Goal: Task Accomplishment & Management: Manage account settings

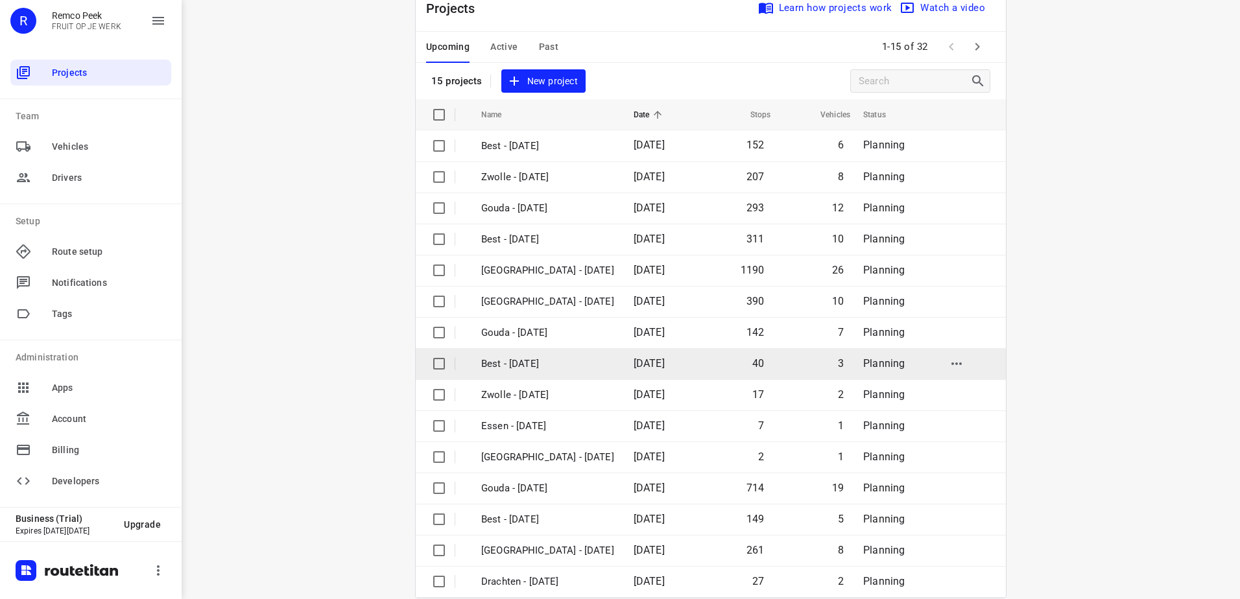
scroll to position [56, 0]
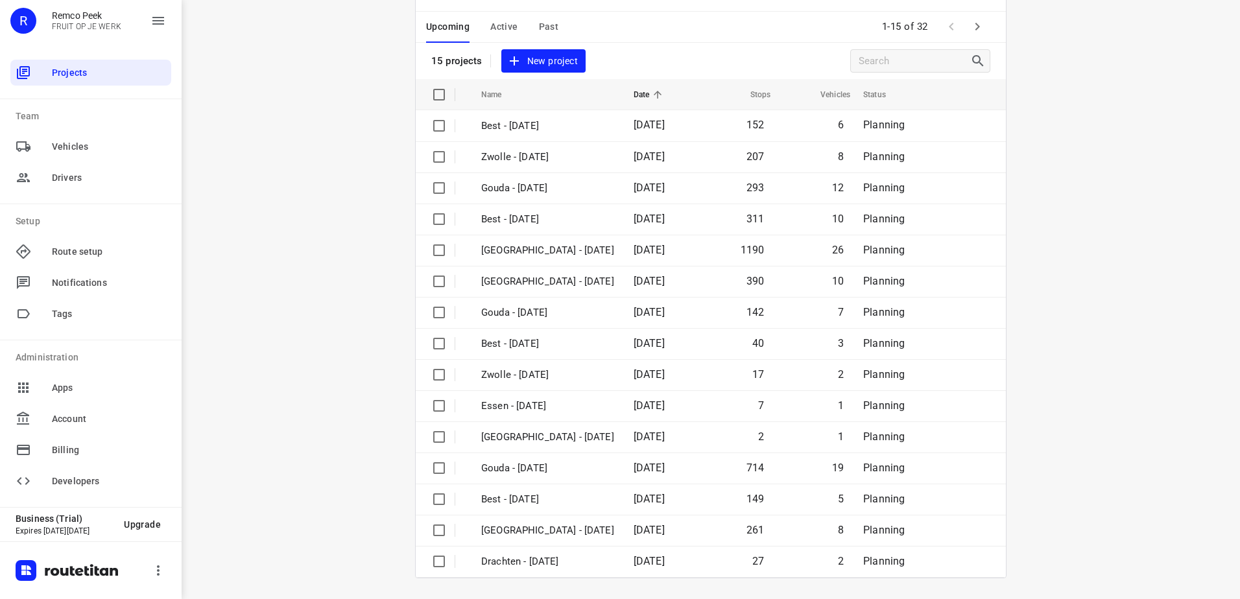
click at [965, 28] on button "button" at bounding box center [978, 27] width 26 height 26
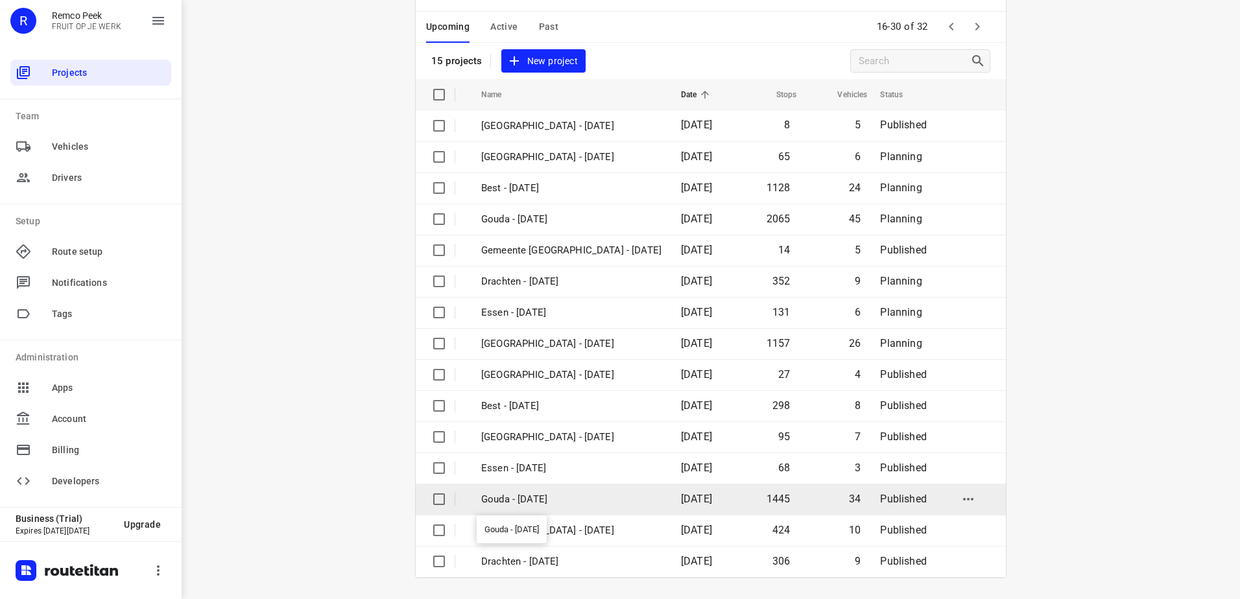
click at [559, 499] on p "Gouda - [DATE]" at bounding box center [571, 499] width 180 height 15
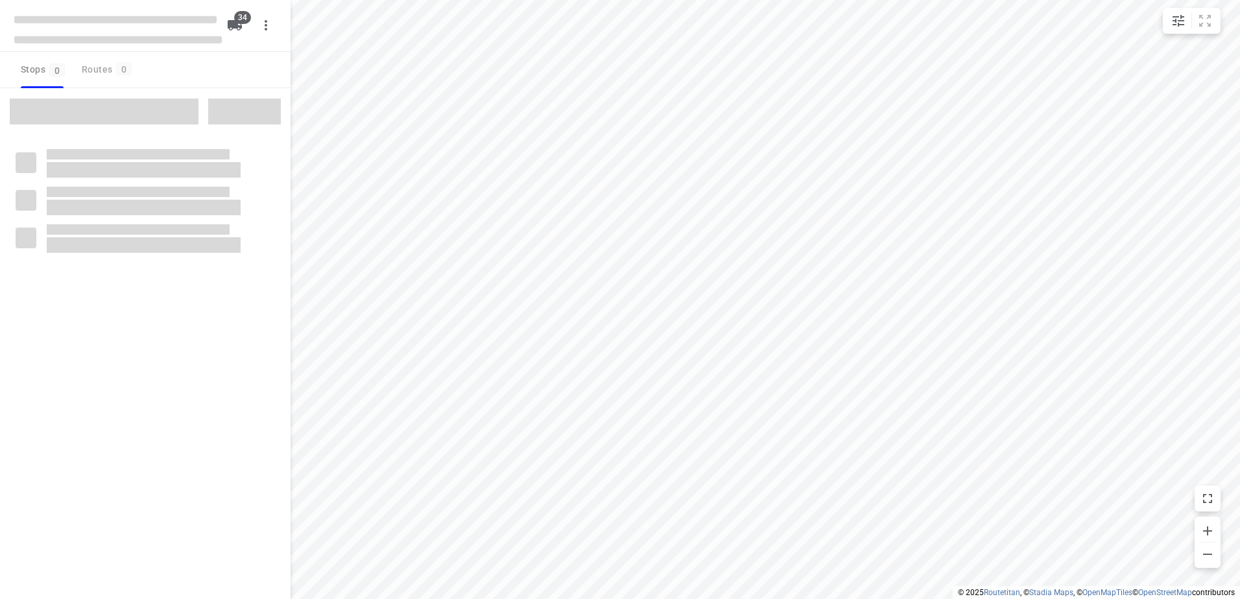
checkbox input "true"
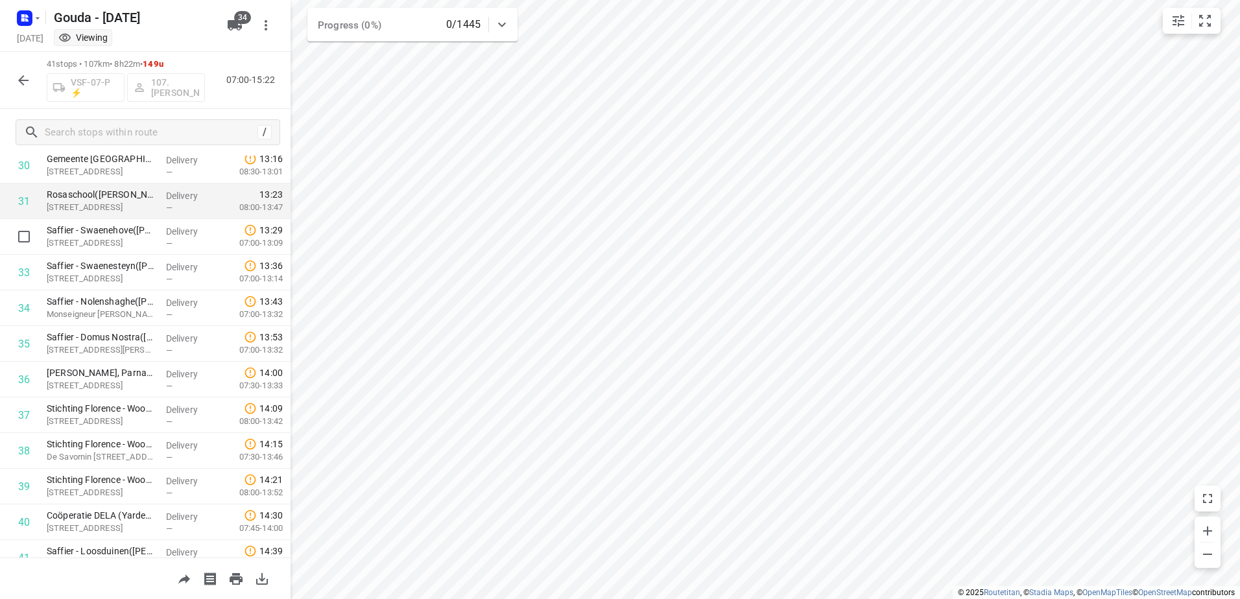
scroll to position [1161, 0]
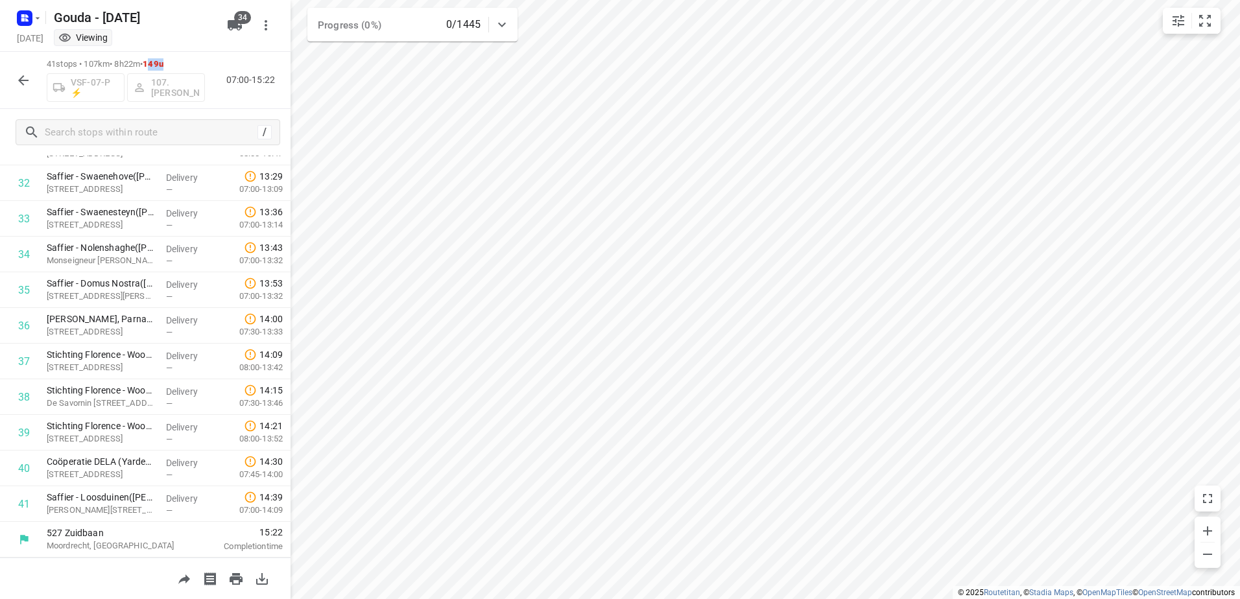
drag, startPoint x: 160, startPoint y: 62, endPoint x: 182, endPoint y: 62, distance: 22.1
click at [182, 62] on p "41 stops • 107km • 8h22m • 149u" at bounding box center [126, 64] width 158 height 12
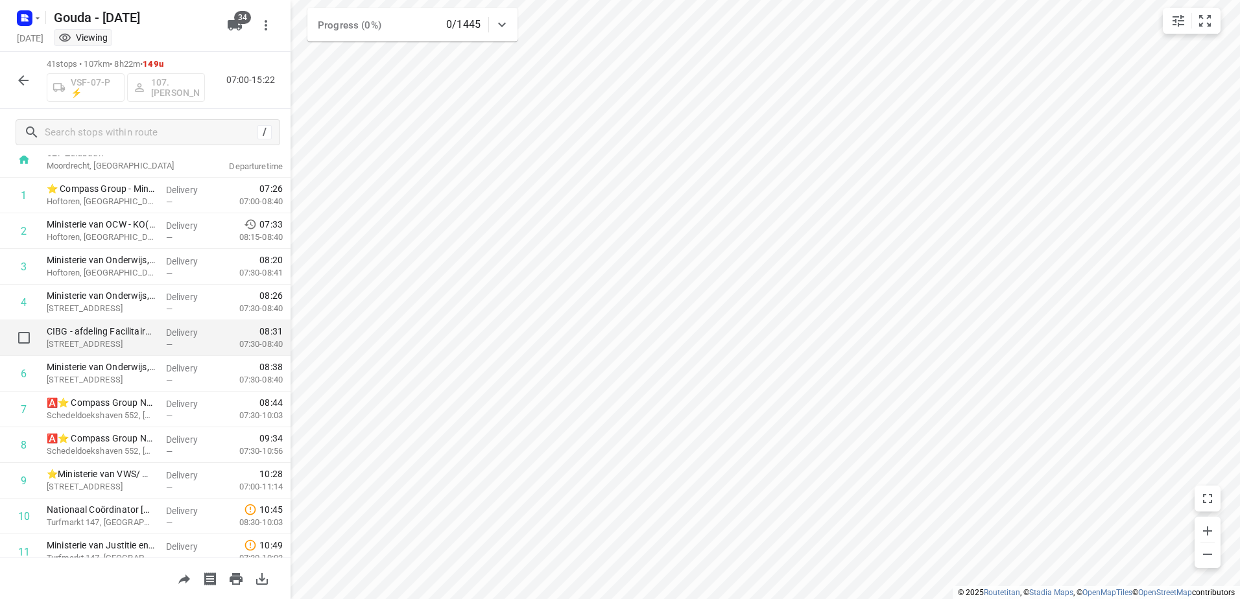
scroll to position [130, 0]
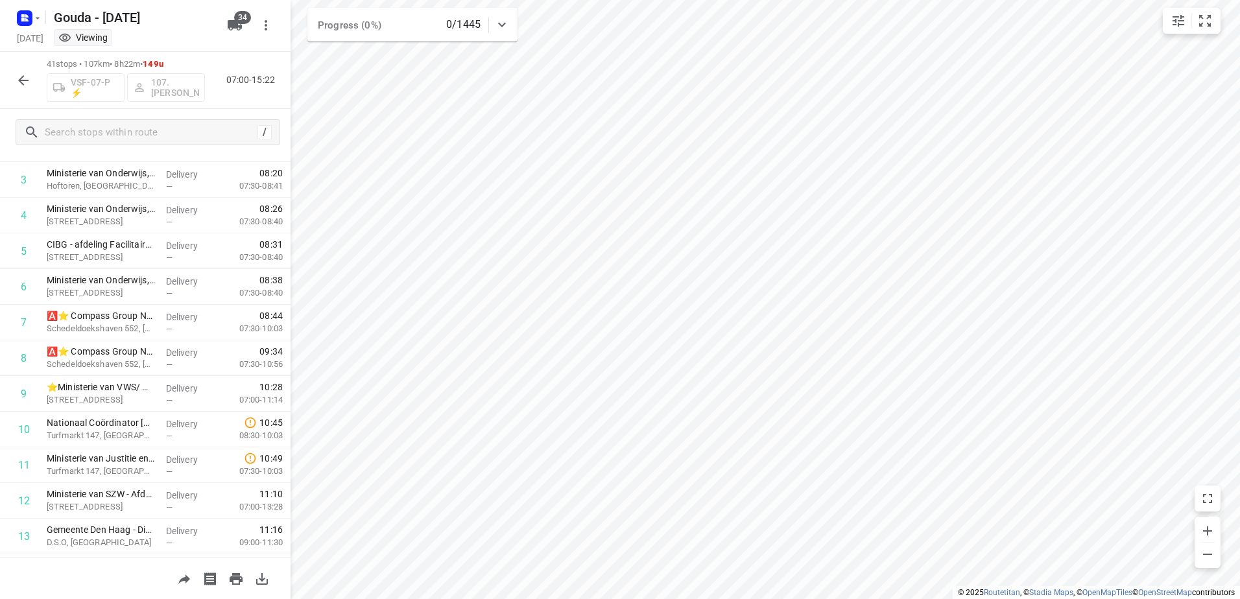
click at [13, 16] on div at bounding box center [27, 17] width 31 height 25
click at [24, 19] on icon "button" at bounding box center [22, 19] width 3 height 3
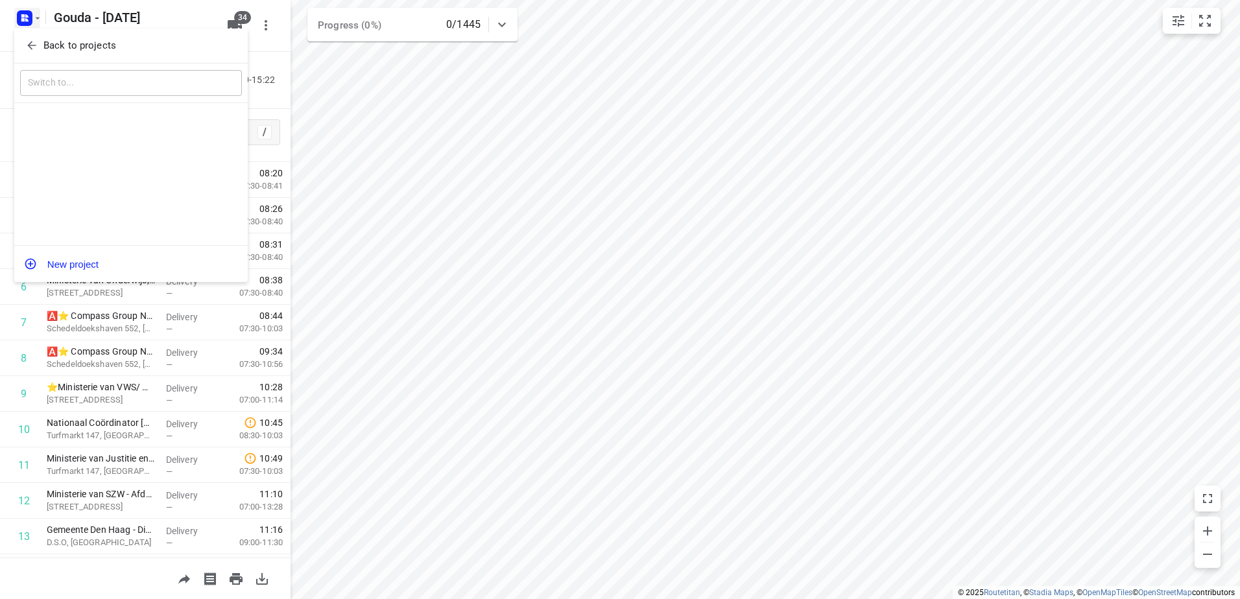
click at [54, 56] on button "Back to projects" at bounding box center [131, 45] width 222 height 21
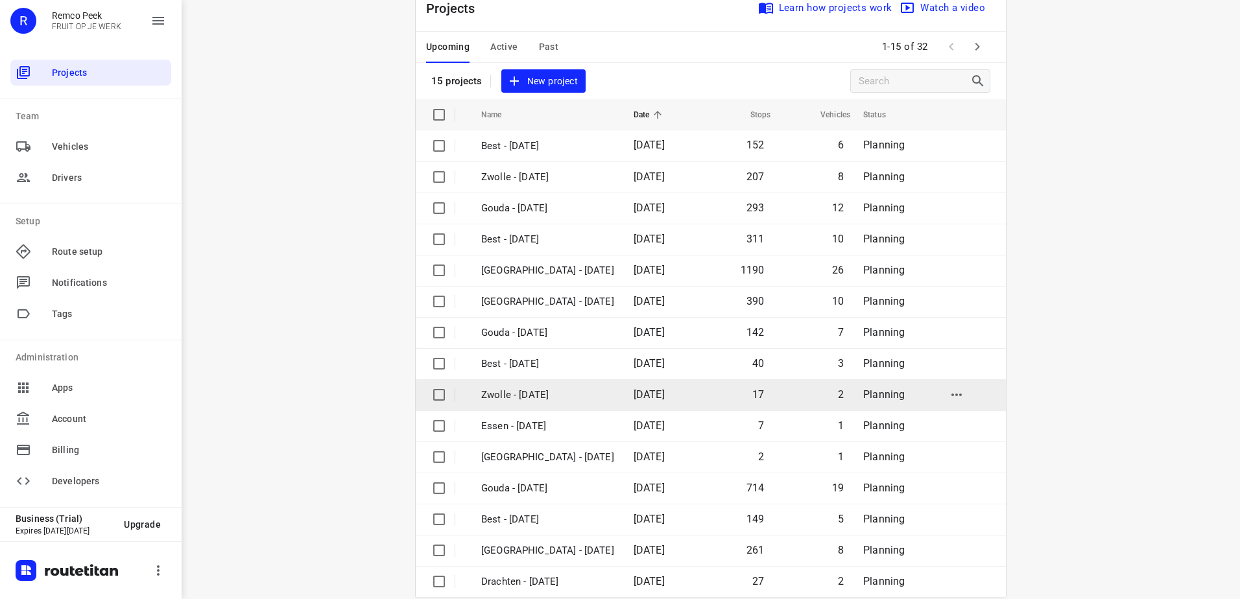
scroll to position [56, 0]
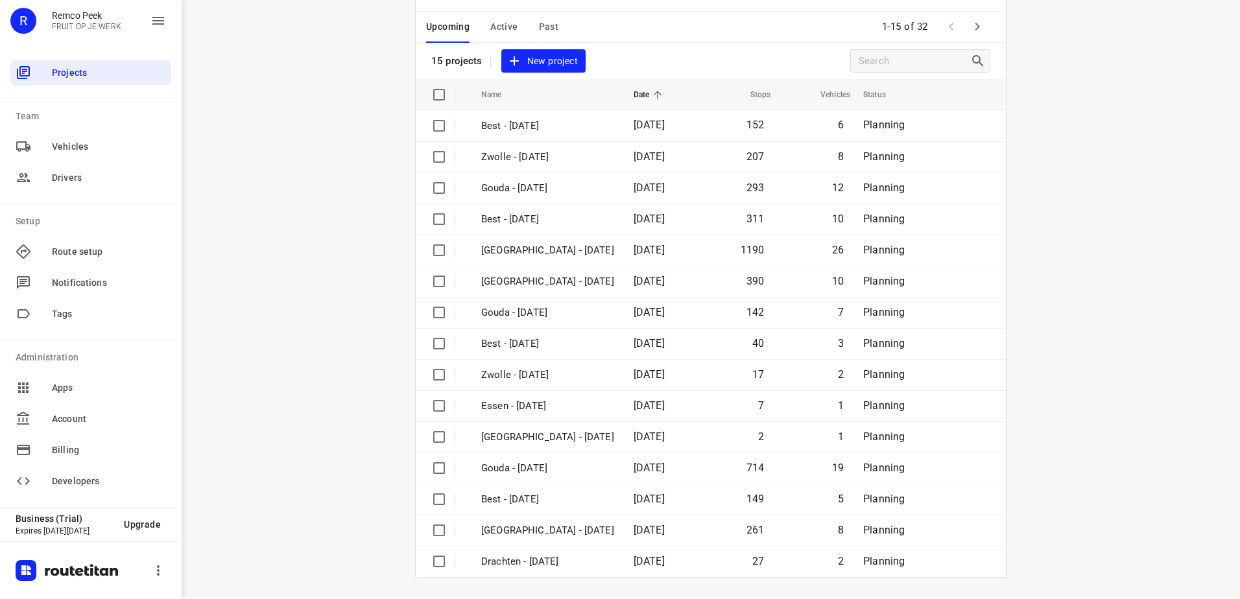
click at [499, 21] on span "Active" at bounding box center [503, 27] width 27 height 16
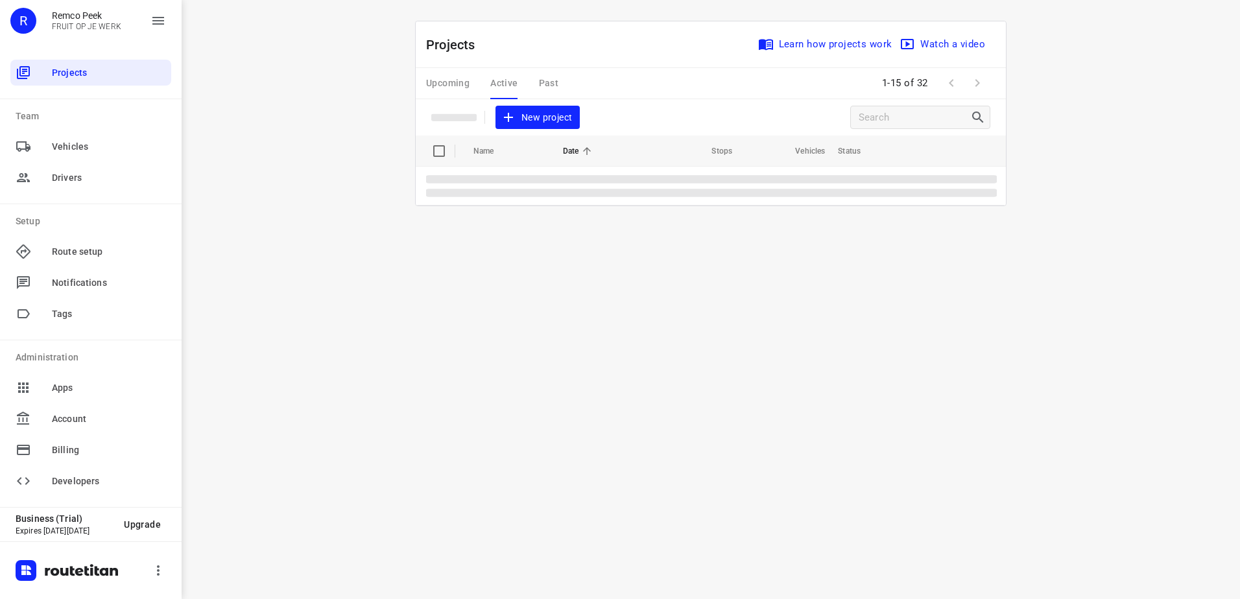
scroll to position [0, 0]
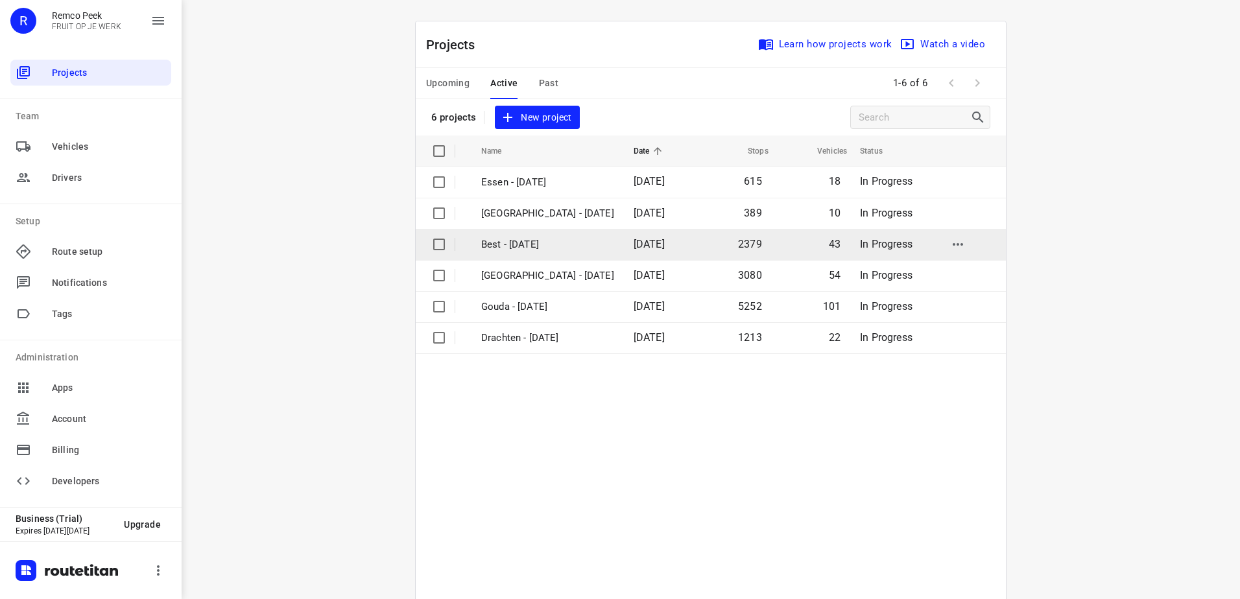
click at [542, 242] on p "Best - Monday" at bounding box center [547, 244] width 133 height 15
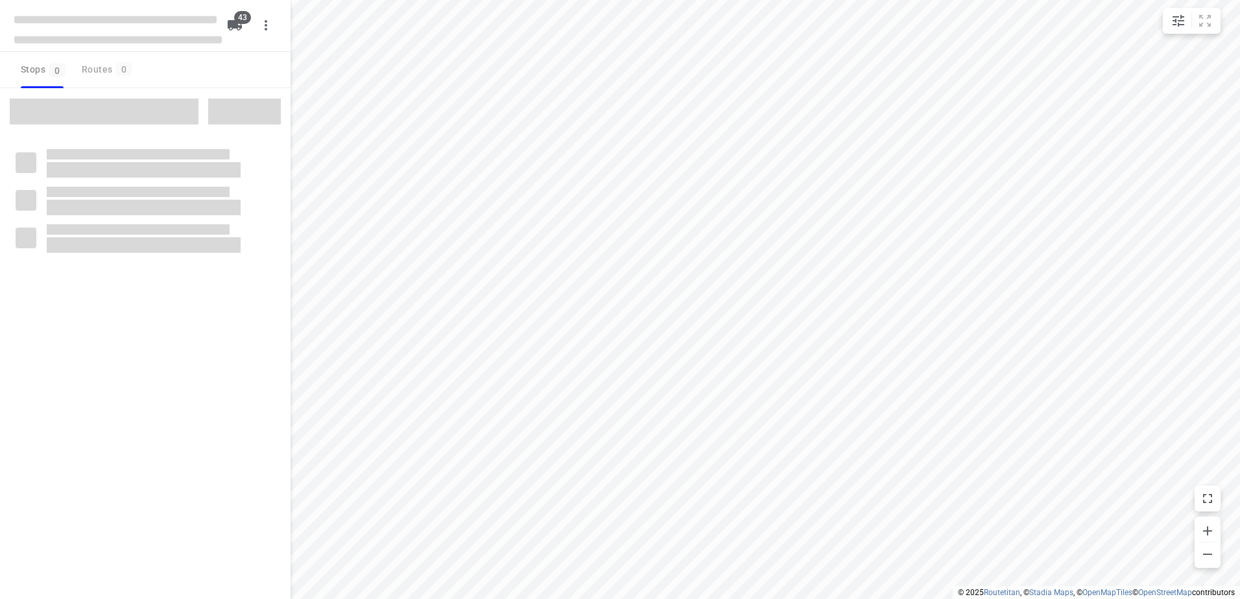
checkbox input "true"
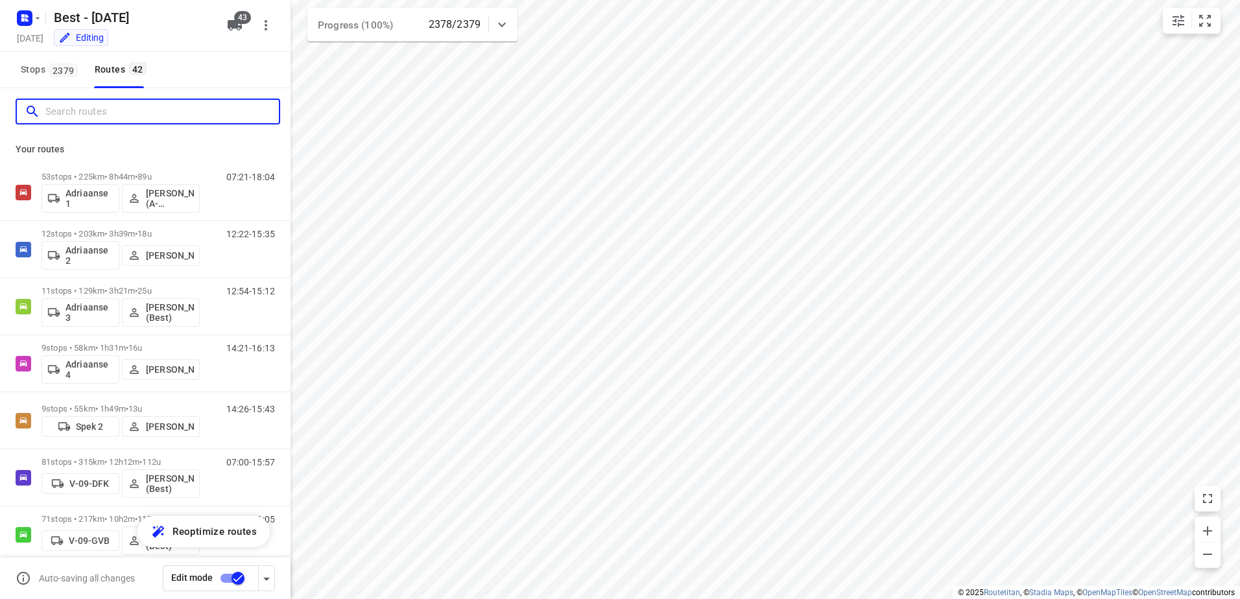
click at [106, 104] on input "Search routes" at bounding box center [162, 112] width 234 height 20
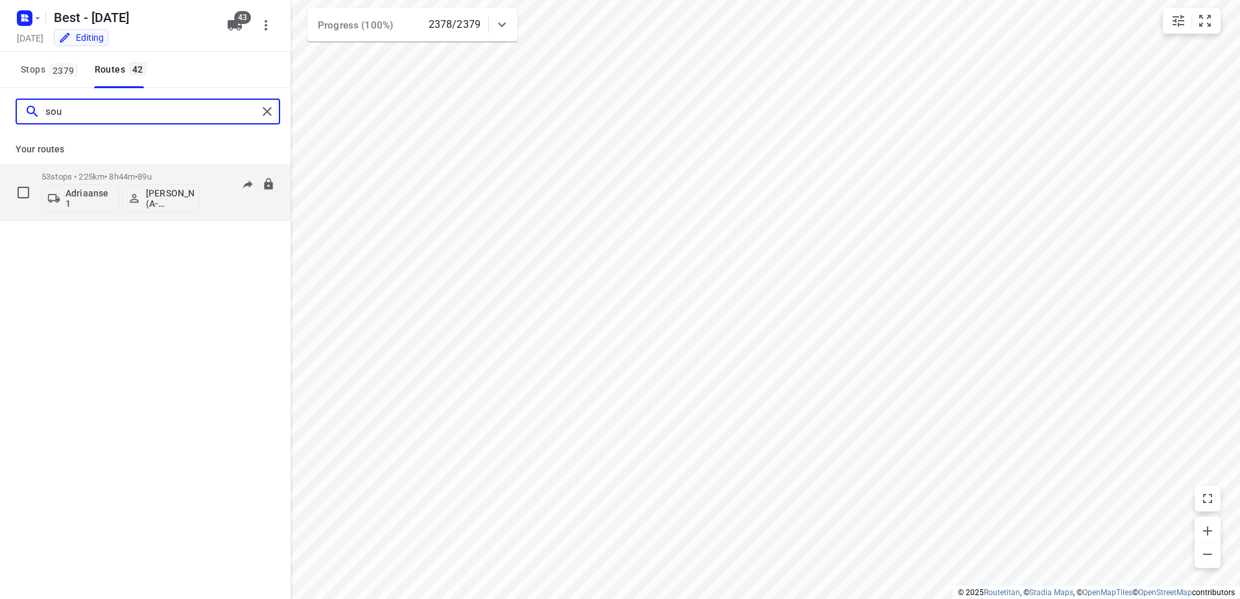
type input "sou"
click at [137, 173] on p "53 stops • 225km • 8h44m • 89u" at bounding box center [121, 177] width 158 height 10
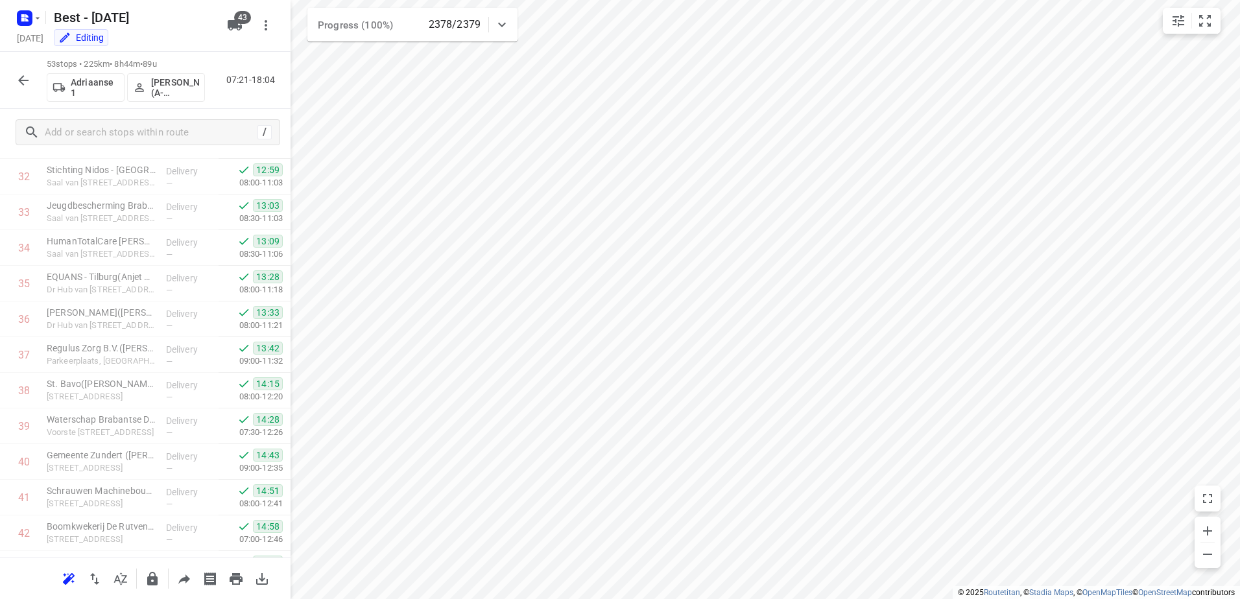
scroll to position [1590, 0]
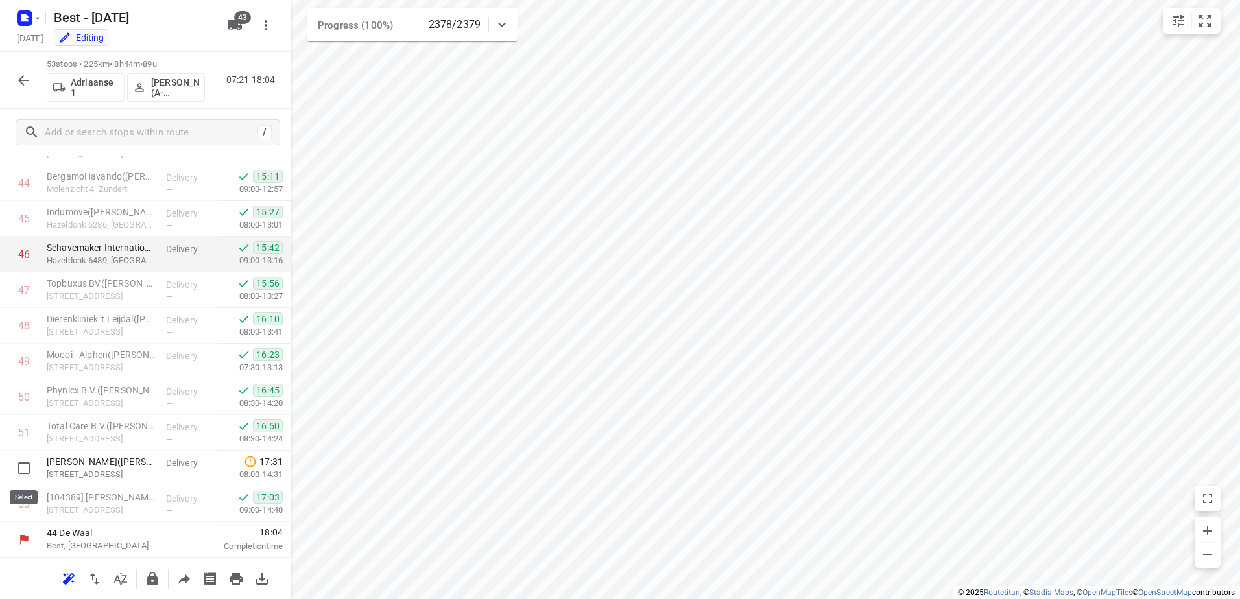
drag, startPoint x: 23, startPoint y: 470, endPoint x: 108, endPoint y: 278, distance: 210.3
click at [23, 470] on input "checkbox" at bounding box center [24, 468] width 26 height 26
checkbox input "true"
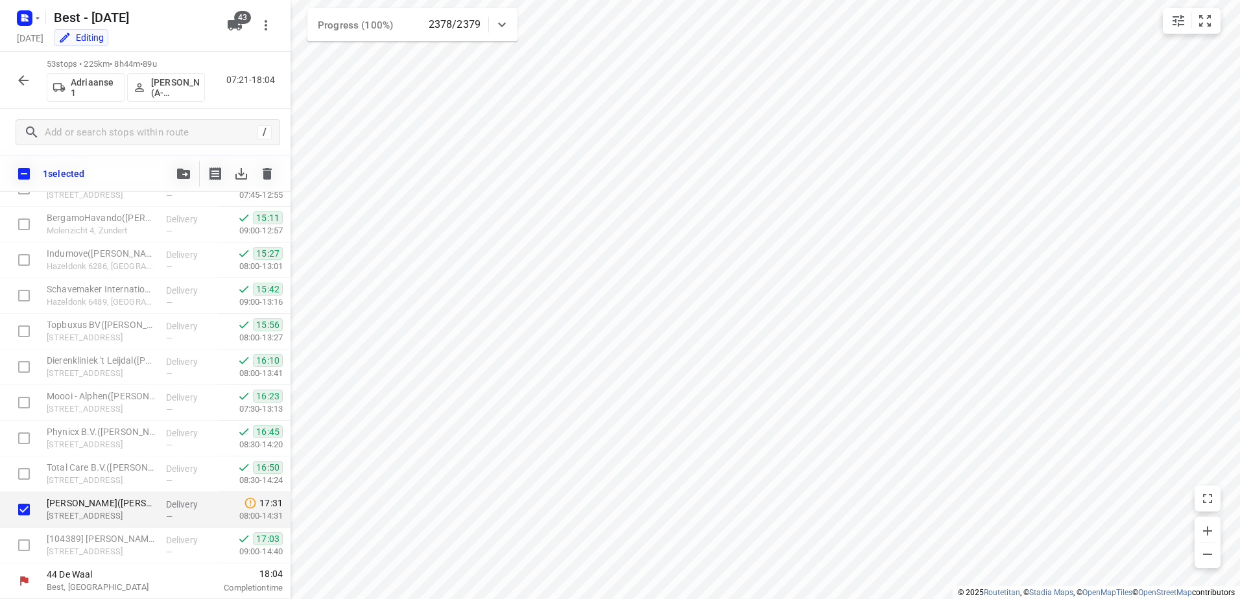
scroll to position [1584, 0]
click at [184, 175] on icon "button" at bounding box center [183, 174] width 13 height 10
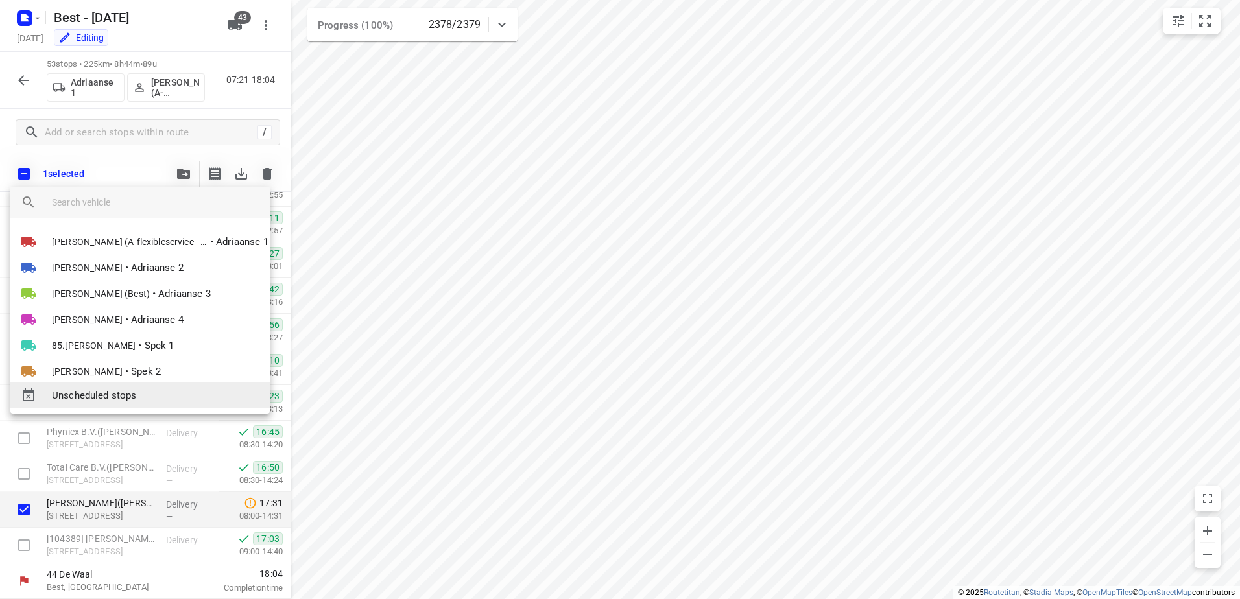
click at [145, 391] on span "Unscheduled stops" at bounding box center [156, 396] width 208 height 15
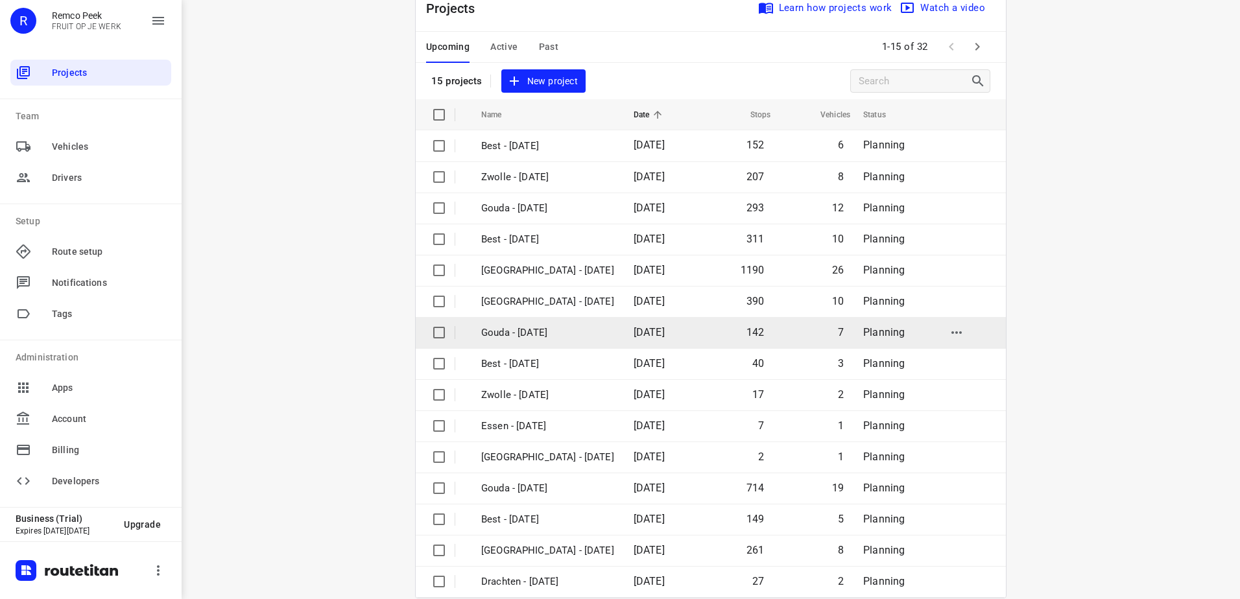
scroll to position [56, 0]
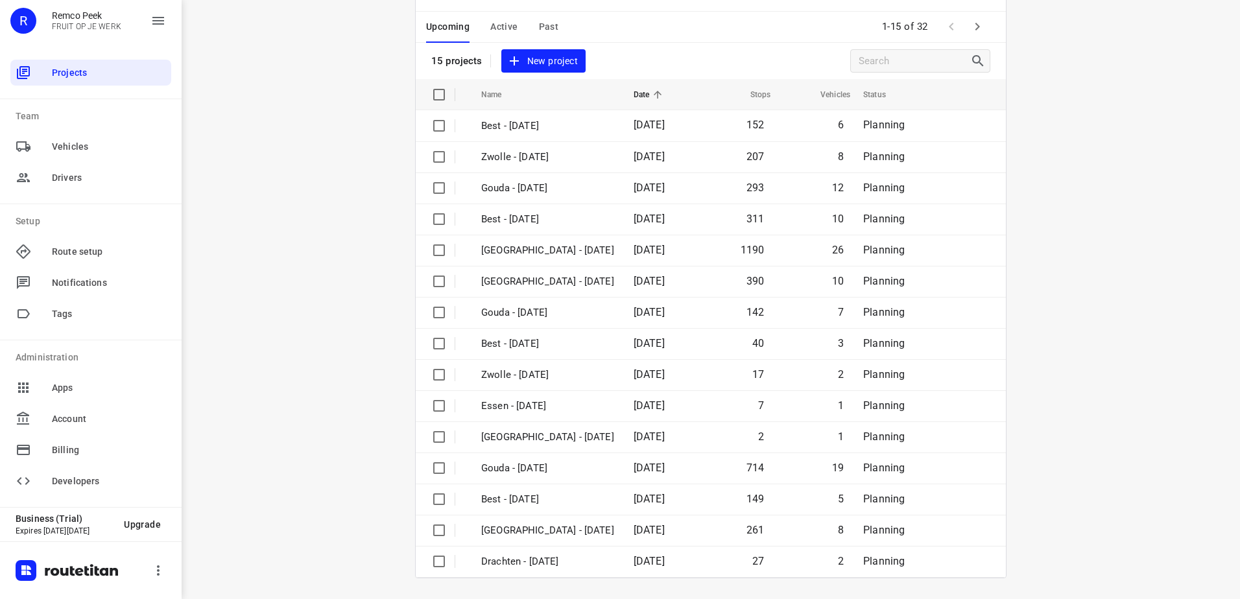
click at [973, 35] on button "button" at bounding box center [978, 27] width 26 height 26
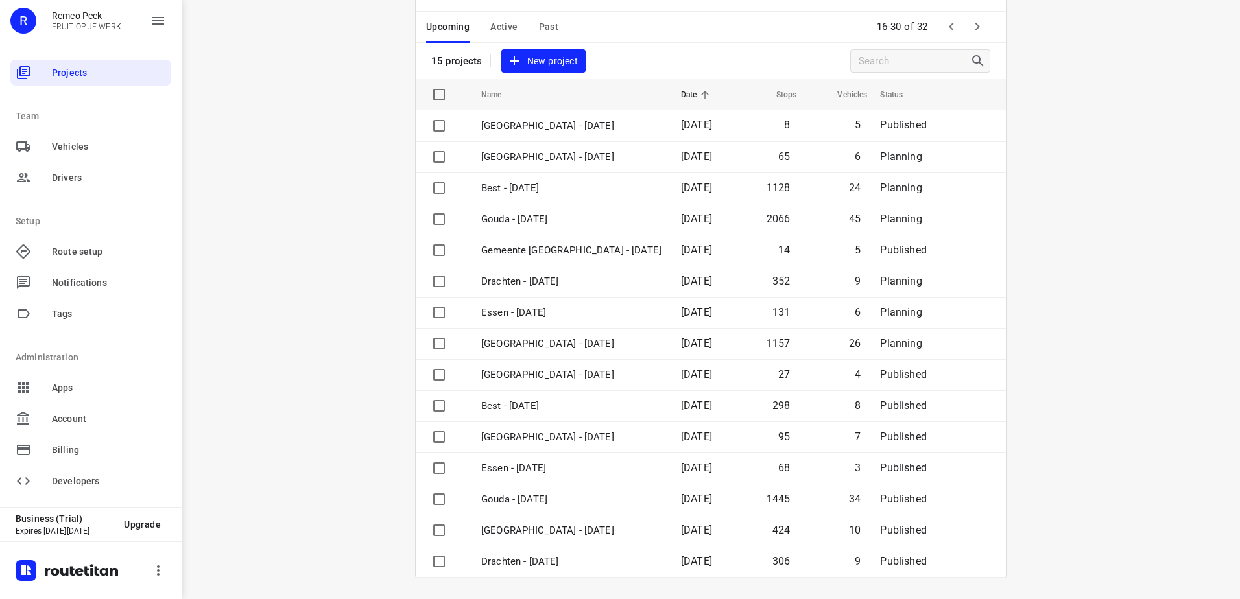
click at [970, 21] on icon "button" at bounding box center [978, 27] width 16 height 16
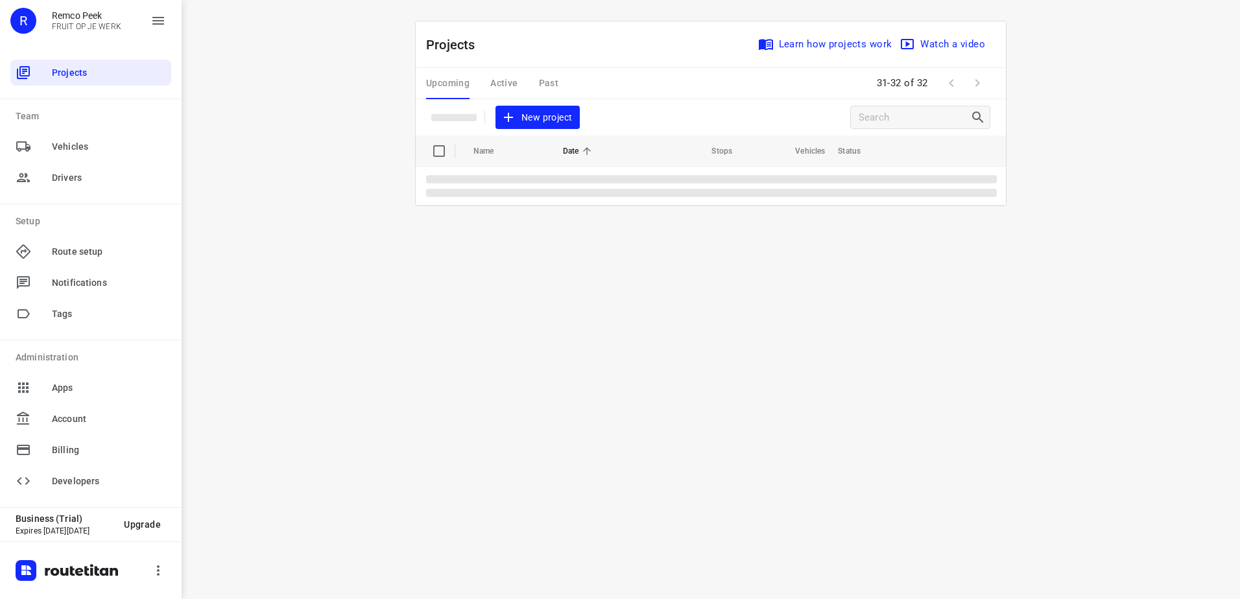
scroll to position [0, 0]
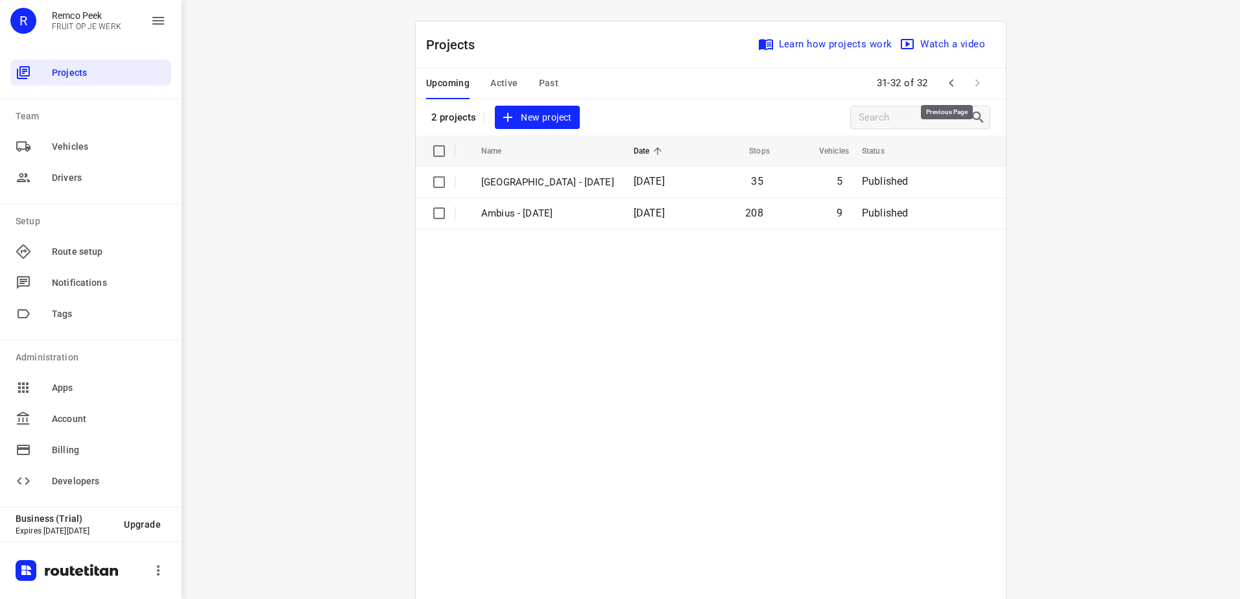
click at [944, 86] on icon "button" at bounding box center [952, 83] width 16 height 16
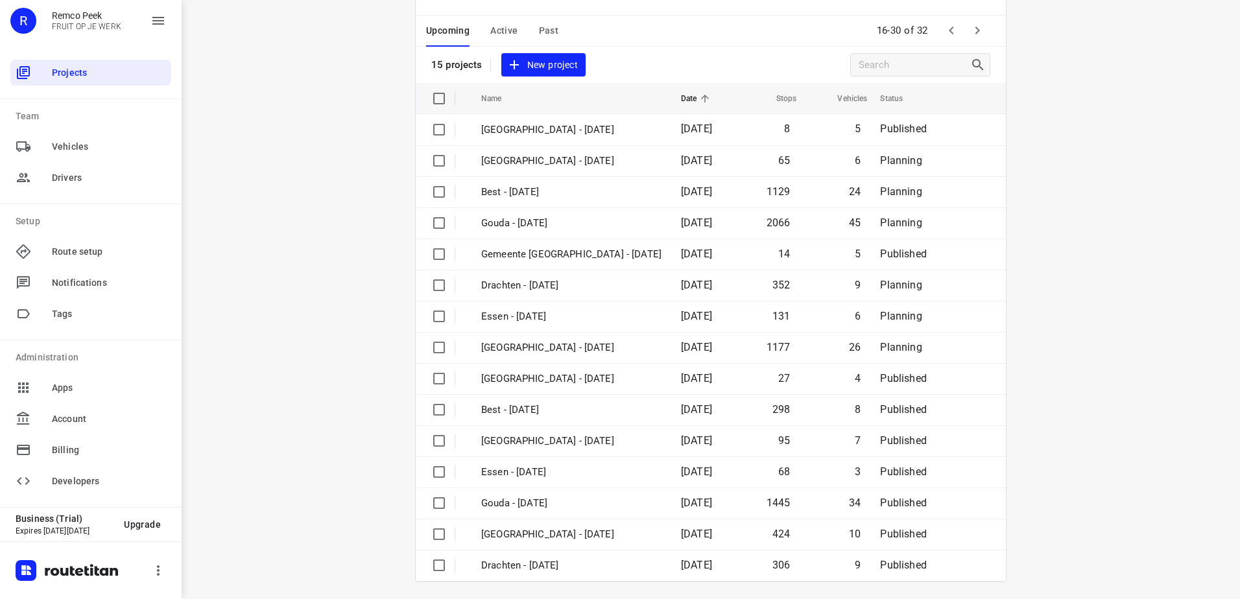
scroll to position [56, 0]
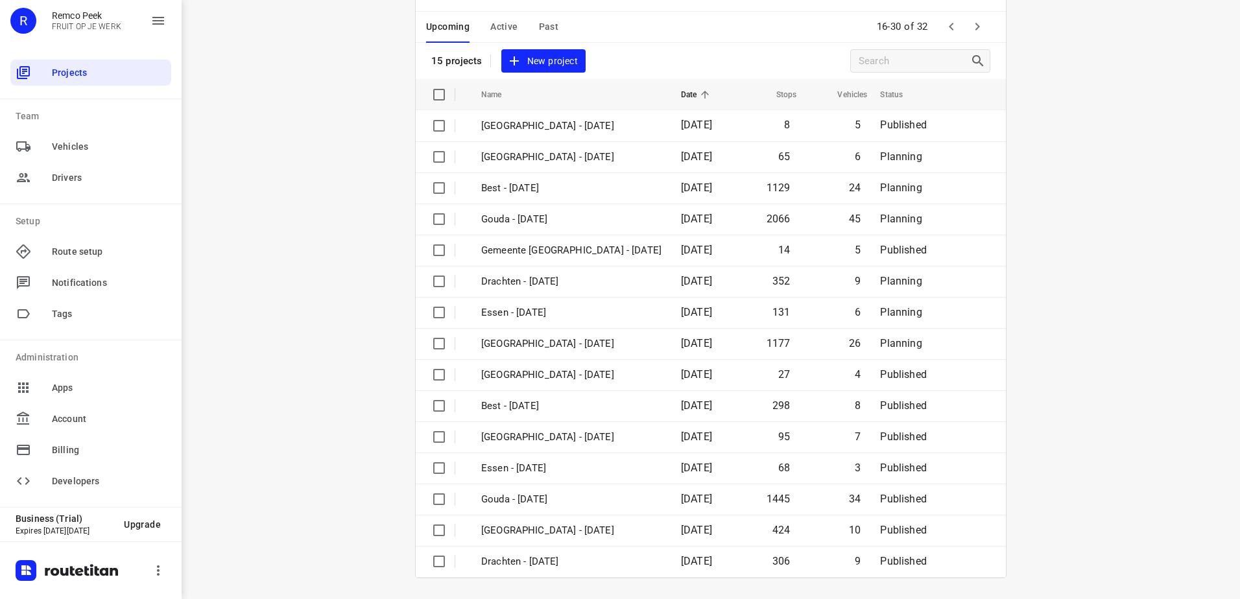
click at [971, 27] on icon "button" at bounding box center [978, 27] width 16 height 16
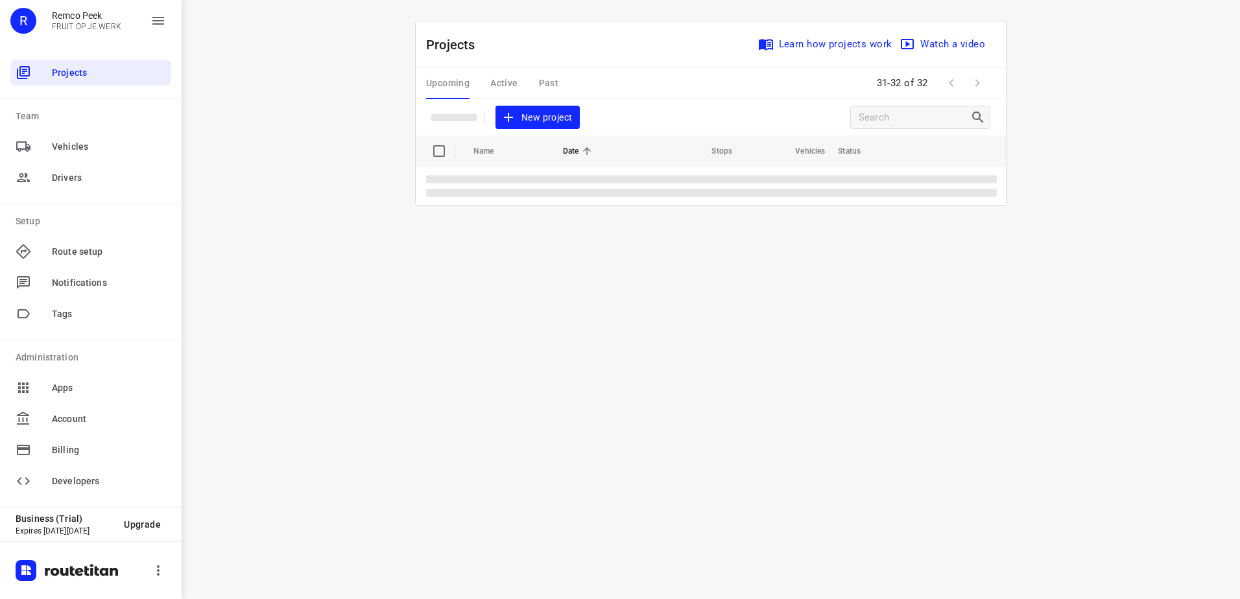
scroll to position [0, 0]
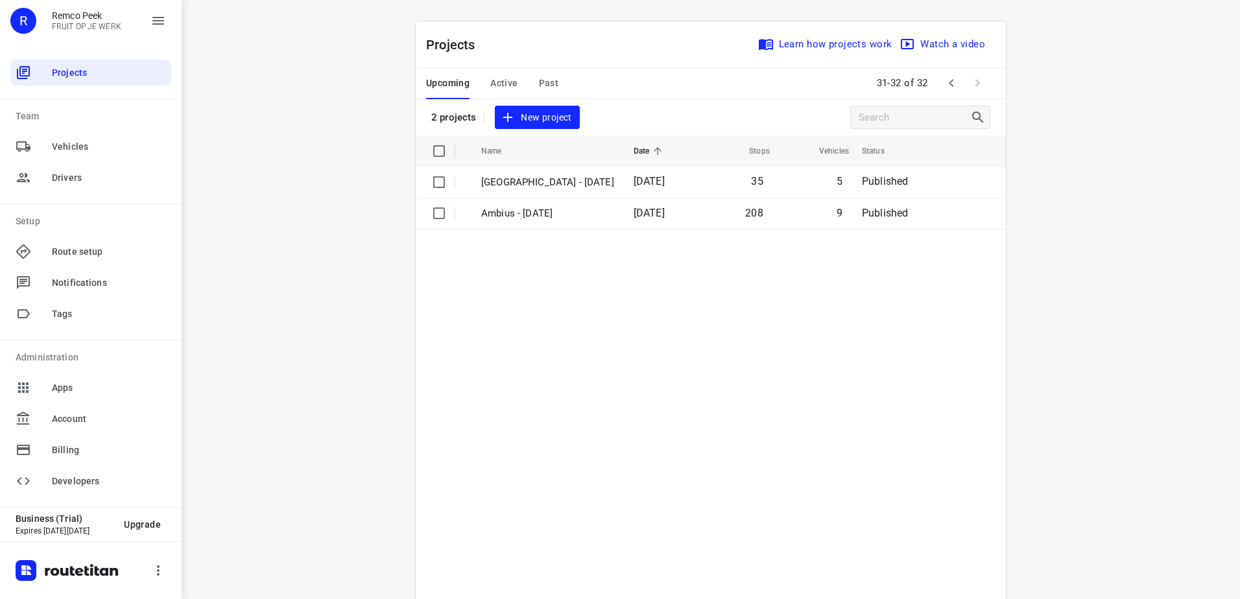
drag, startPoint x: 1069, startPoint y: 338, endPoint x: 774, endPoint y: 169, distance: 339.4
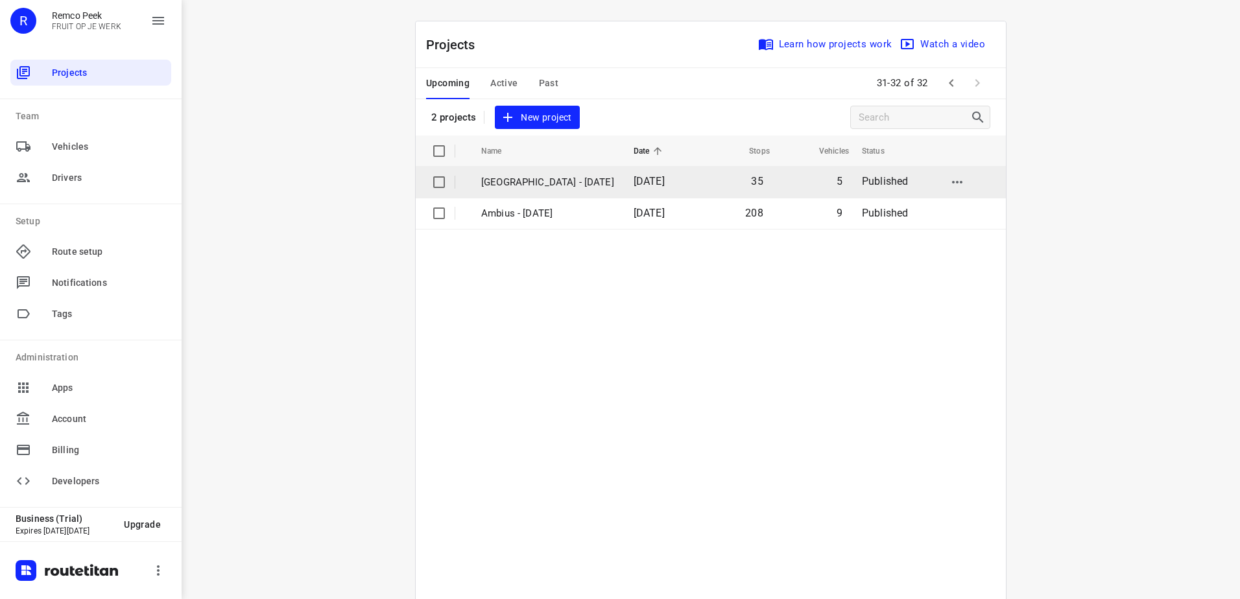
click at [1069, 338] on div "i © 2025 Routetitan , © Stadia Maps , © OpenMapTiles © OpenStreetMap contributo…" at bounding box center [711, 299] width 1059 height 599
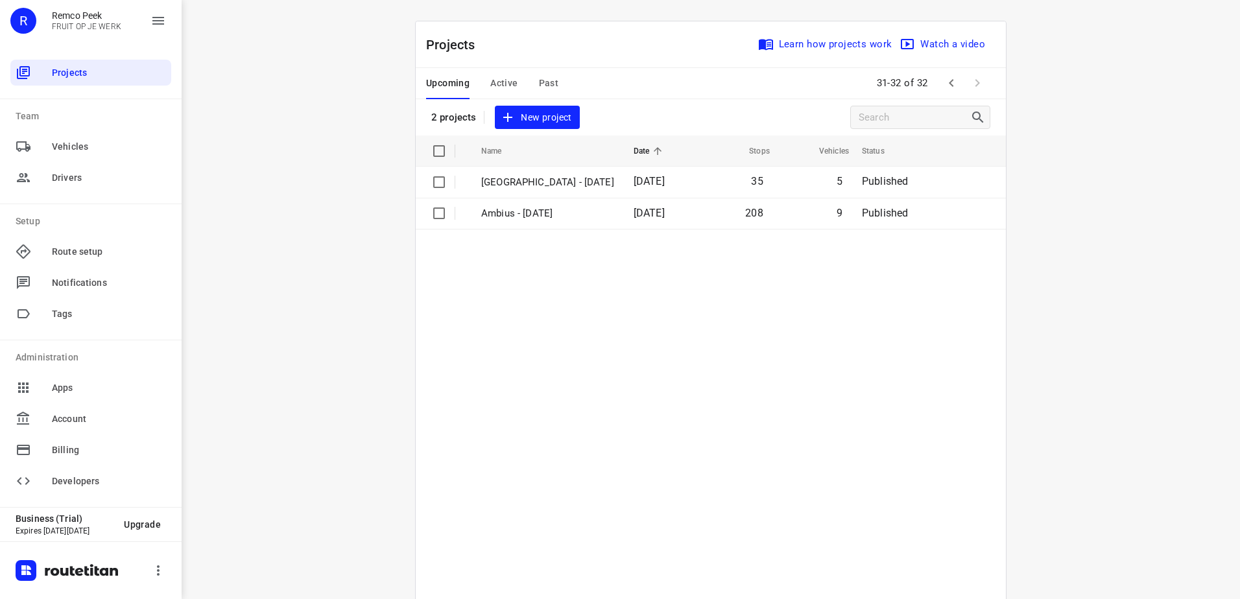
click at [945, 76] on icon "button" at bounding box center [952, 83] width 16 height 16
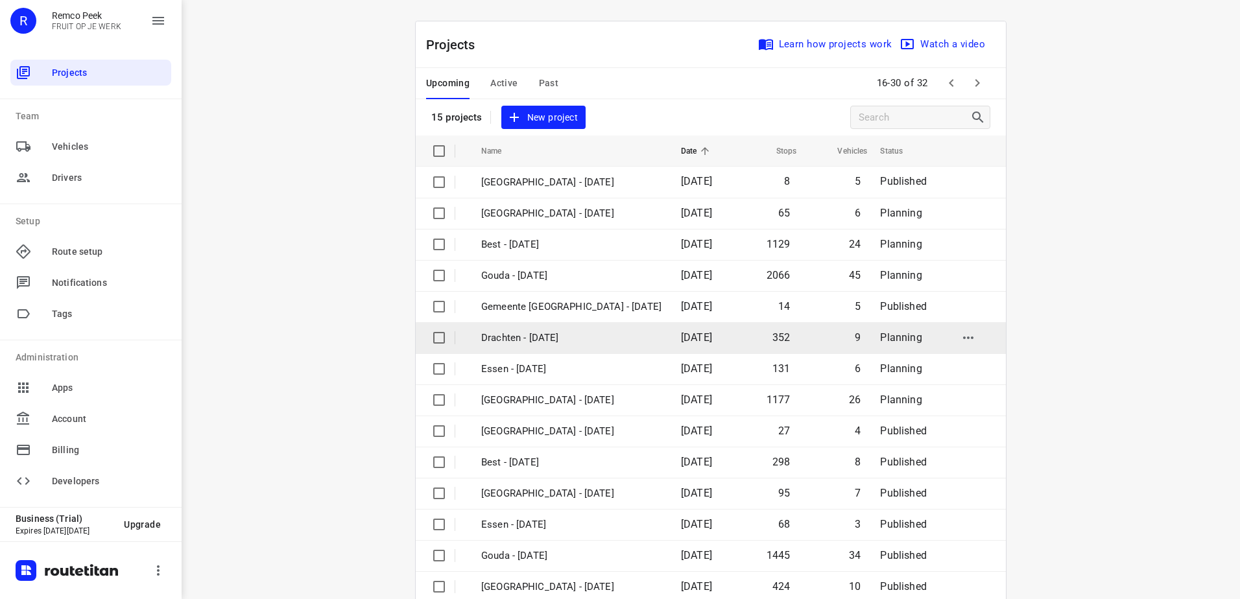
scroll to position [56, 0]
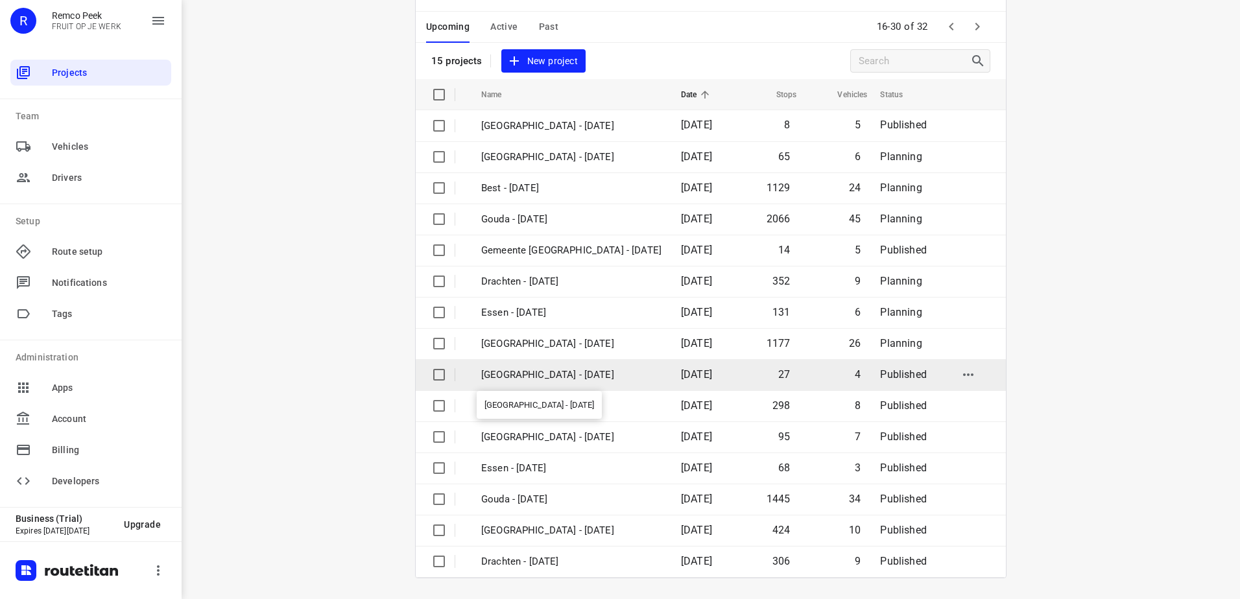
click at [589, 381] on p "[GEOGRAPHIC_DATA] - [DATE]" at bounding box center [571, 375] width 180 height 15
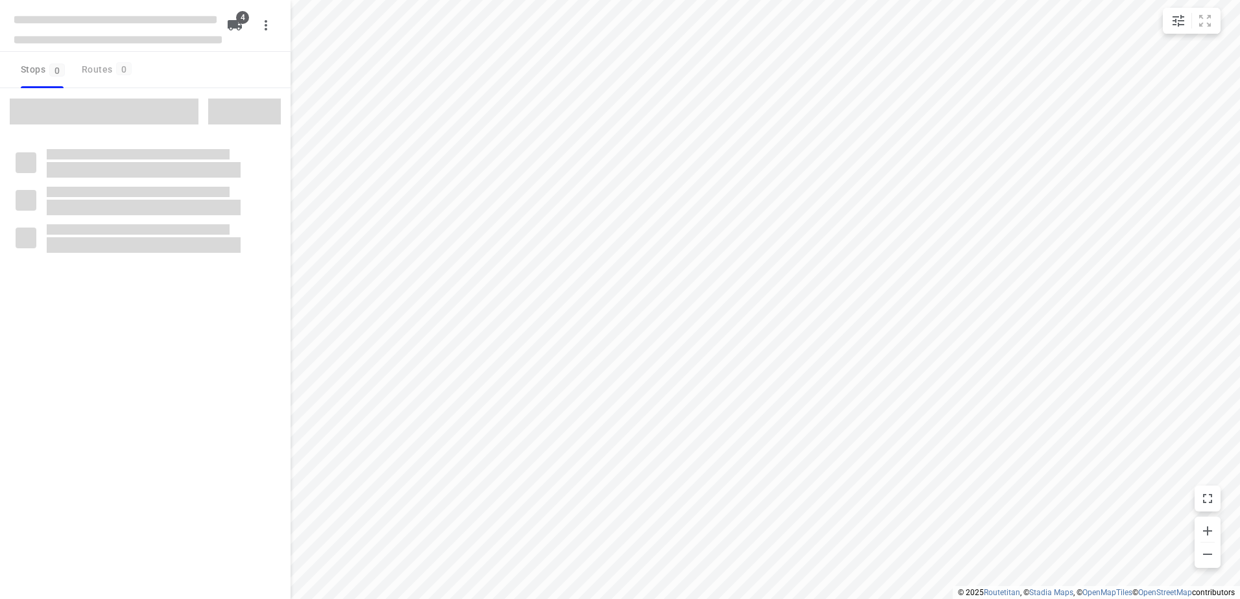
checkbox input "true"
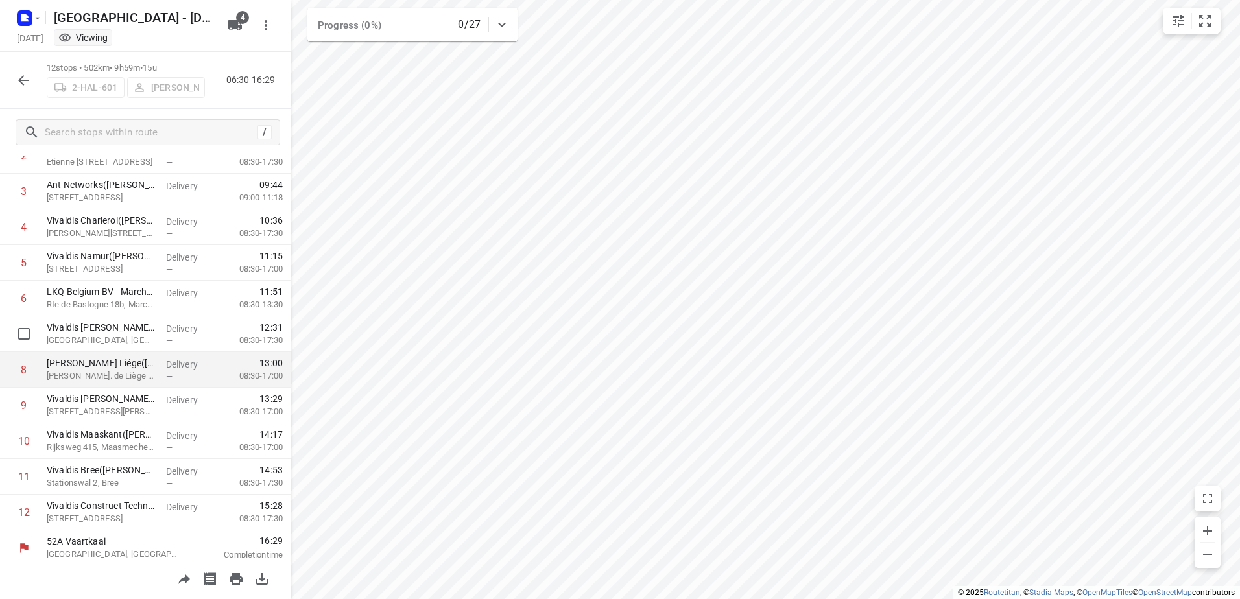
scroll to position [127, 0]
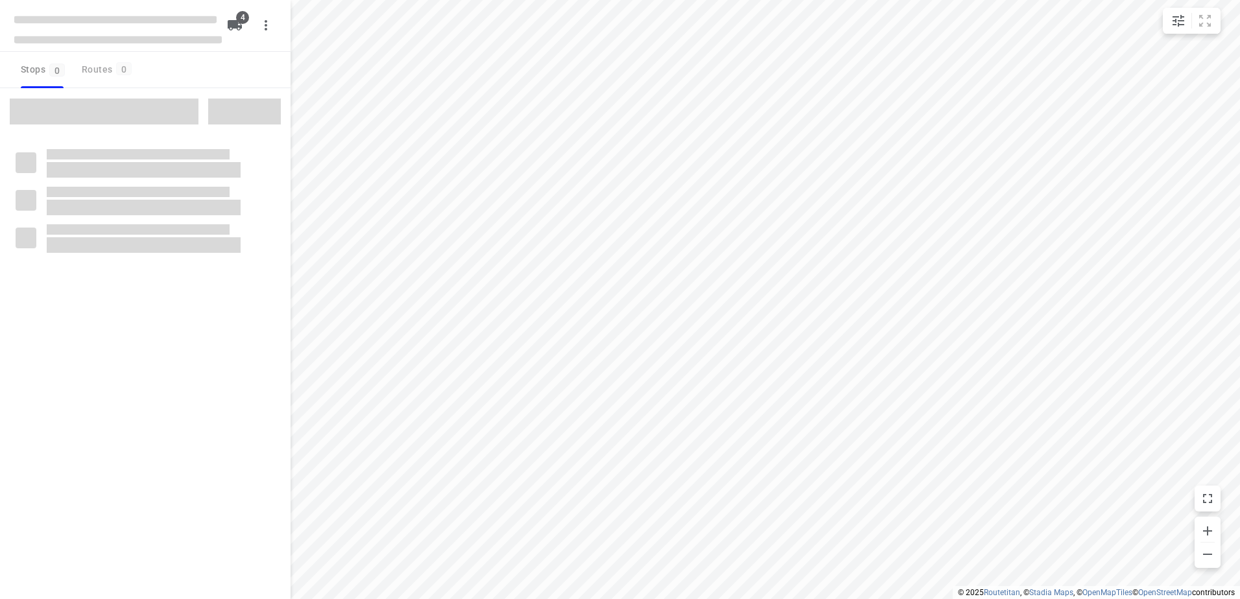
checkbox input "true"
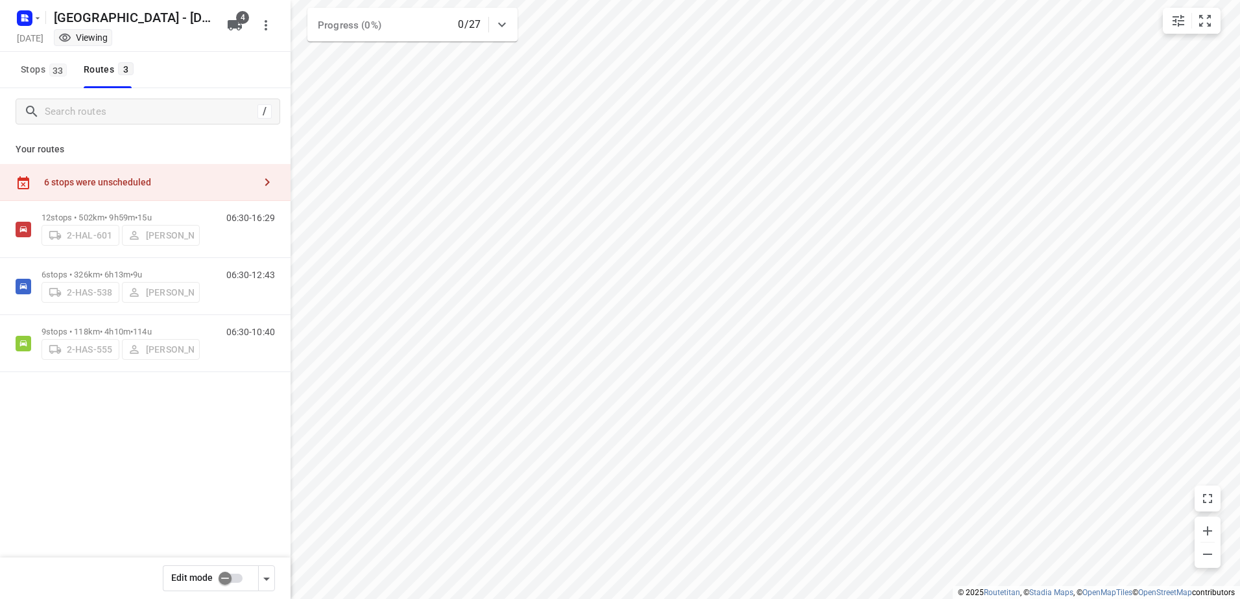
click at [226, 590] on input "checkbox" at bounding box center [225, 578] width 74 height 25
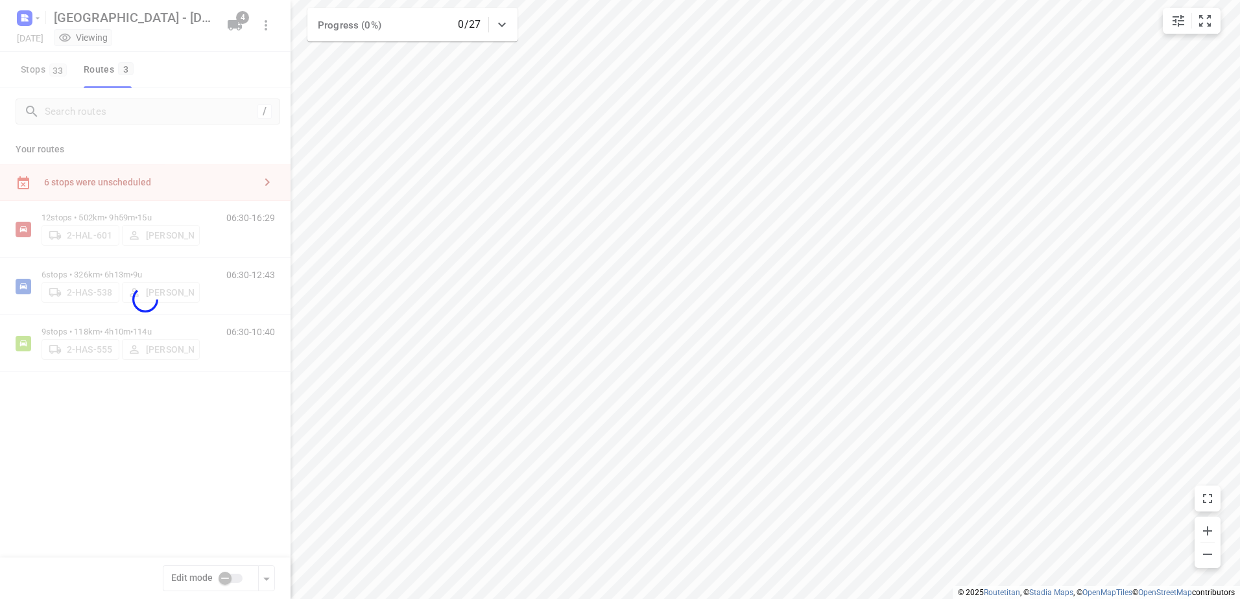
click at [226, 575] on div at bounding box center [145, 299] width 291 height 599
checkbox input "true"
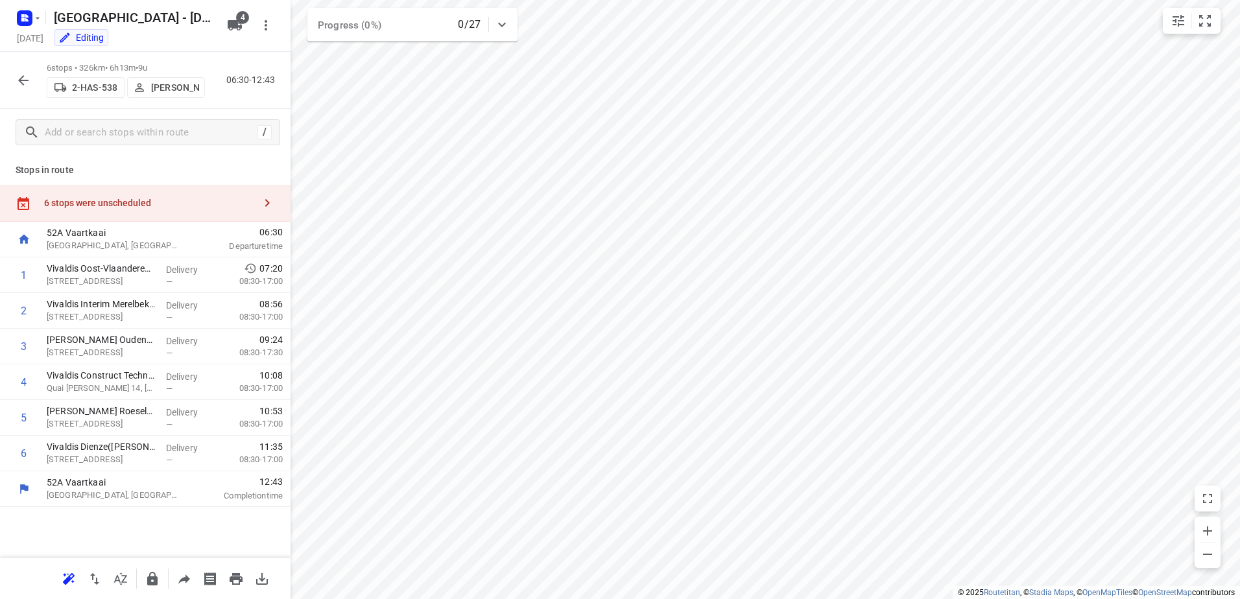
click at [133, 200] on div "6 stops were unscheduled" at bounding box center [149, 203] width 210 height 10
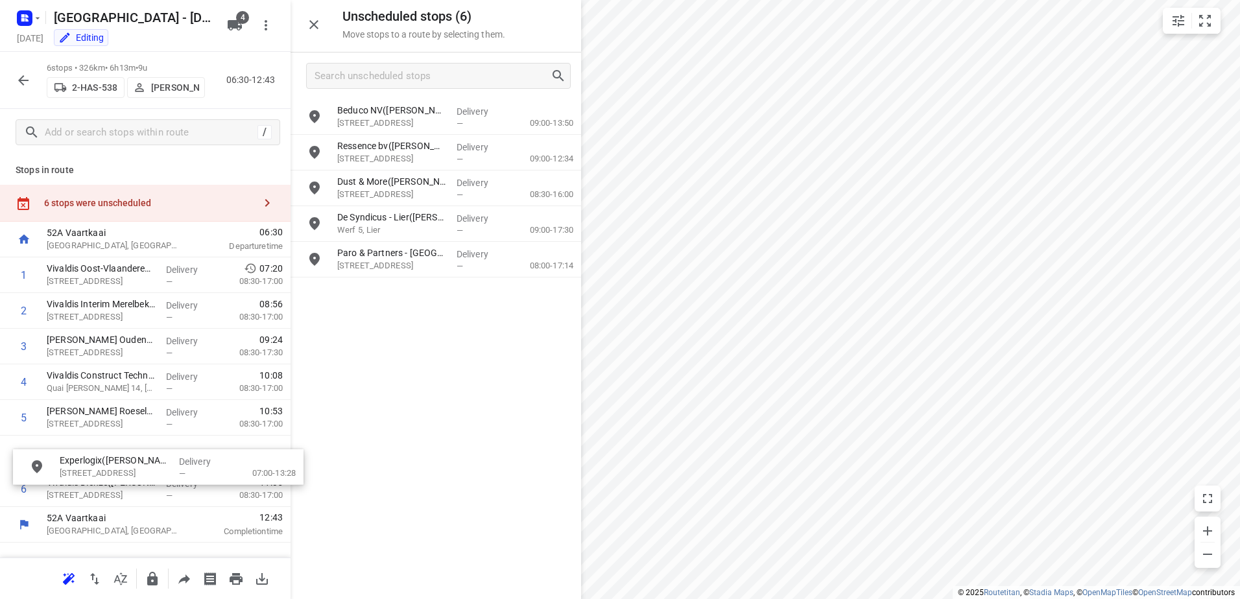
drag, startPoint x: 446, startPoint y: 261, endPoint x: 136, endPoint y: 493, distance: 387.1
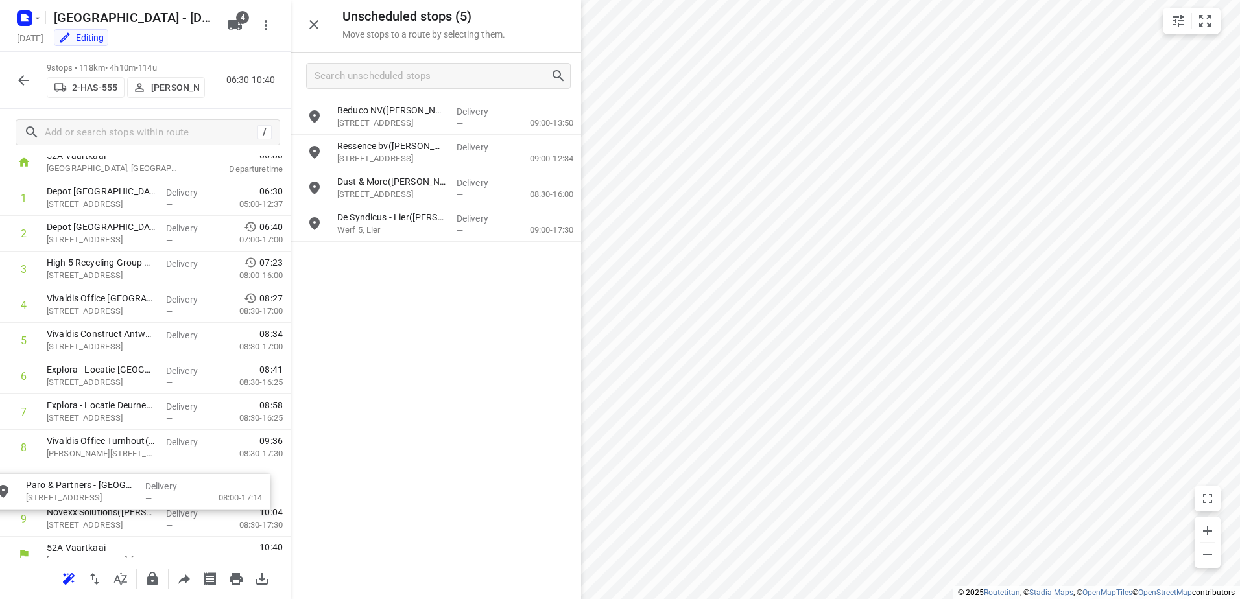
scroll to position [93, 0]
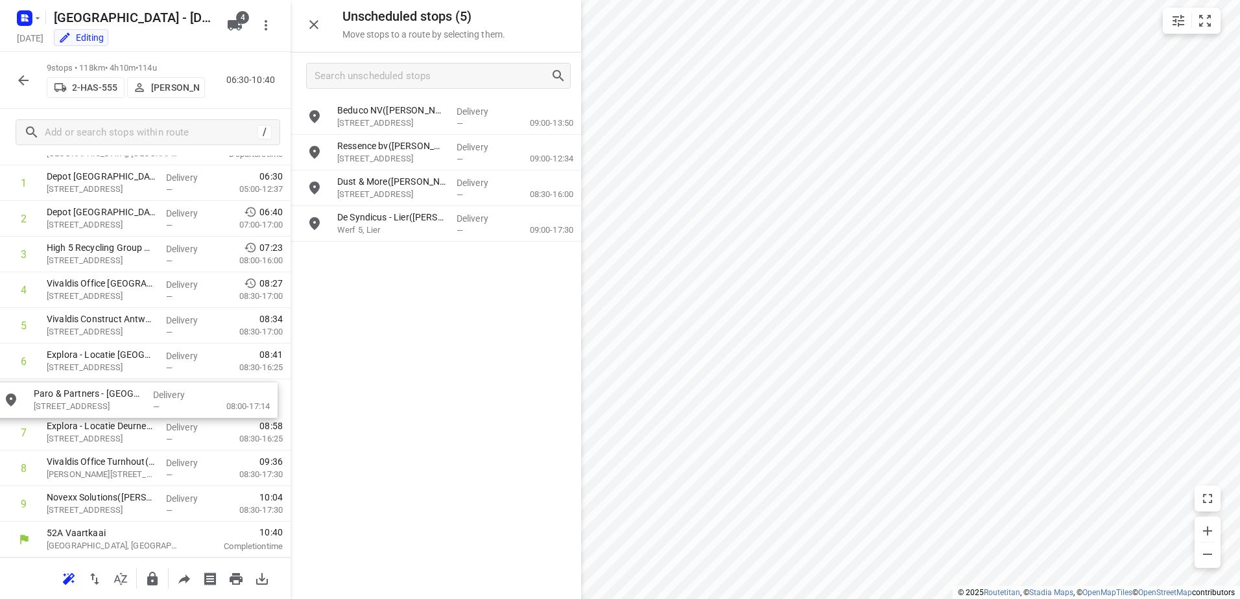
drag, startPoint x: 399, startPoint y: 265, endPoint x: 91, endPoint y: 407, distance: 338.8
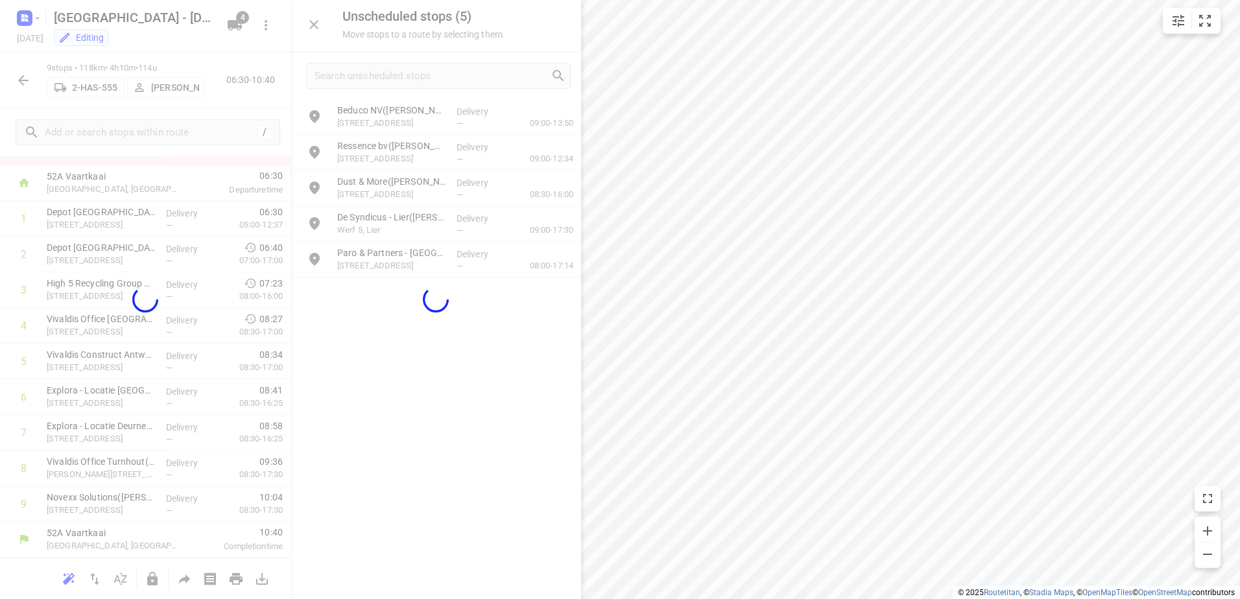
scroll to position [56, 0]
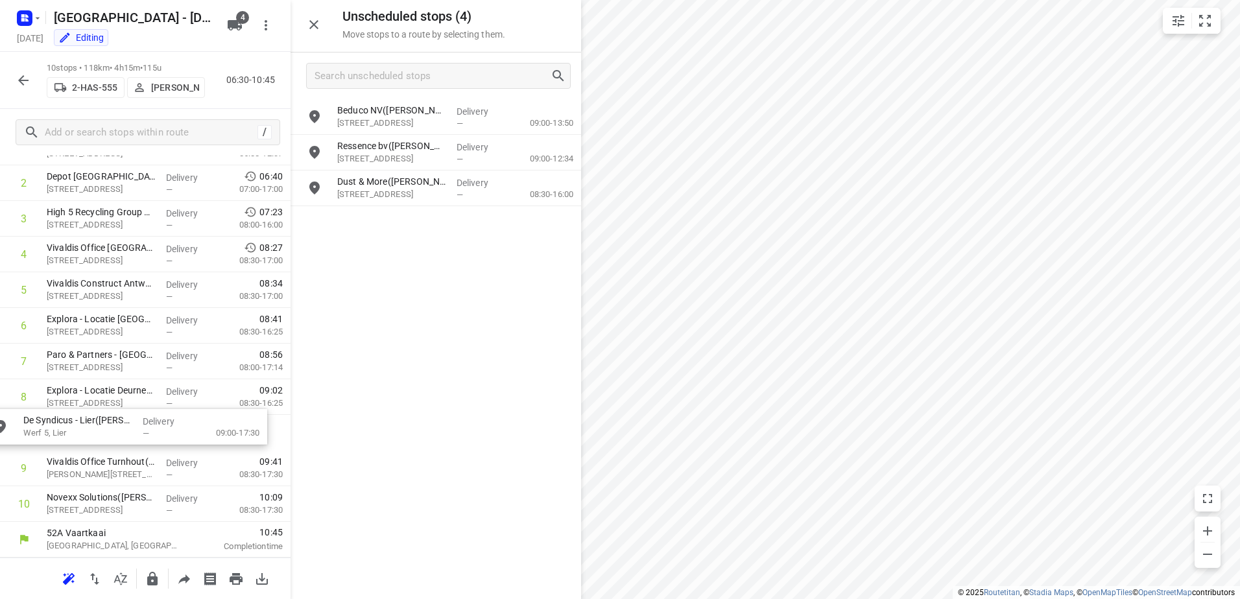
drag, startPoint x: 414, startPoint y: 221, endPoint x: 91, endPoint y: 432, distance: 386.2
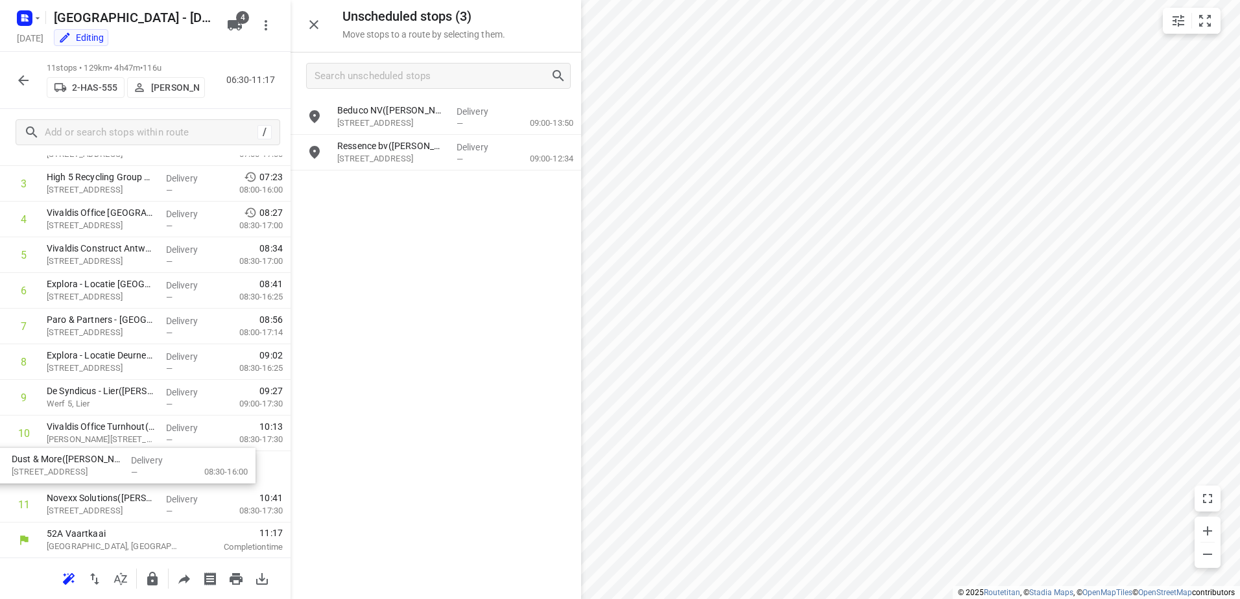
scroll to position [164, 0]
drag, startPoint x: 387, startPoint y: 192, endPoint x: 77, endPoint y: 441, distance: 397.3
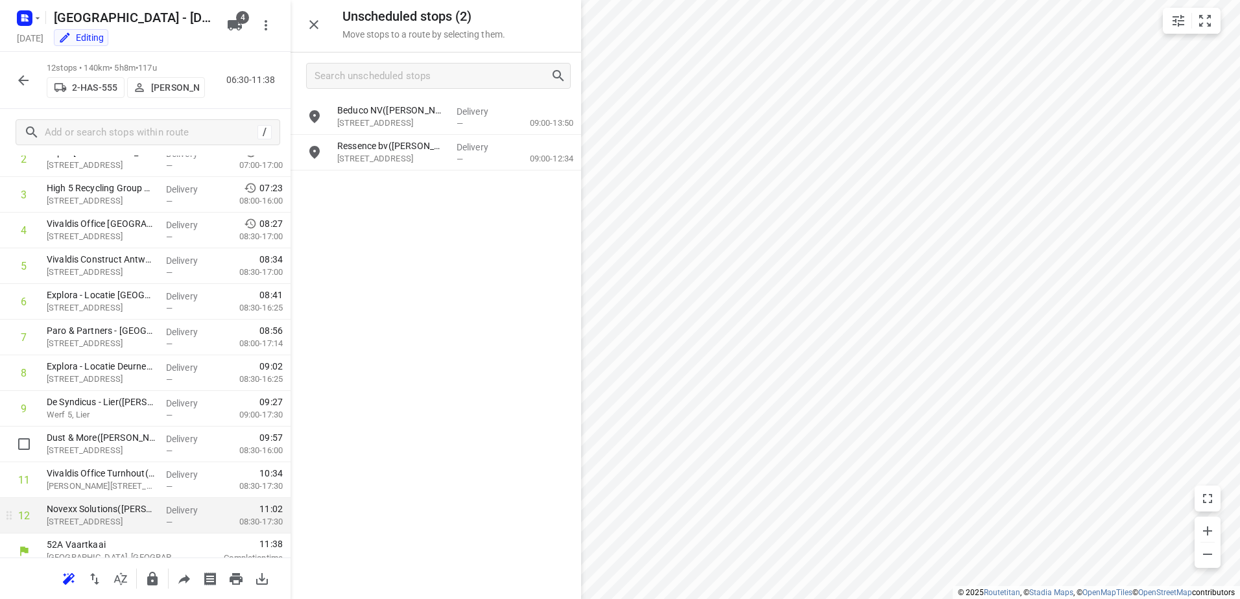
scroll to position [163, 0]
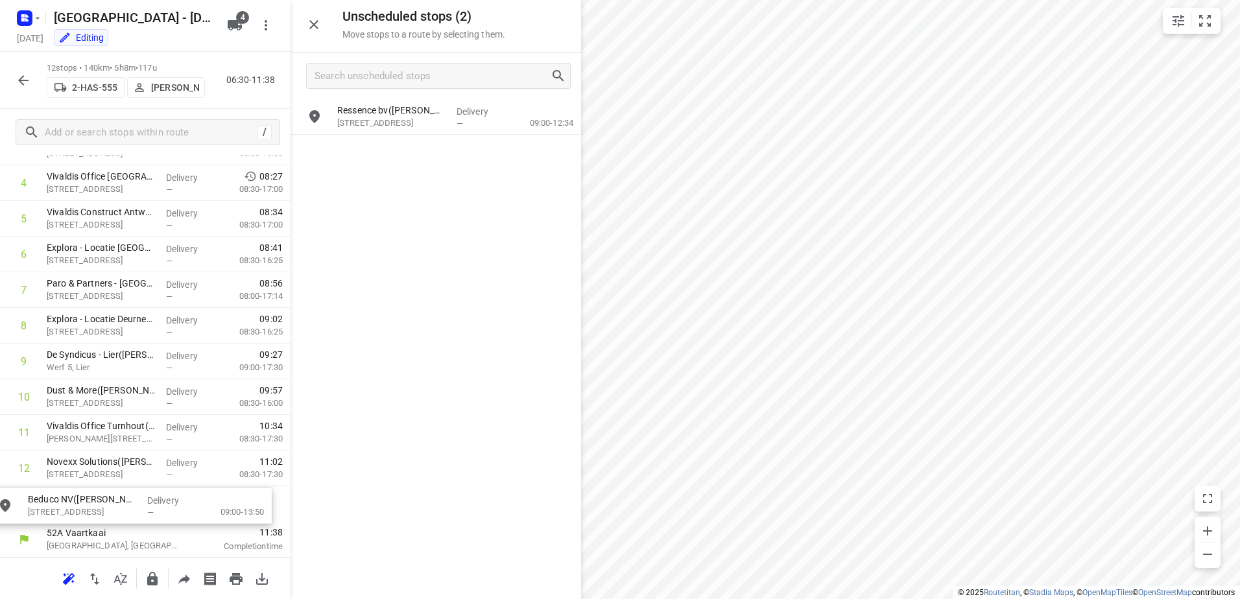
drag, startPoint x: 387, startPoint y: 106, endPoint x: 69, endPoint y: 502, distance: 507.6
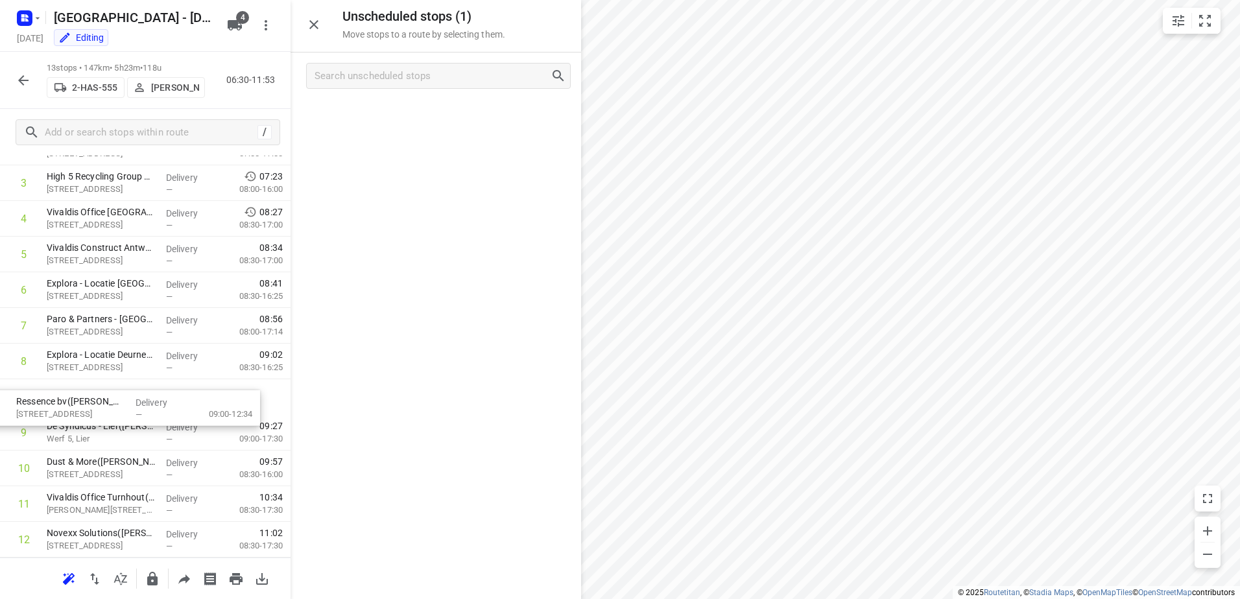
scroll to position [162, 0]
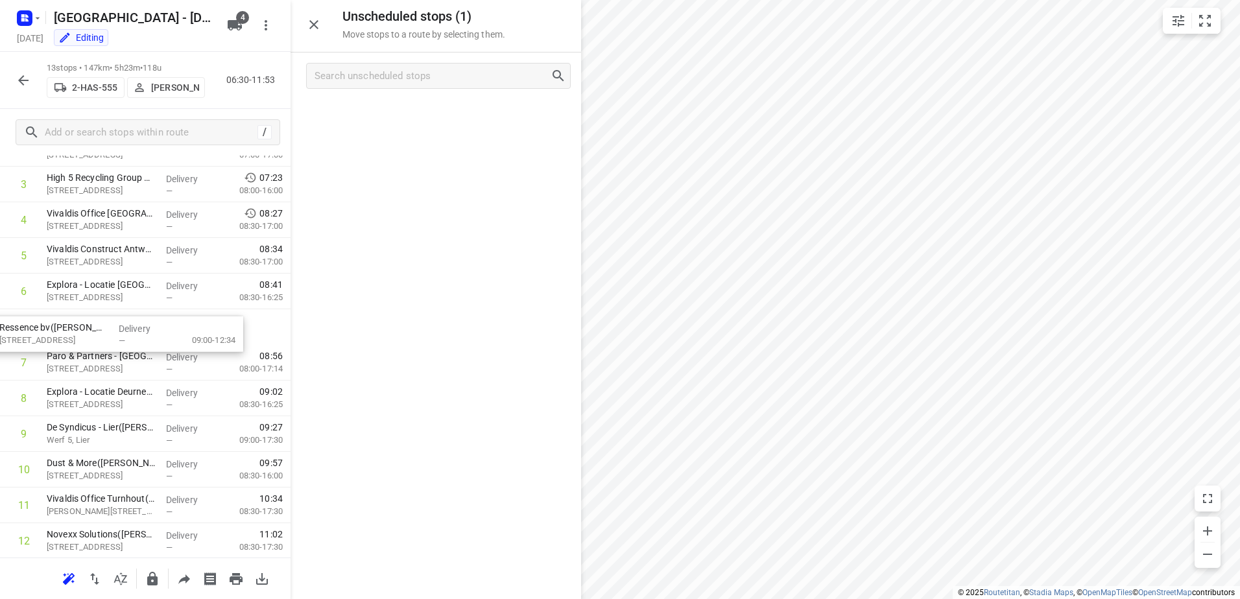
drag, startPoint x: 389, startPoint y: 171, endPoint x: 109, endPoint y: 339, distance: 326.6
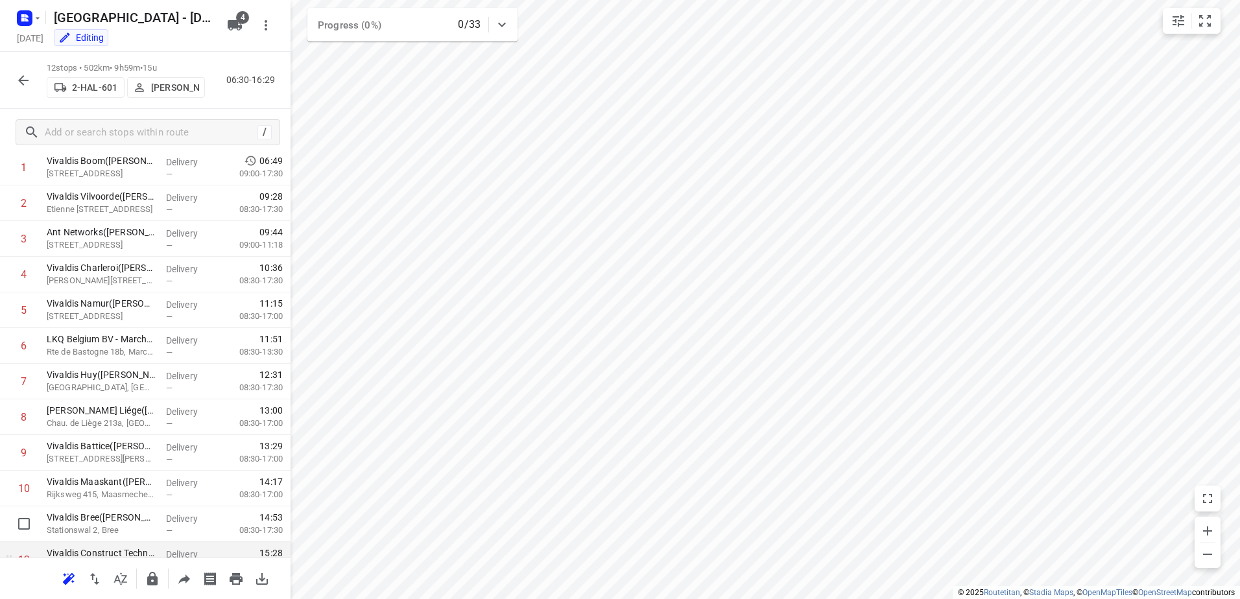
scroll to position [127, 0]
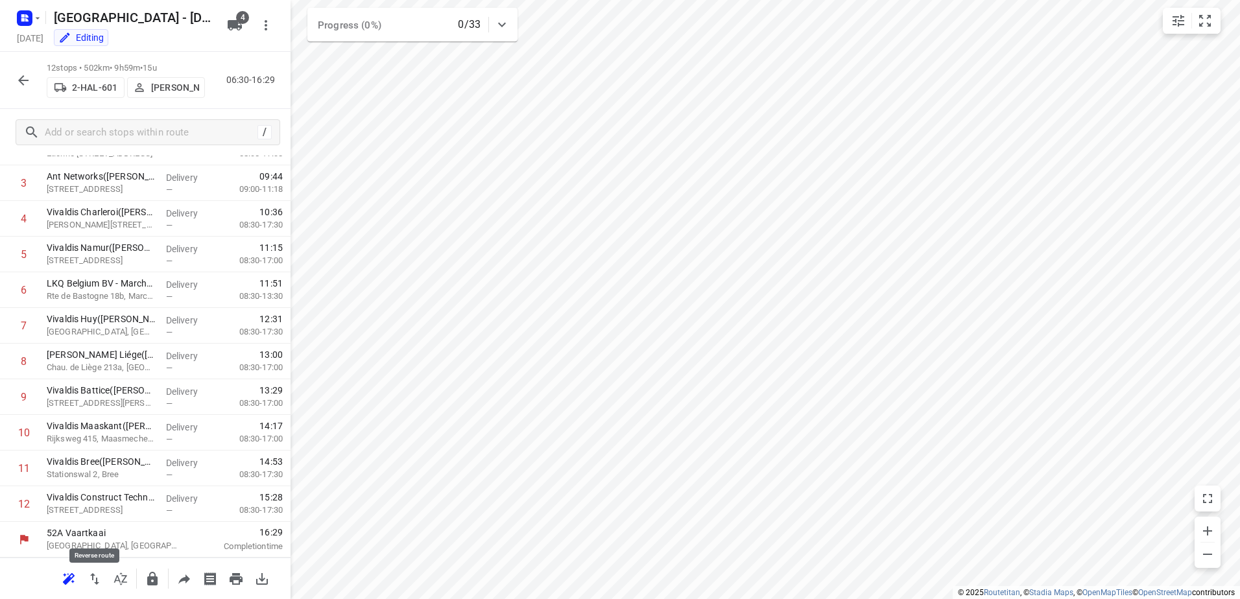
click at [94, 581] on icon "button" at bounding box center [95, 580] width 16 height 16
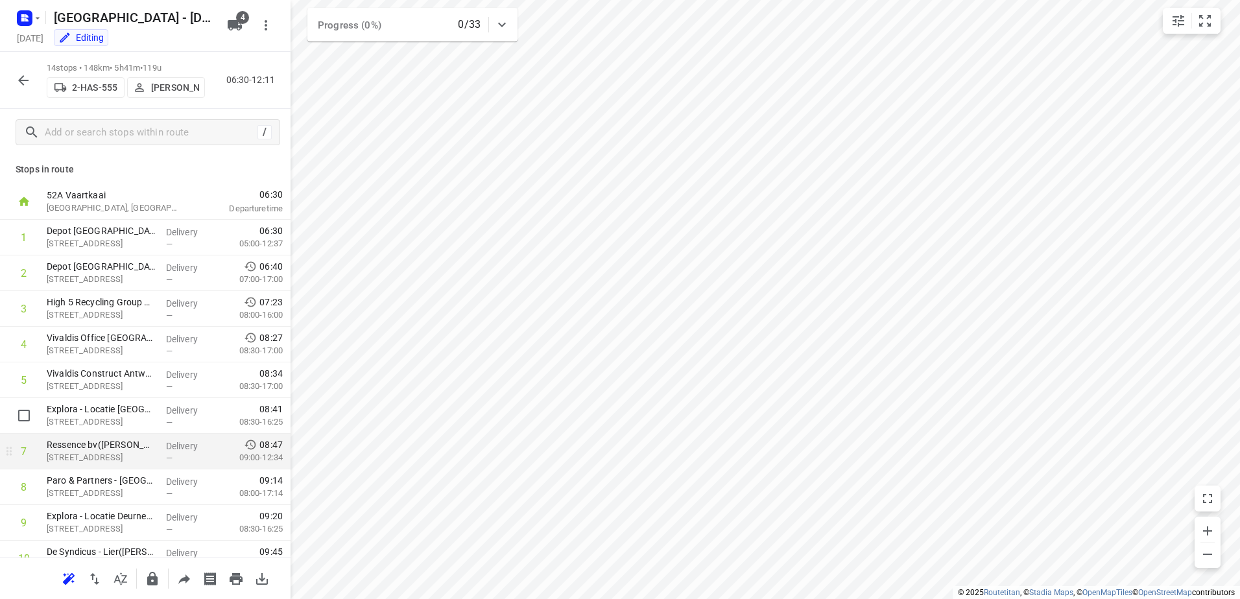
scroll to position [0, 0]
click at [14, 84] on button "button" at bounding box center [23, 80] width 26 height 26
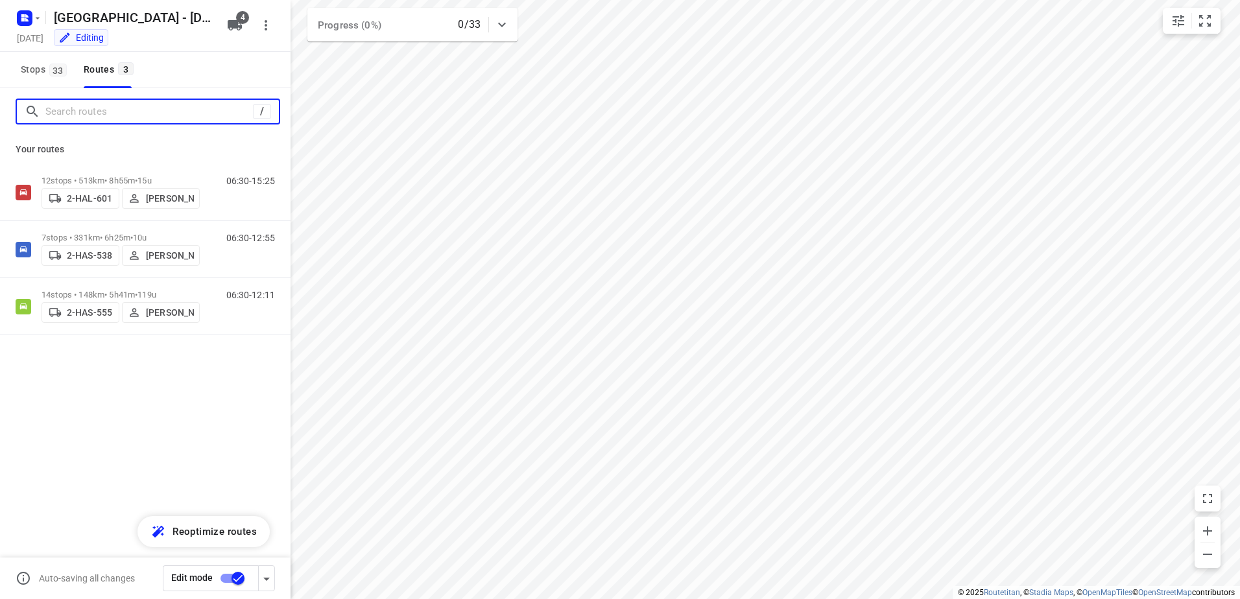
drag, startPoint x: 108, startPoint y: 110, endPoint x: 83, endPoint y: 106, distance: 25.0
click at [103, 109] on input "Search routes" at bounding box center [149, 112] width 208 height 20
click at [47, 75] on span "Stops 33" at bounding box center [46, 70] width 50 height 16
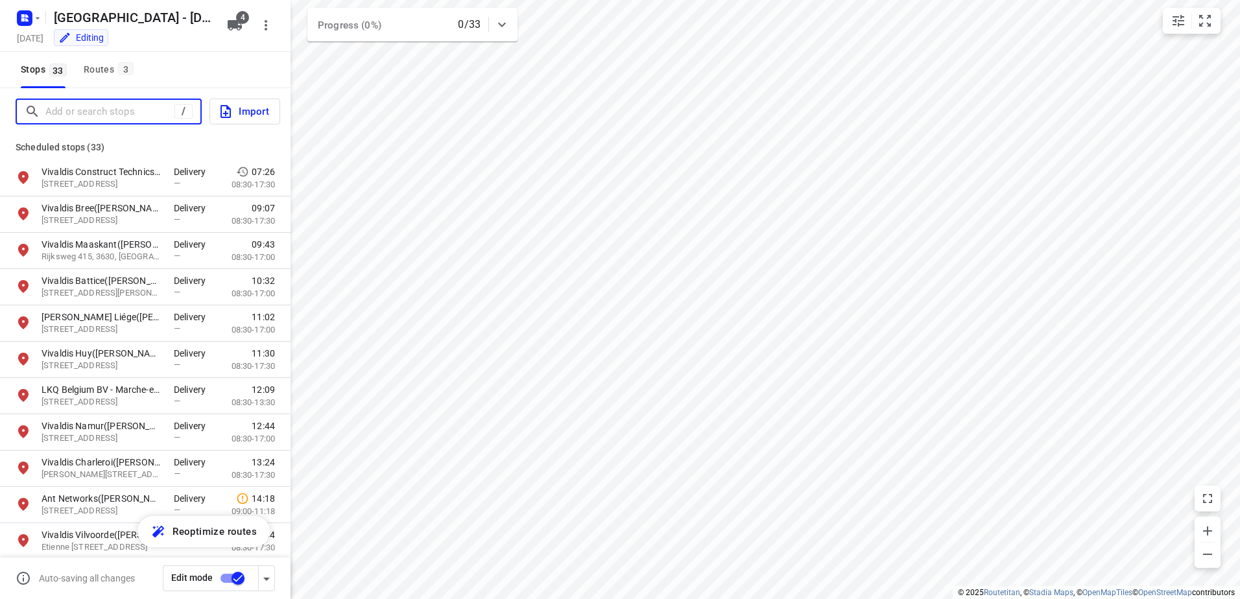
click at [130, 103] on input "Add or search stops" at bounding box center [109, 112] width 129 height 20
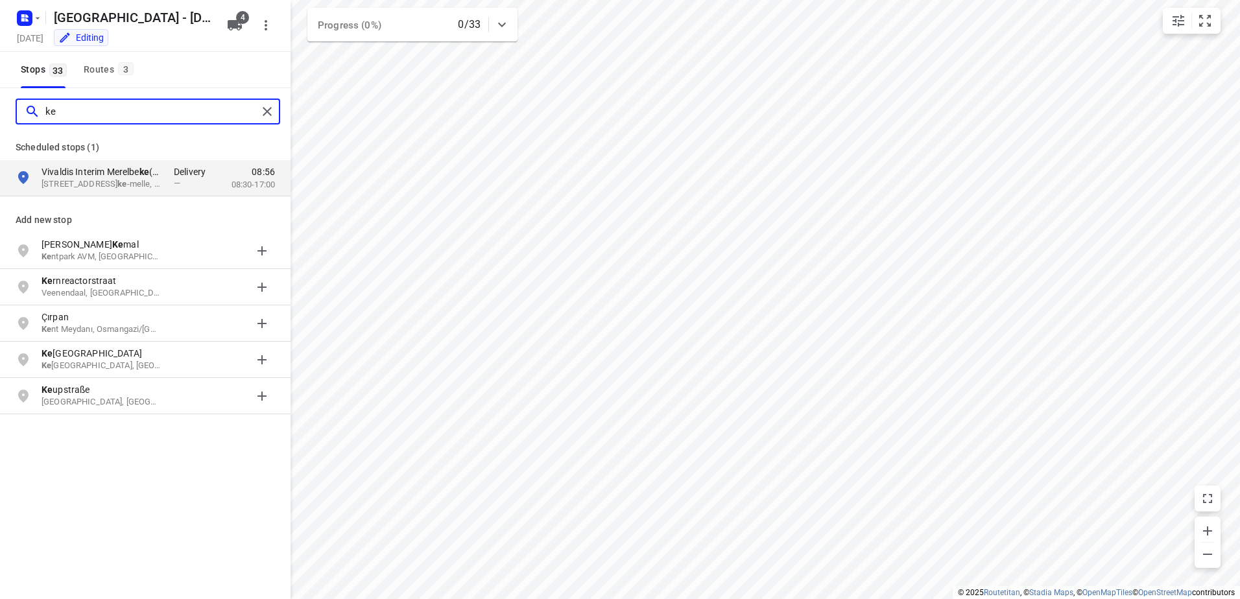
type input "k"
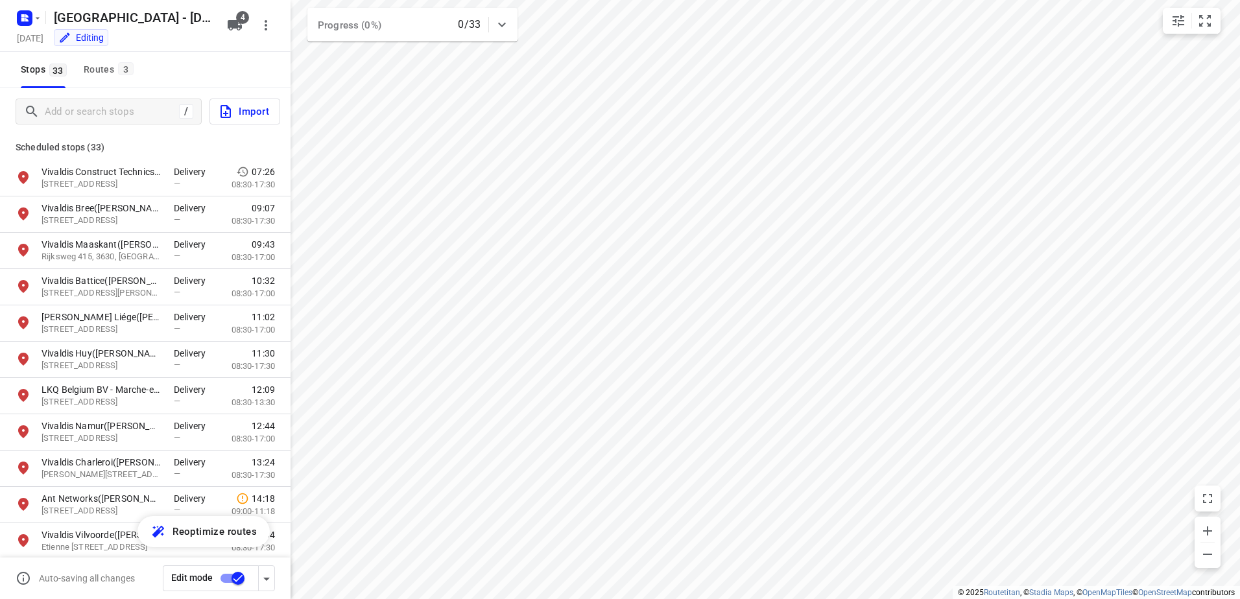
drag, startPoint x: 115, startPoint y: 73, endPoint x: 147, endPoint y: 86, distance: 34.9
click at [115, 73] on div "Routes 3" at bounding box center [111, 70] width 54 height 16
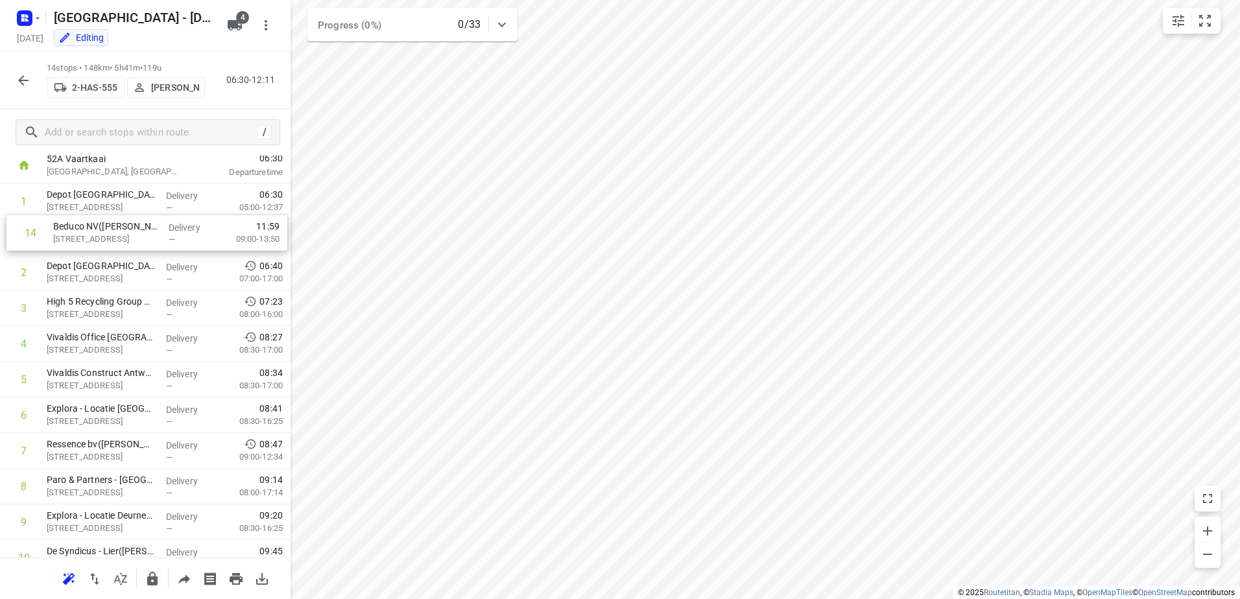
scroll to position [36, 0]
drag, startPoint x: 191, startPoint y: 505, endPoint x: 201, endPoint y: 265, distance: 239.6
click at [201, 265] on div "1 Depot [GEOGRAPHIC_DATA](Depot [GEOGRAPHIC_DATA]) [STREET_ADDRESS] Delivery — …" at bounding box center [145, 434] width 291 height 500
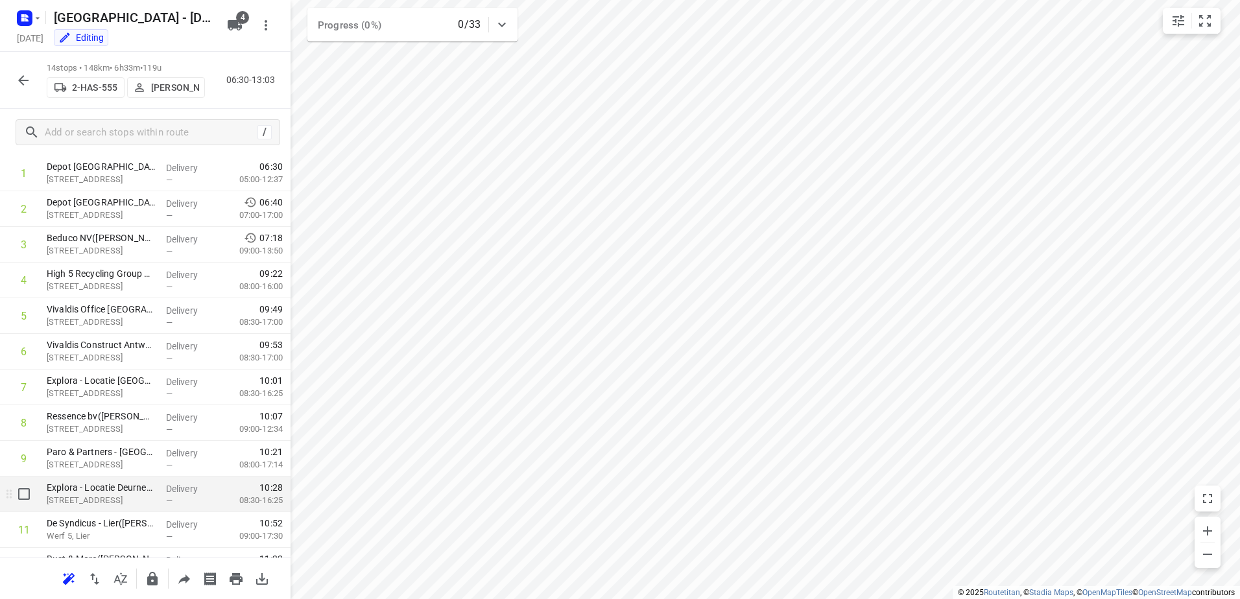
scroll to position [0, 0]
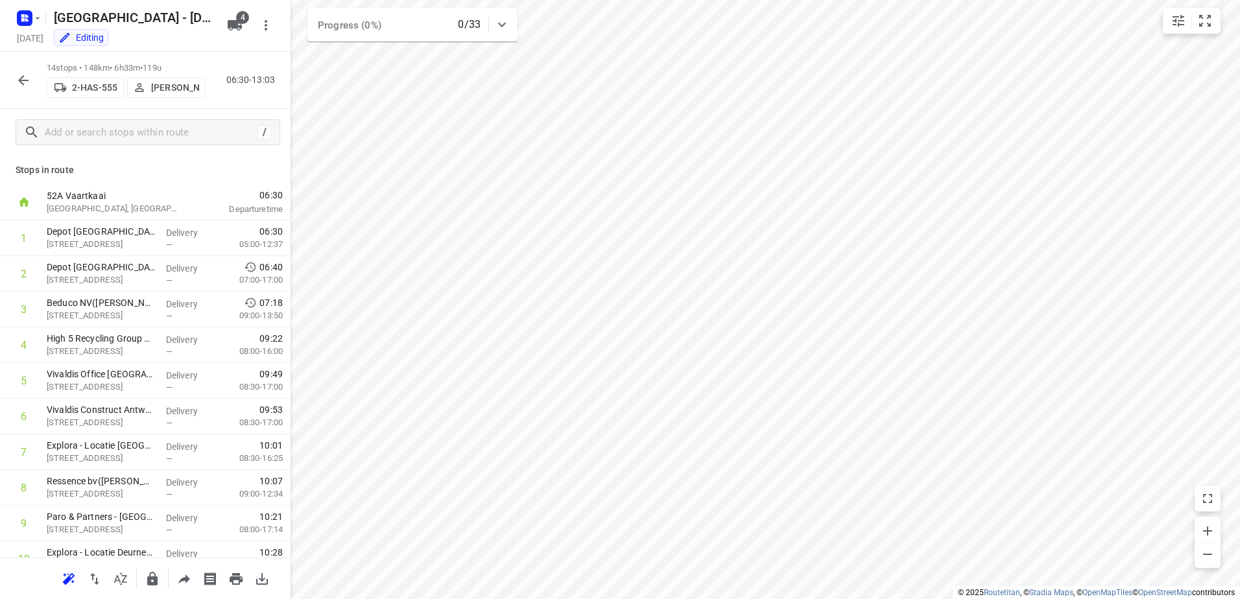
click at [14, 79] on button "button" at bounding box center [23, 80] width 26 height 26
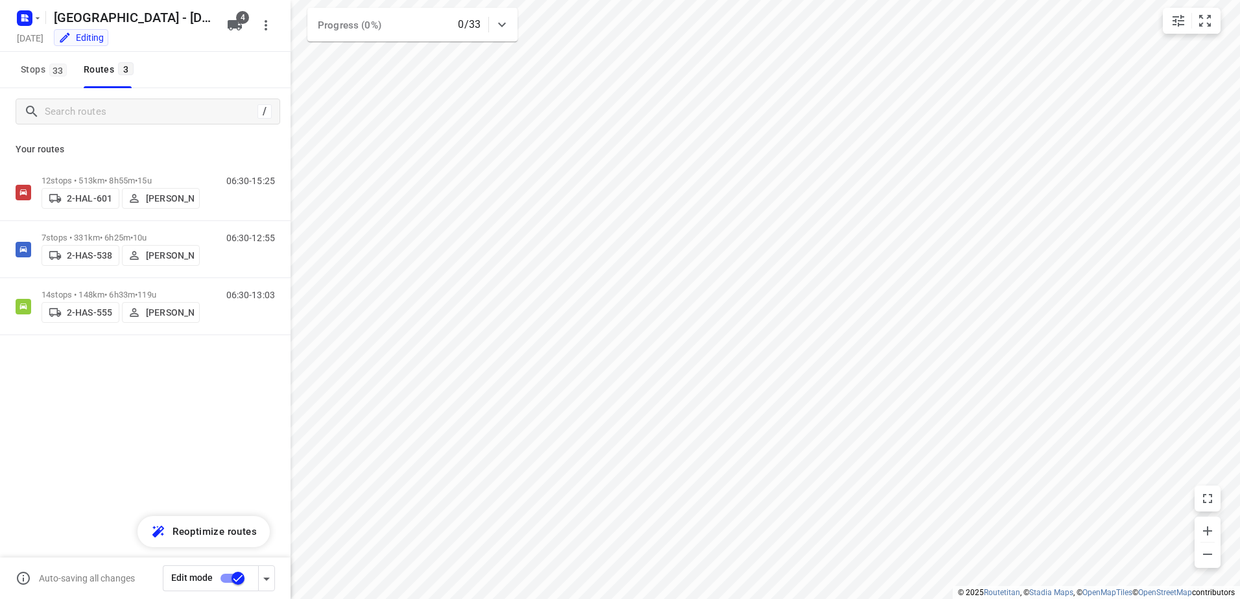
click at [231, 583] on input "checkbox" at bounding box center [238, 578] width 74 height 25
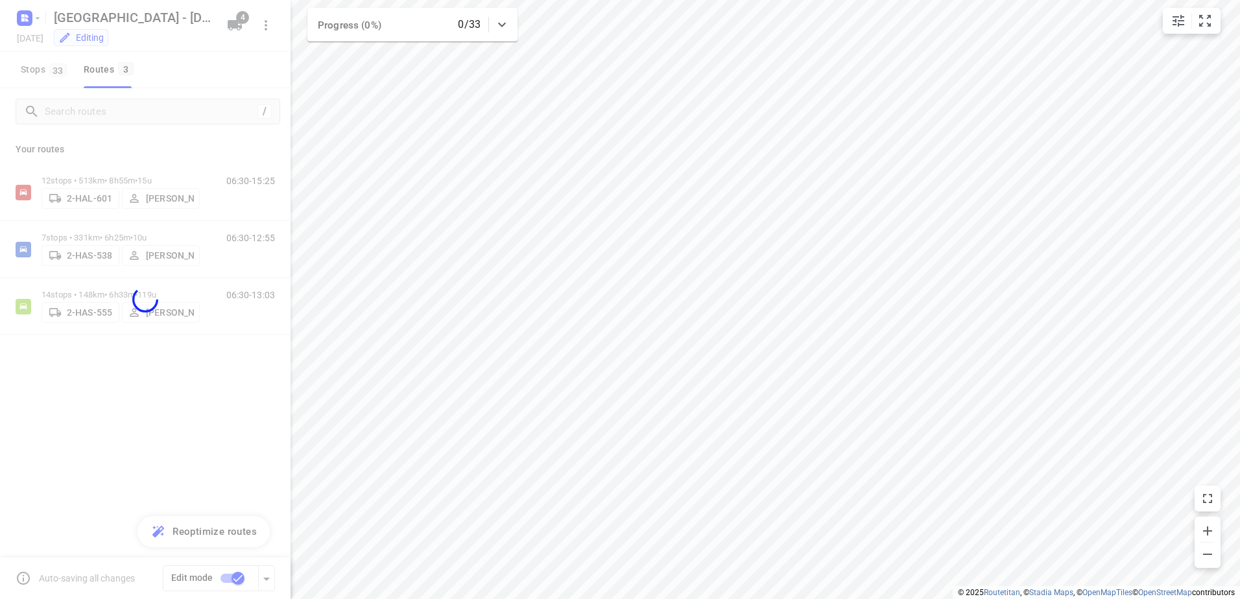
checkbox input "false"
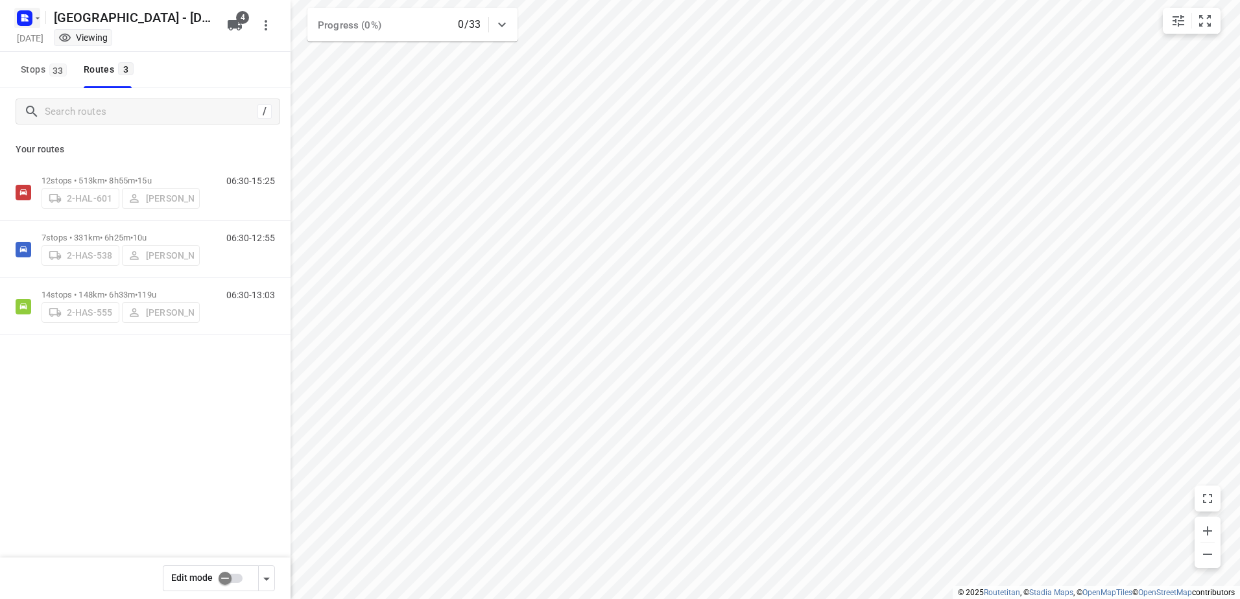
click at [30, 19] on rect "button" at bounding box center [25, 18] width 16 height 16
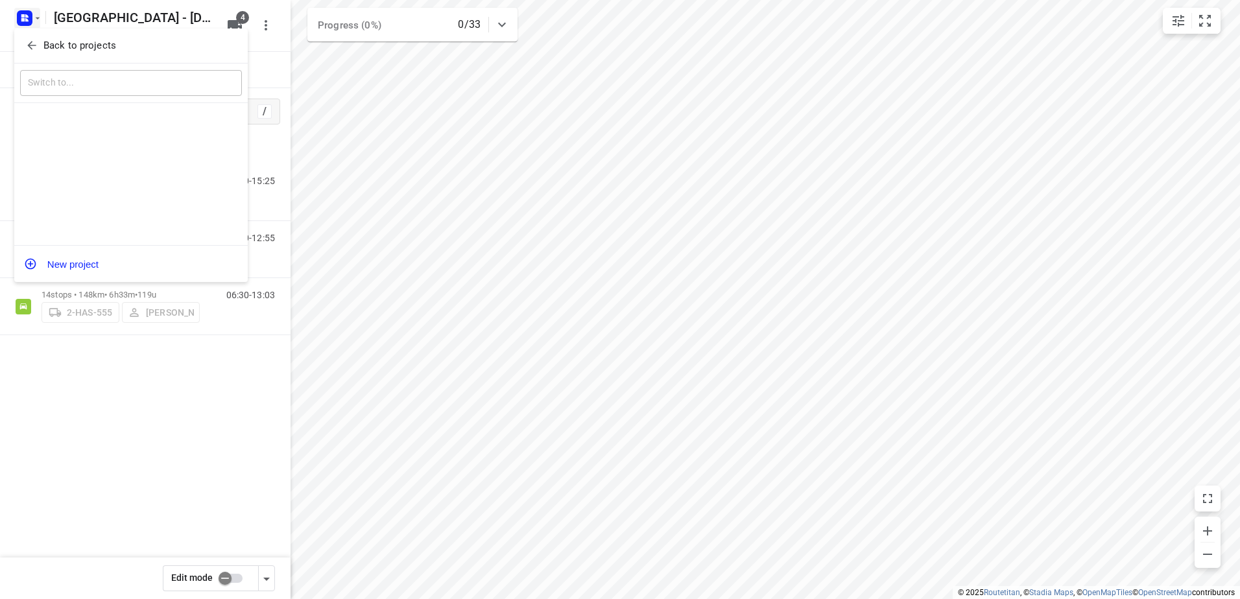
click at [42, 60] on div "Back to projects" at bounding box center [131, 46] width 234 height 35
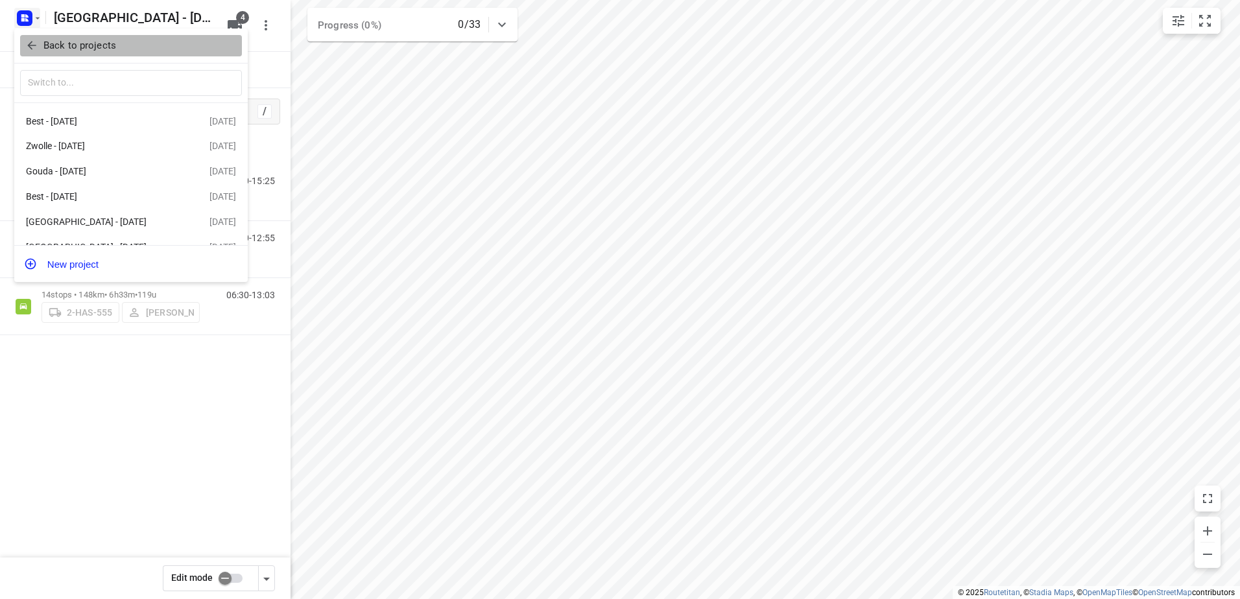
click at [54, 48] on p "Back to projects" at bounding box center [79, 45] width 73 height 15
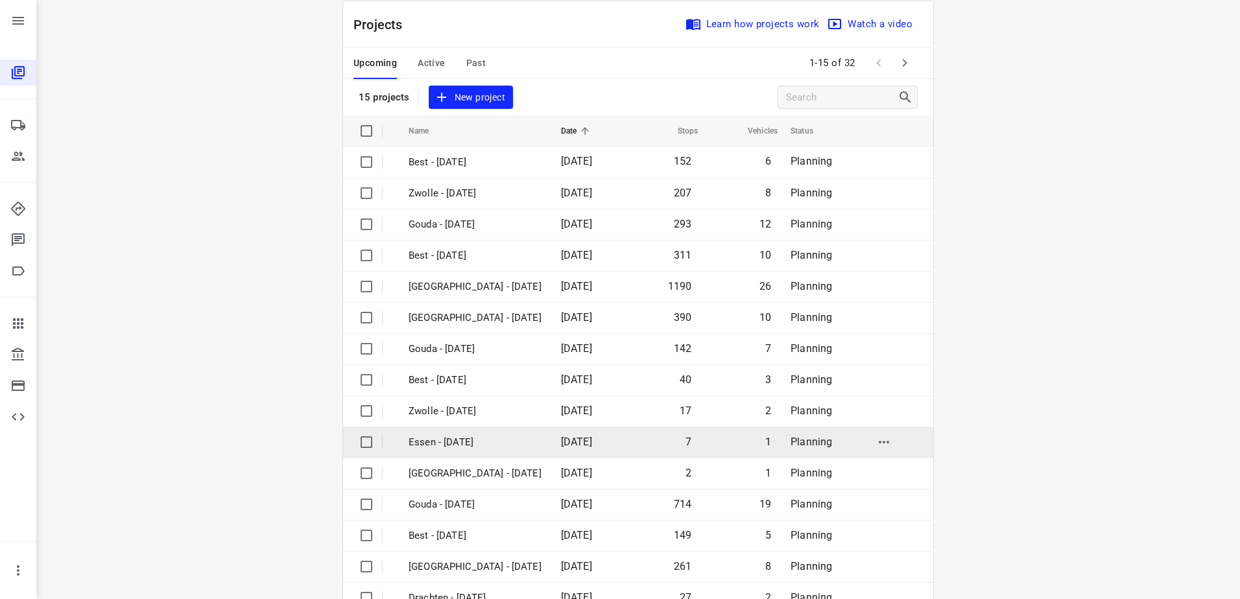
scroll to position [56, 0]
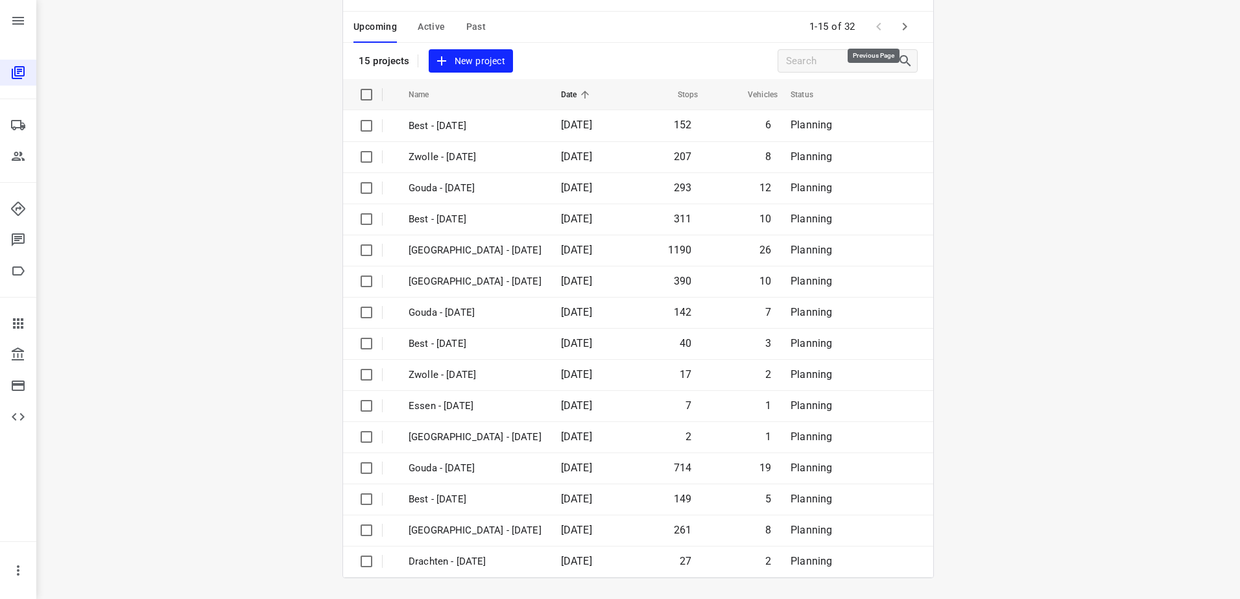
click at [886, 29] on span at bounding box center [879, 27] width 26 height 26
click at [892, 27] on button "button" at bounding box center [905, 27] width 26 height 26
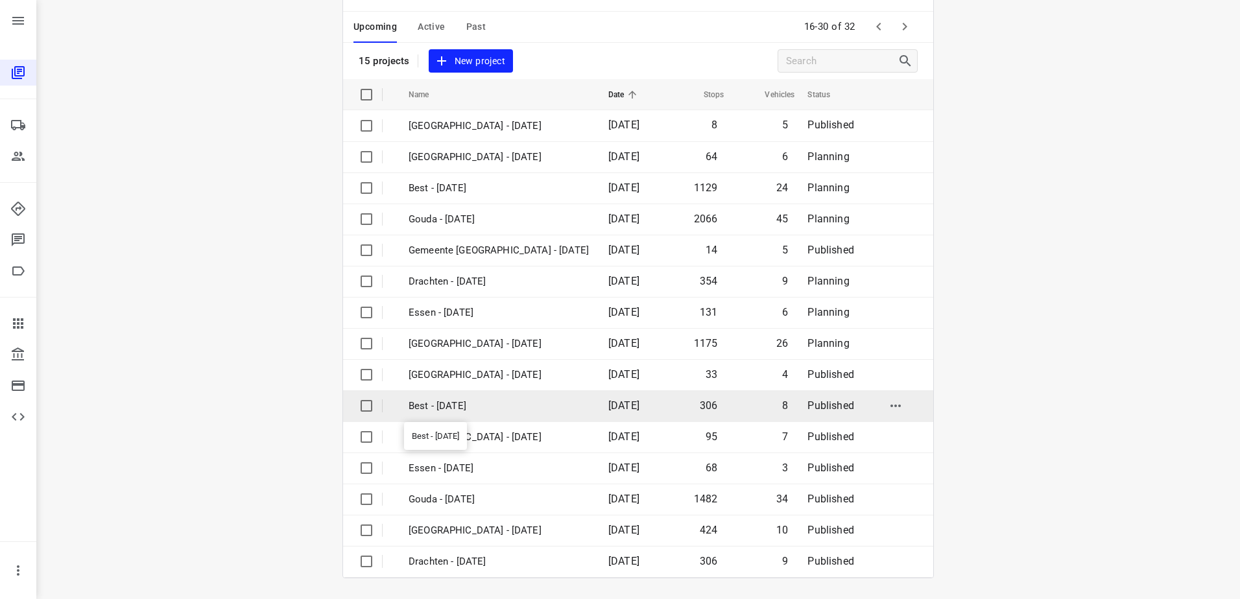
click at [509, 409] on p "Best - [DATE]" at bounding box center [499, 406] width 180 height 15
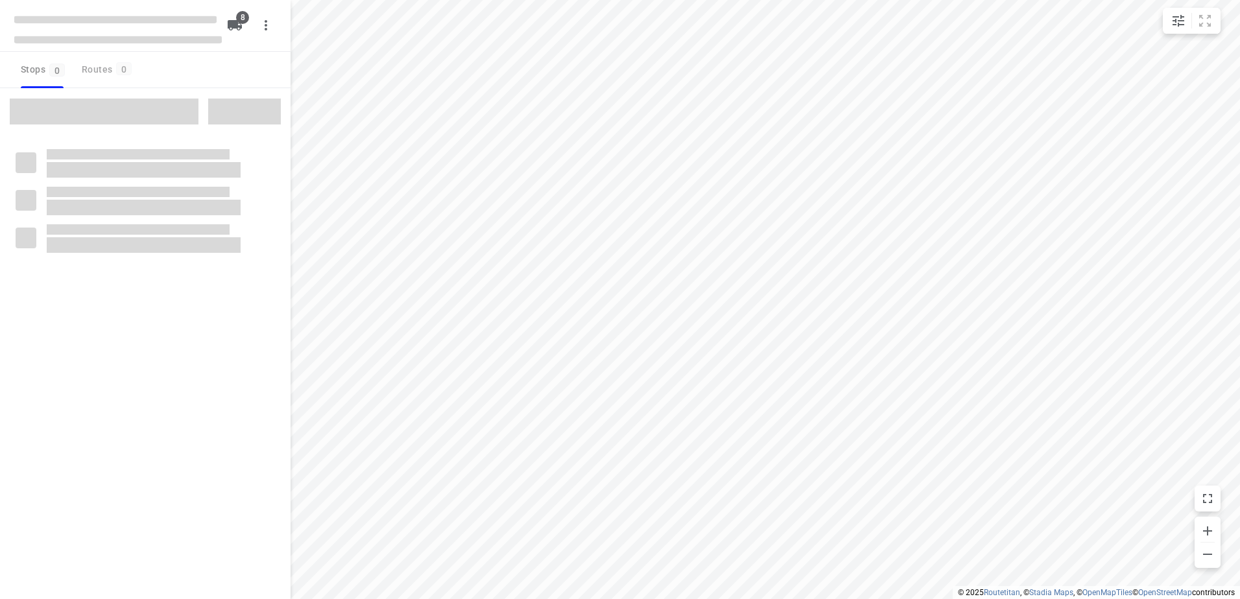
checkbox input "true"
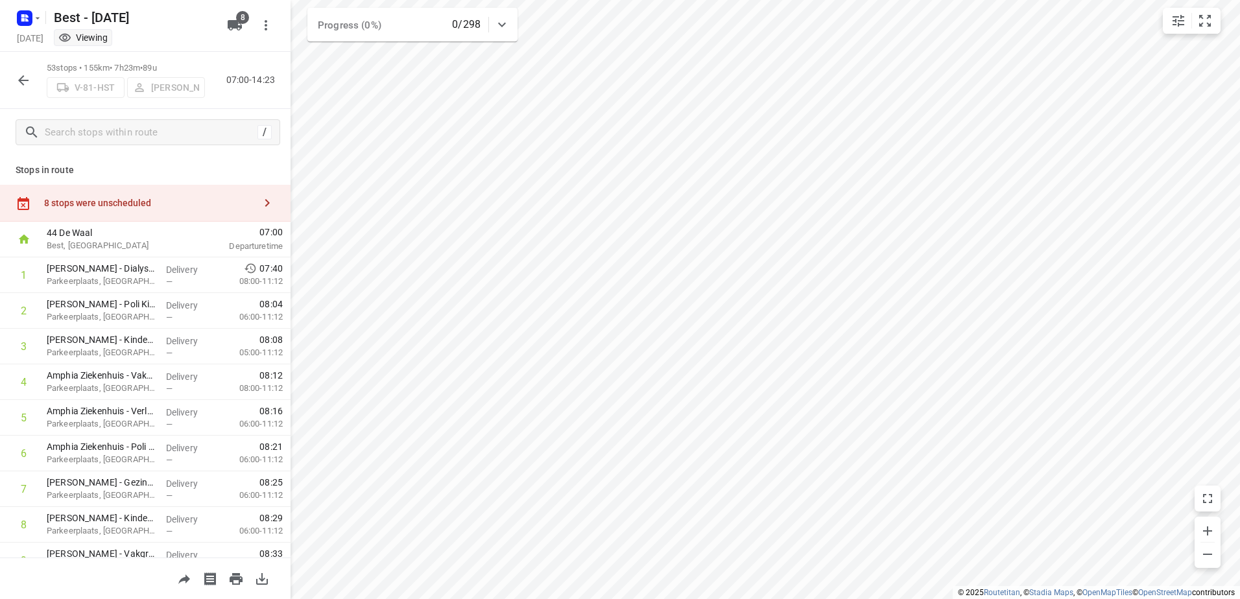
click at [20, 77] on icon "button" at bounding box center [24, 81] width 16 height 16
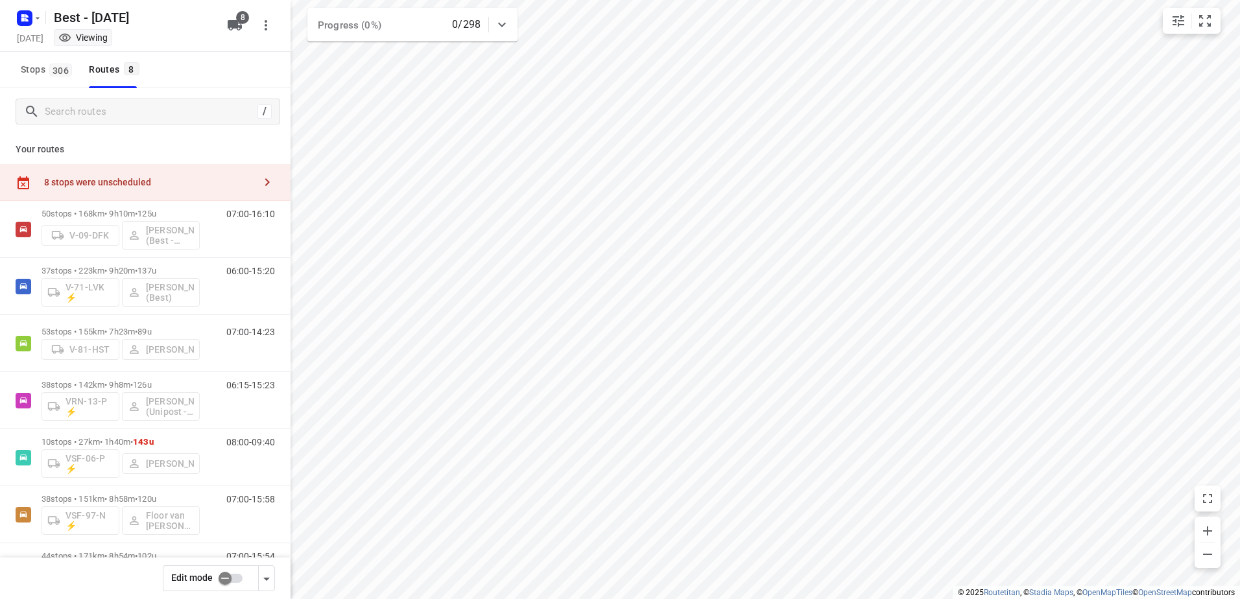
click at [241, 575] on input "checkbox" at bounding box center [225, 578] width 74 height 25
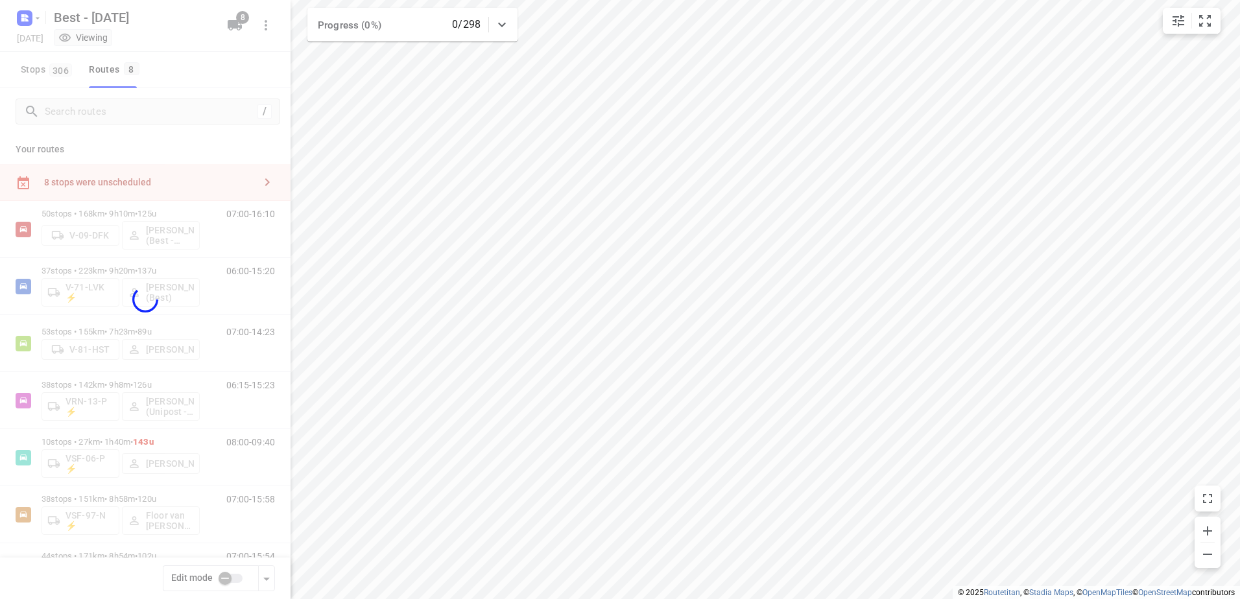
checkbox input "true"
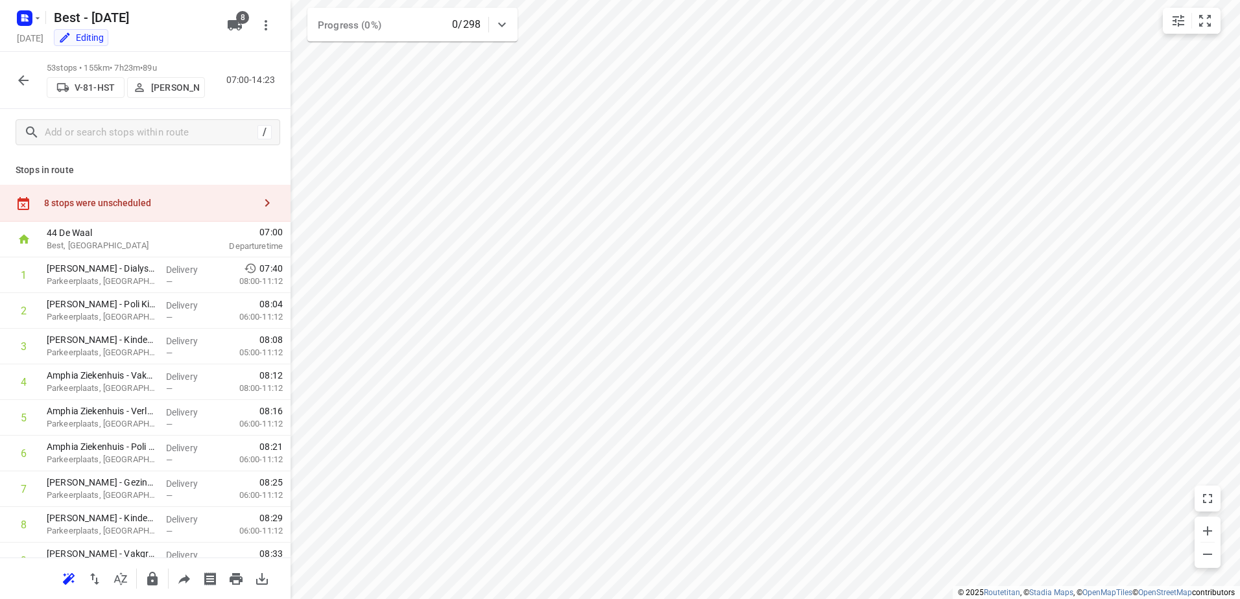
click at [143, 212] on div "8 stops were unscheduled" at bounding box center [145, 203] width 291 height 37
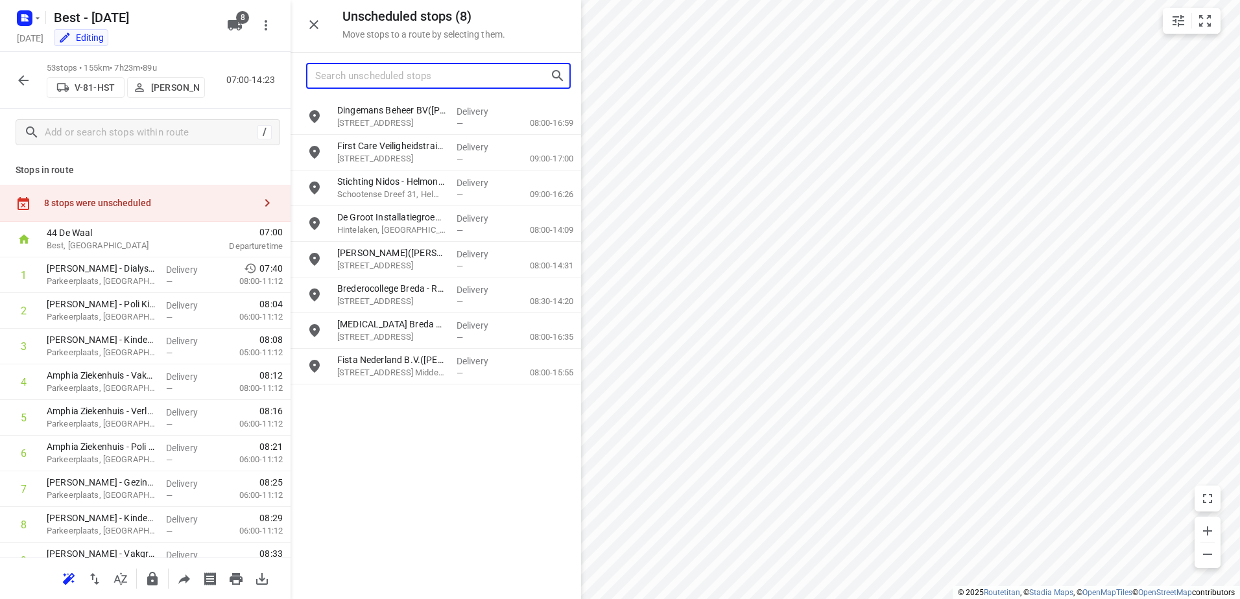
click at [385, 77] on input "Search unscheduled stops" at bounding box center [432, 76] width 235 height 20
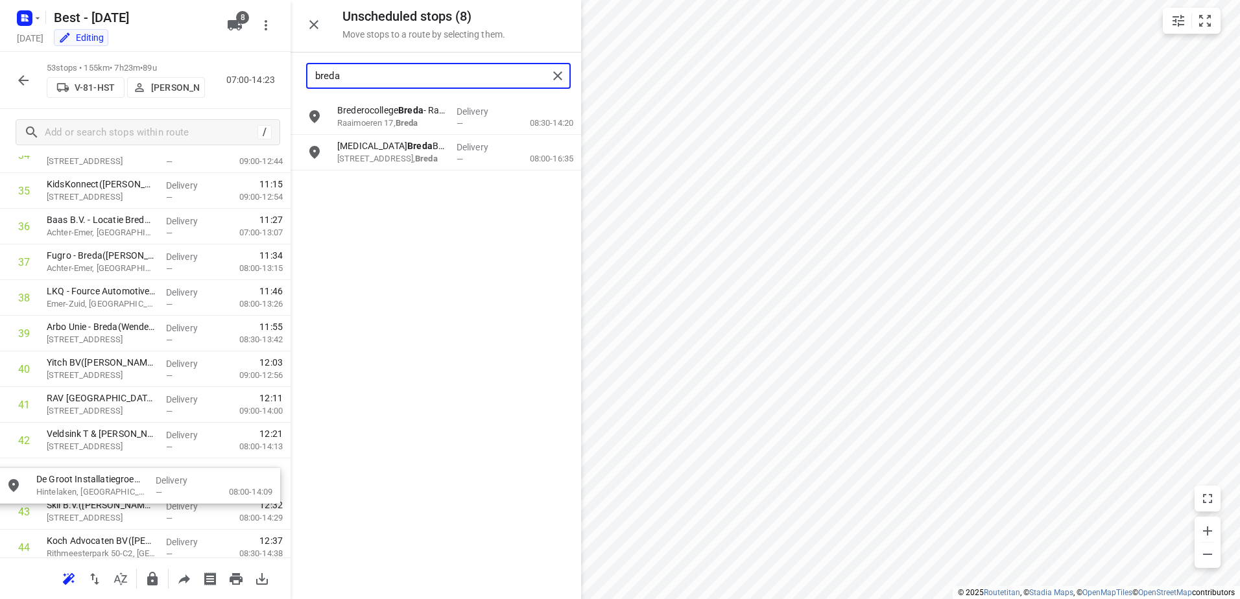
scroll to position [1298, 0]
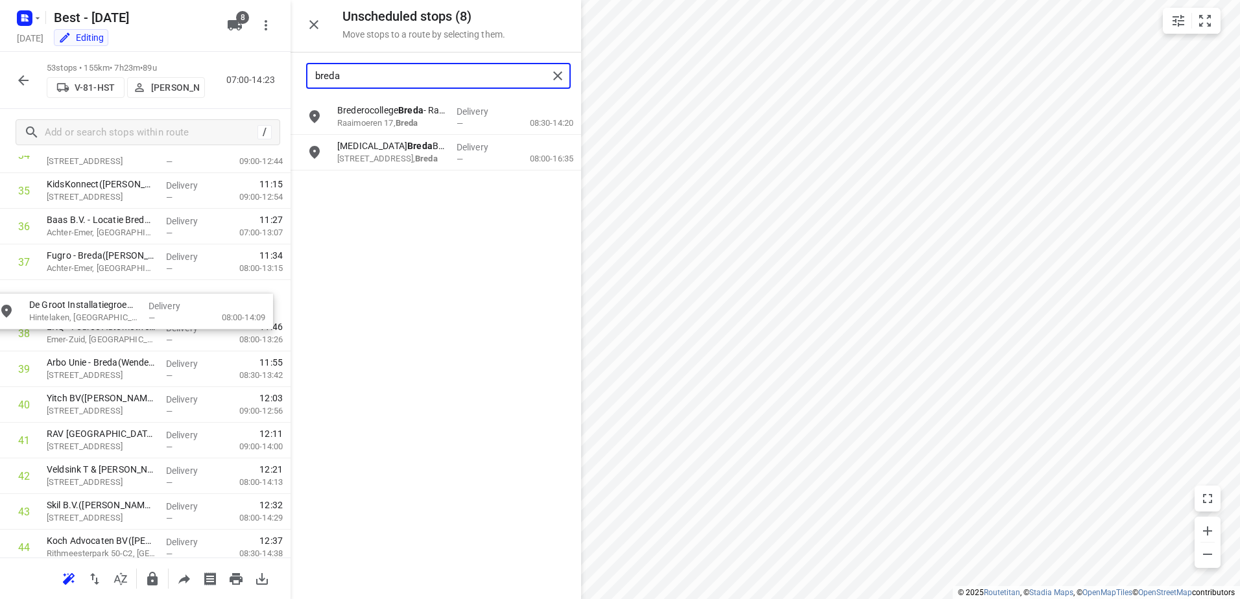
drag, startPoint x: 507, startPoint y: 127, endPoint x: 198, endPoint y: 319, distance: 363.7
type input "breda"
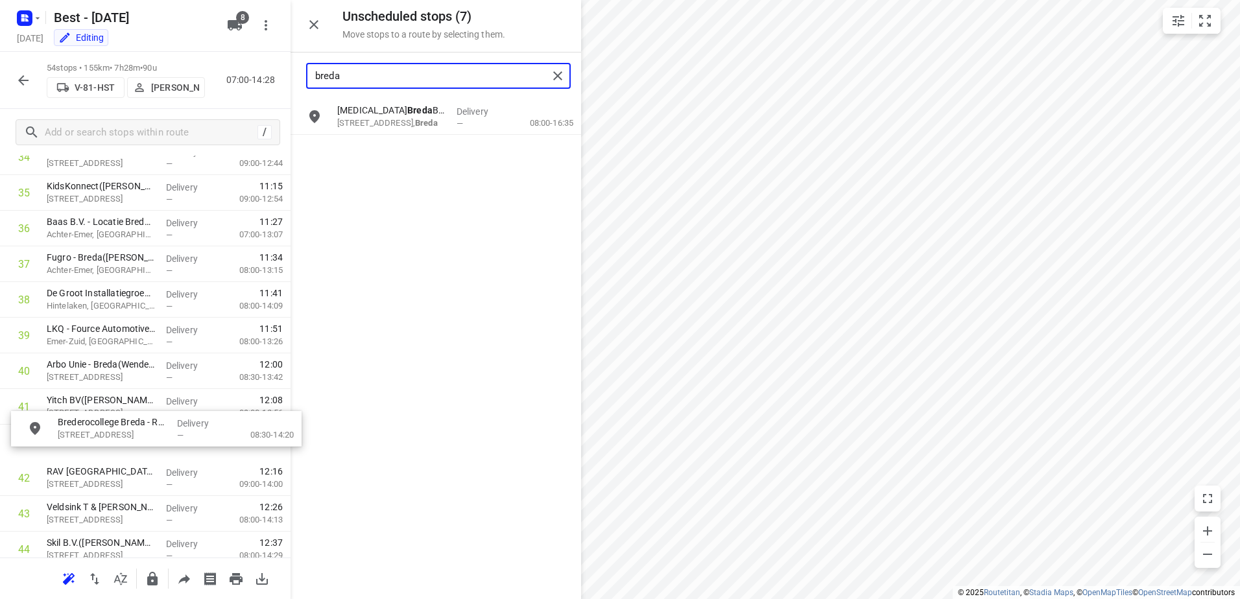
scroll to position [1305, 0]
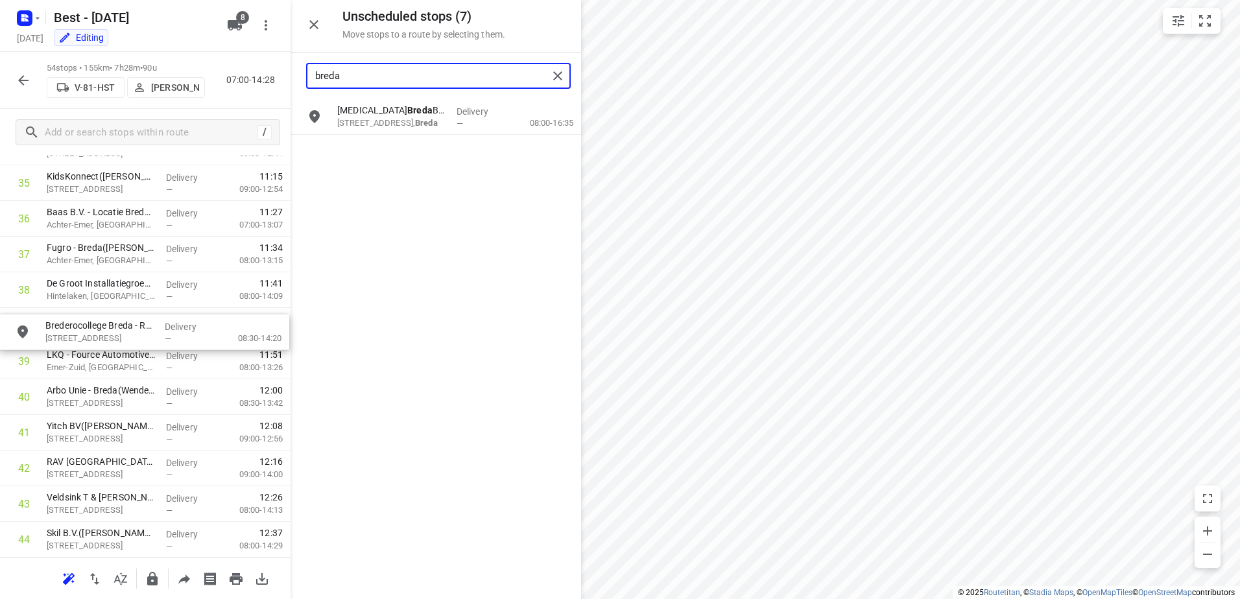
drag, startPoint x: 481, startPoint y: 108, endPoint x: 181, endPoint y: 319, distance: 366.6
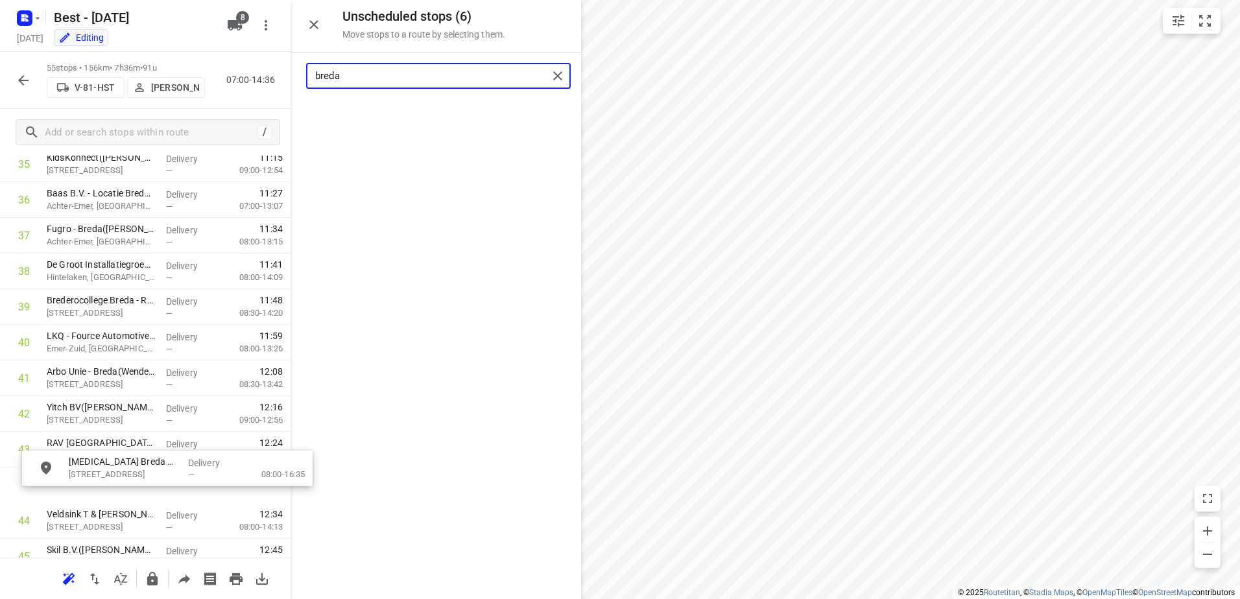
scroll to position [1333, 0]
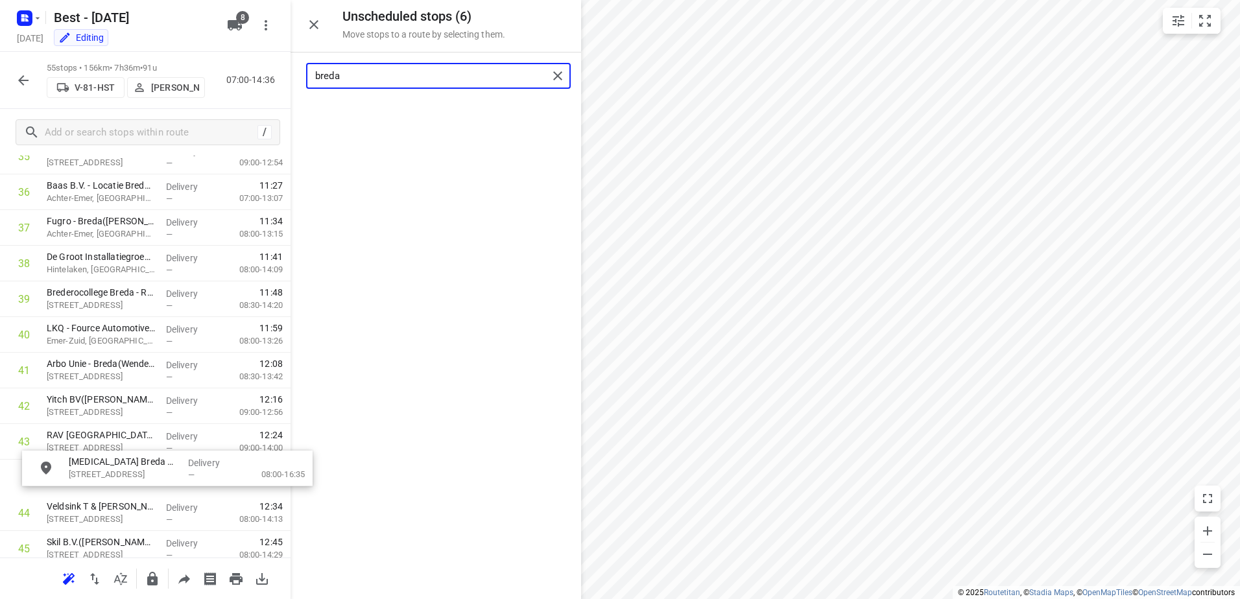
drag, startPoint x: 306, startPoint y: 293, endPoint x: 166, endPoint y: 481, distance: 234.2
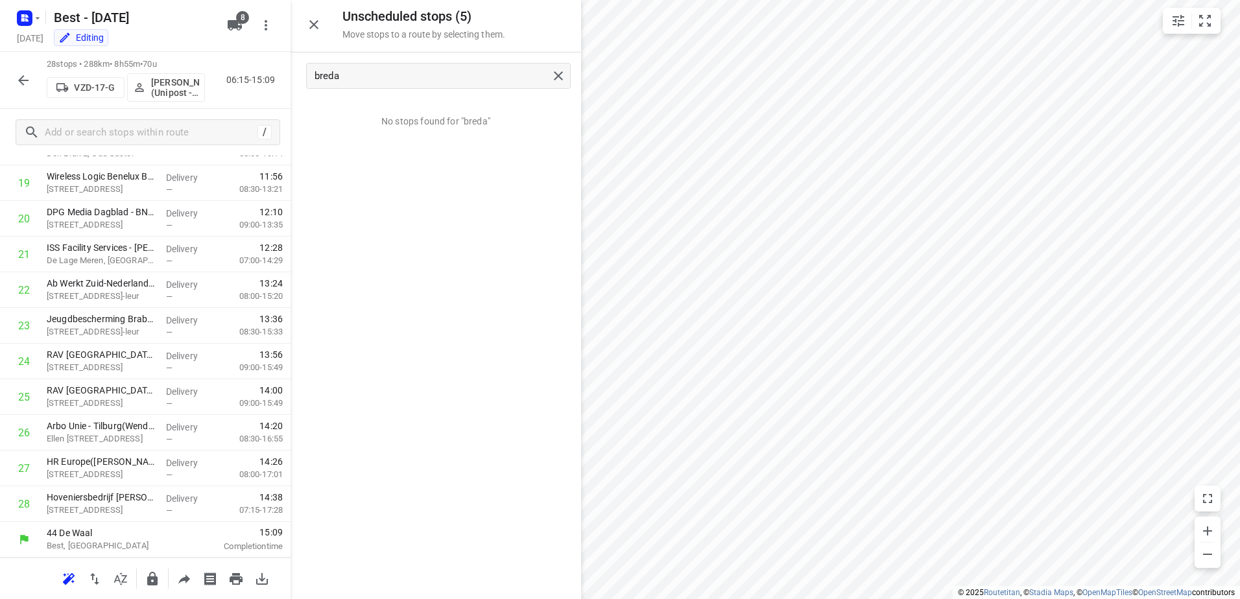
scroll to position [734, 0]
click at [381, 77] on input "breda" at bounding box center [431, 76] width 233 height 20
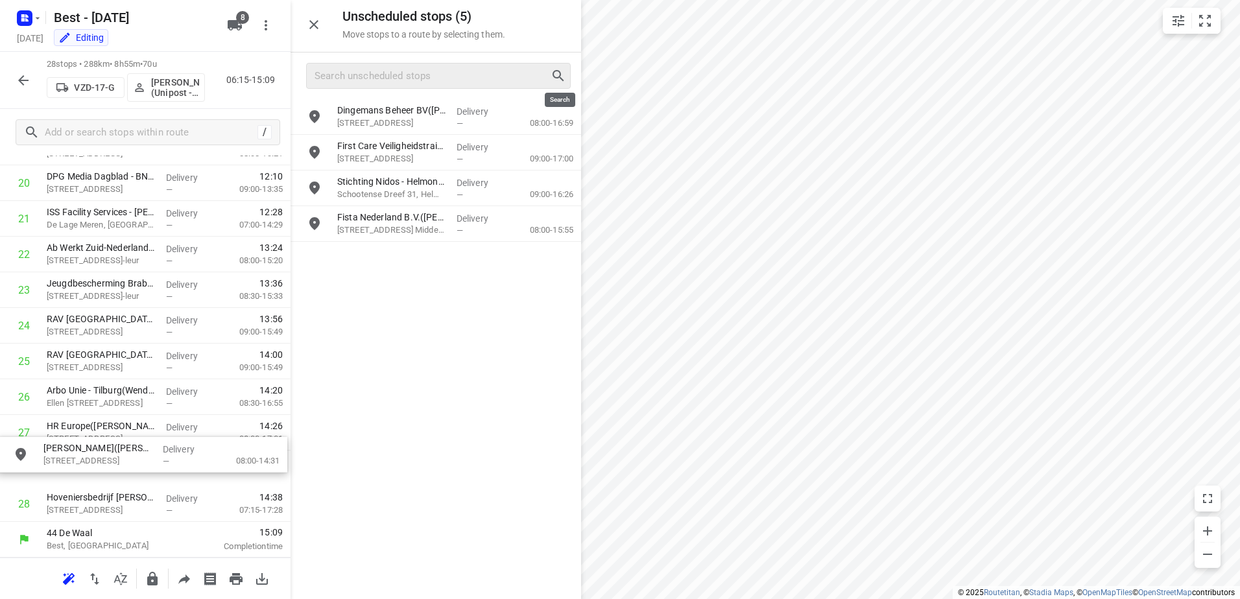
drag, startPoint x: 498, startPoint y: 230, endPoint x: 199, endPoint y: 463, distance: 378.2
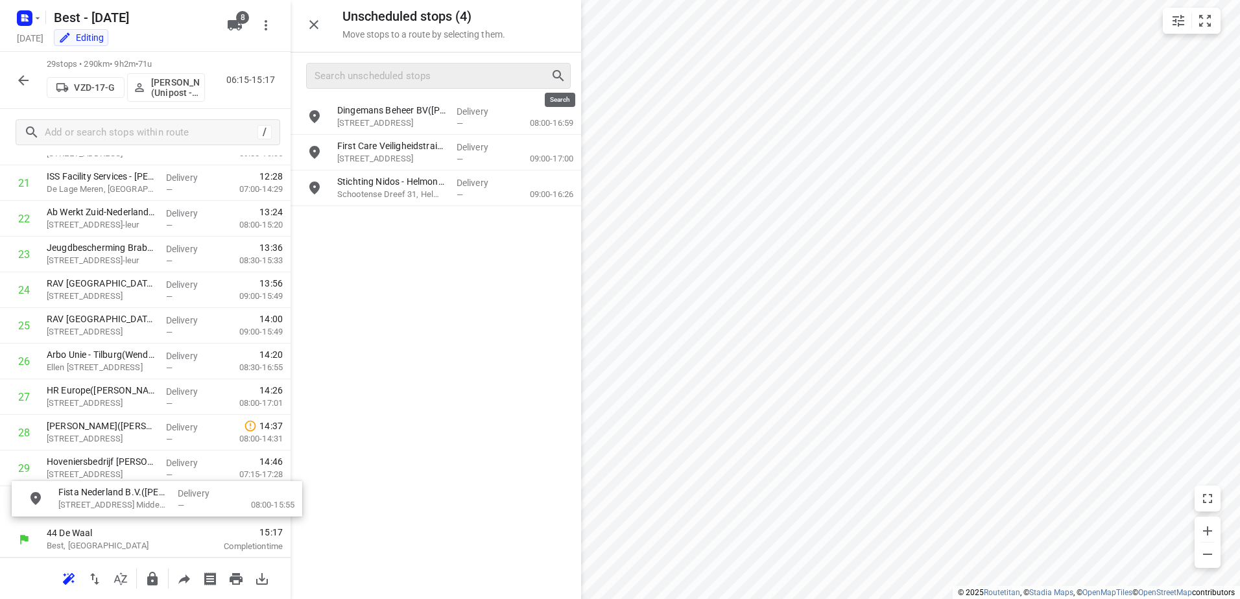
drag, startPoint x: 444, startPoint y: 232, endPoint x: 163, endPoint y: 509, distance: 393.6
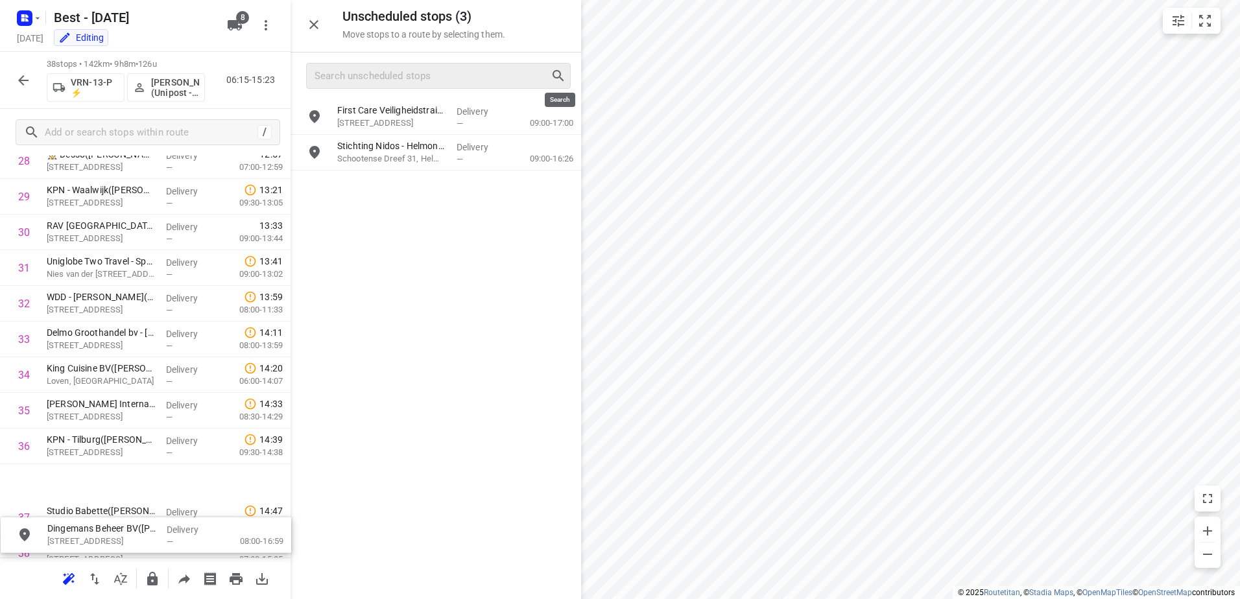
scroll to position [1137, 0]
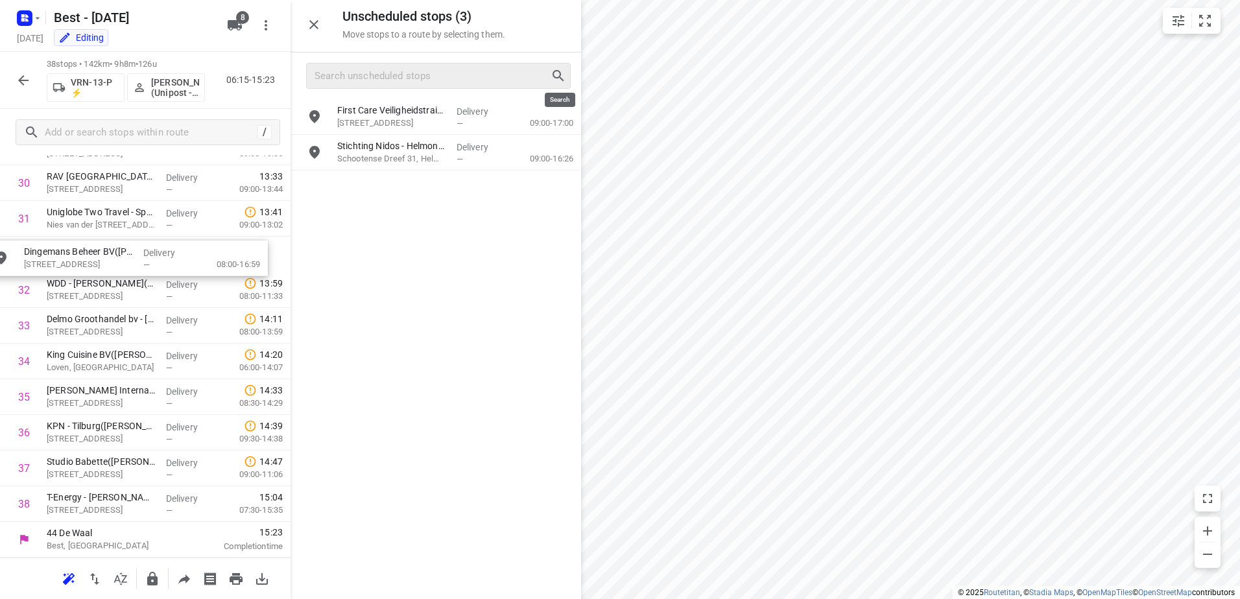
drag, startPoint x: 490, startPoint y: 113, endPoint x: 169, endPoint y: 257, distance: 351.4
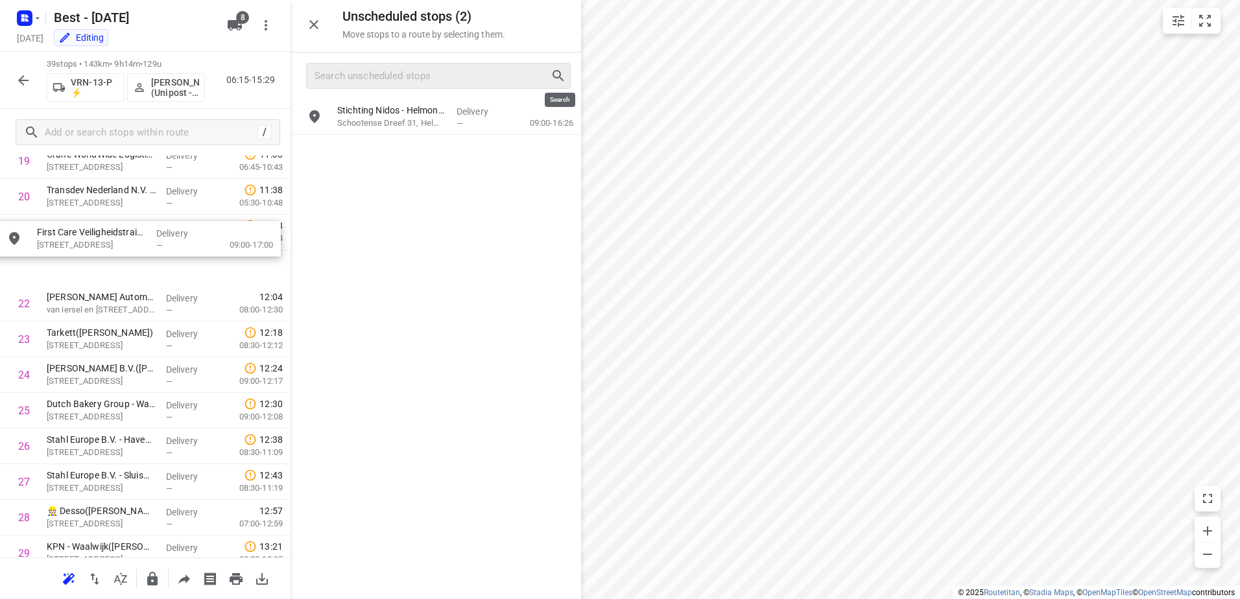
drag, startPoint x: 514, startPoint y: 121, endPoint x: 202, endPoint y: 245, distance: 336.6
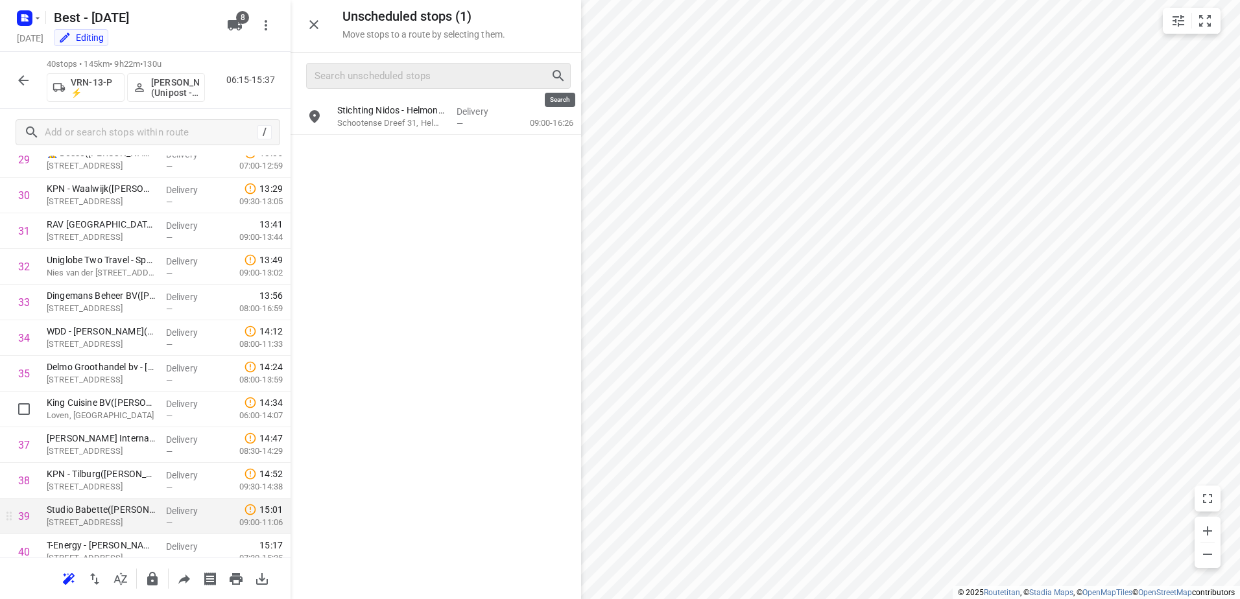
scroll to position [1163, 0]
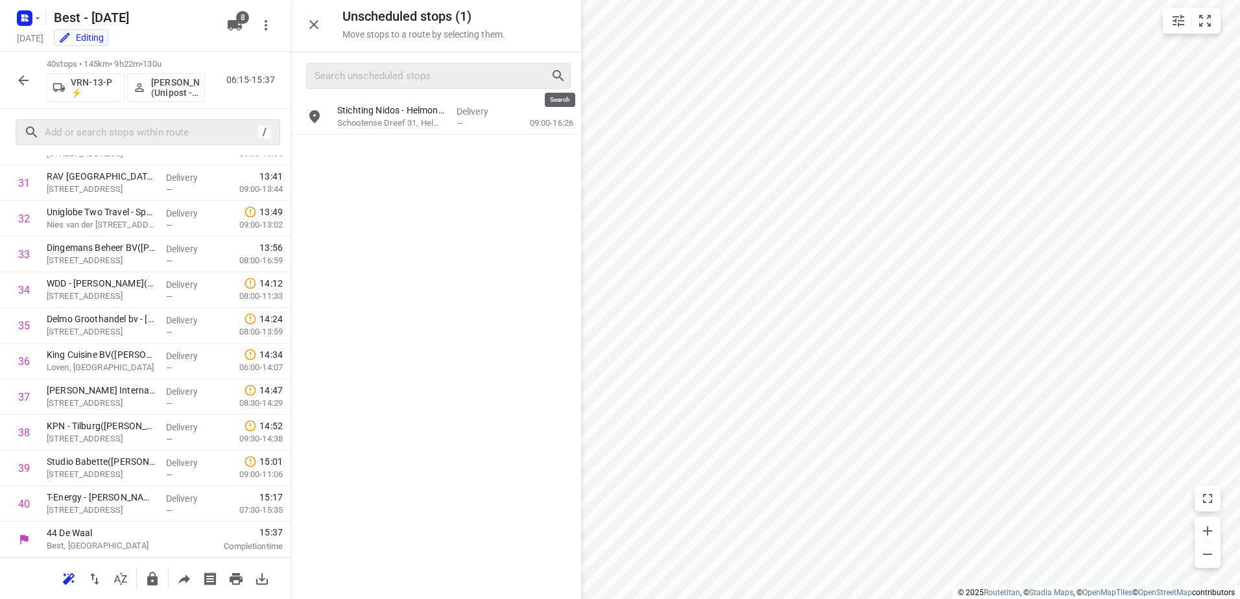
click at [160, 143] on div "/" at bounding box center [148, 132] width 265 height 26
click at [163, 133] on input "text" at bounding box center [149, 133] width 208 height 20
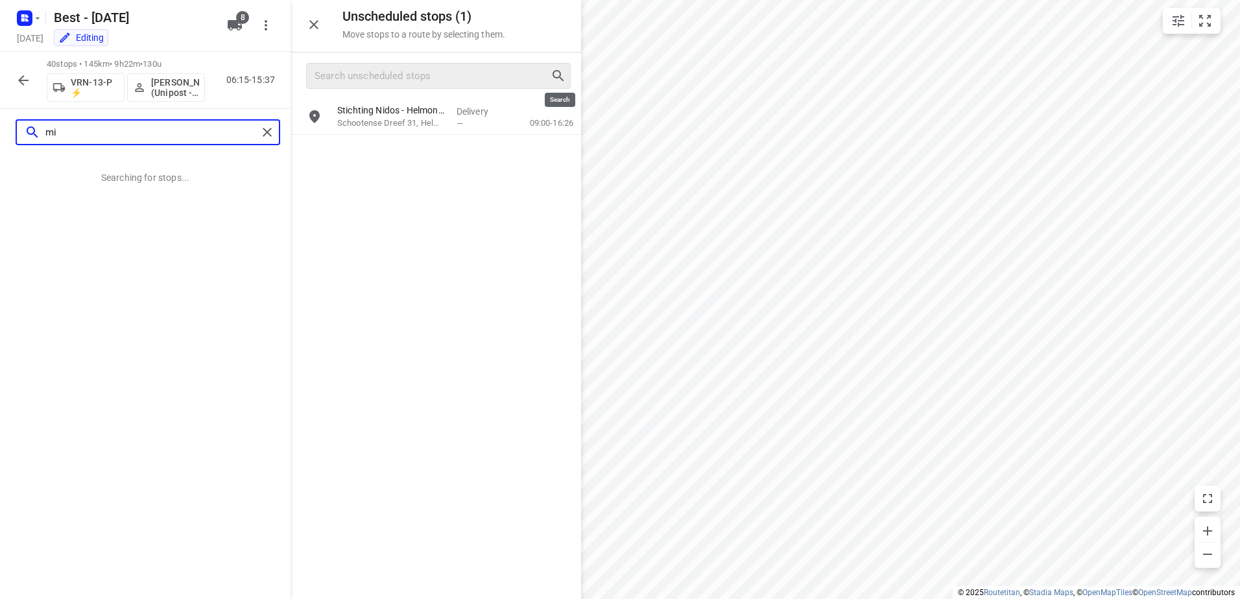
type input "m"
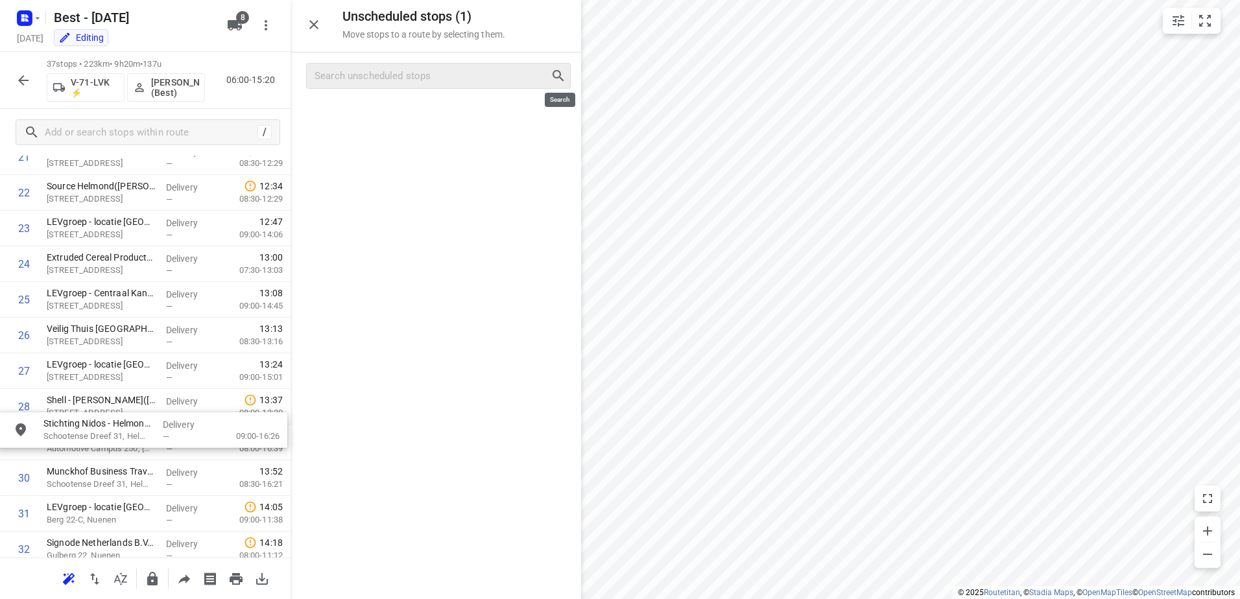
scroll to position [1101, 0]
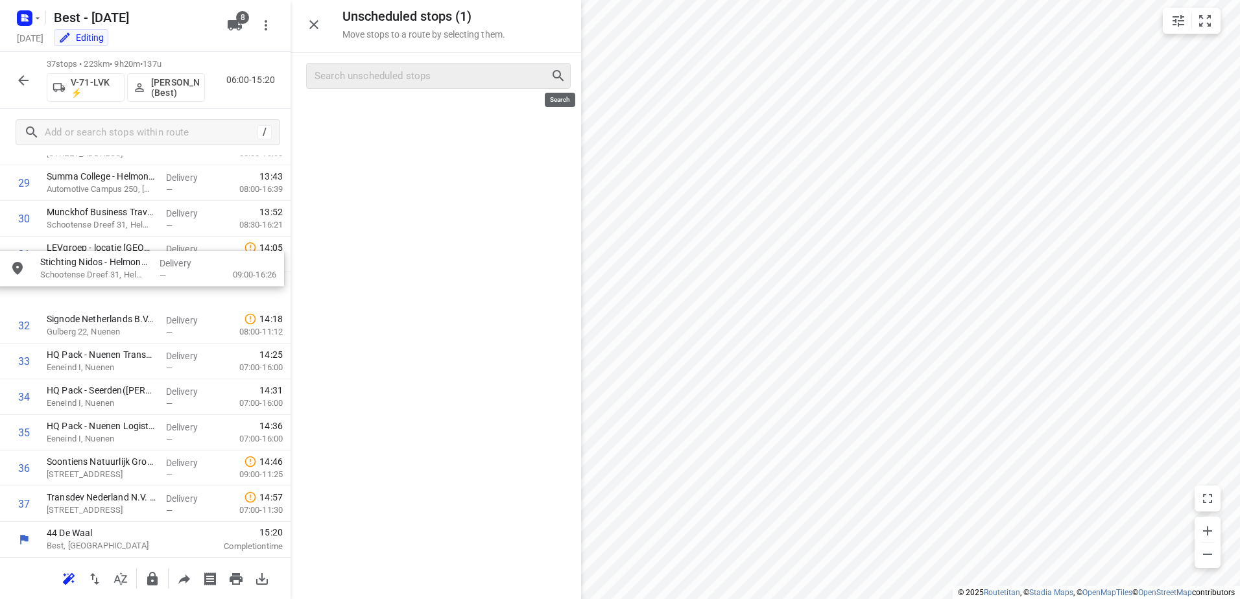
drag, startPoint x: 407, startPoint y: 121, endPoint x: 102, endPoint y: 275, distance: 341.5
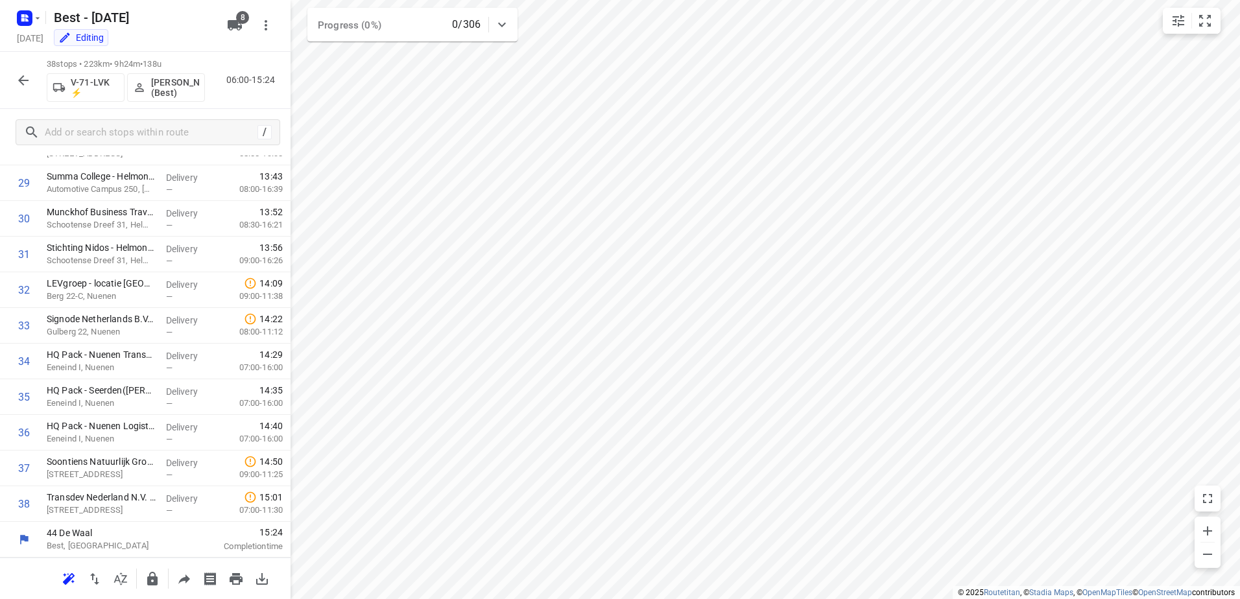
scroll to position [1054, 0]
click at [32, 83] on button "button" at bounding box center [23, 80] width 26 height 26
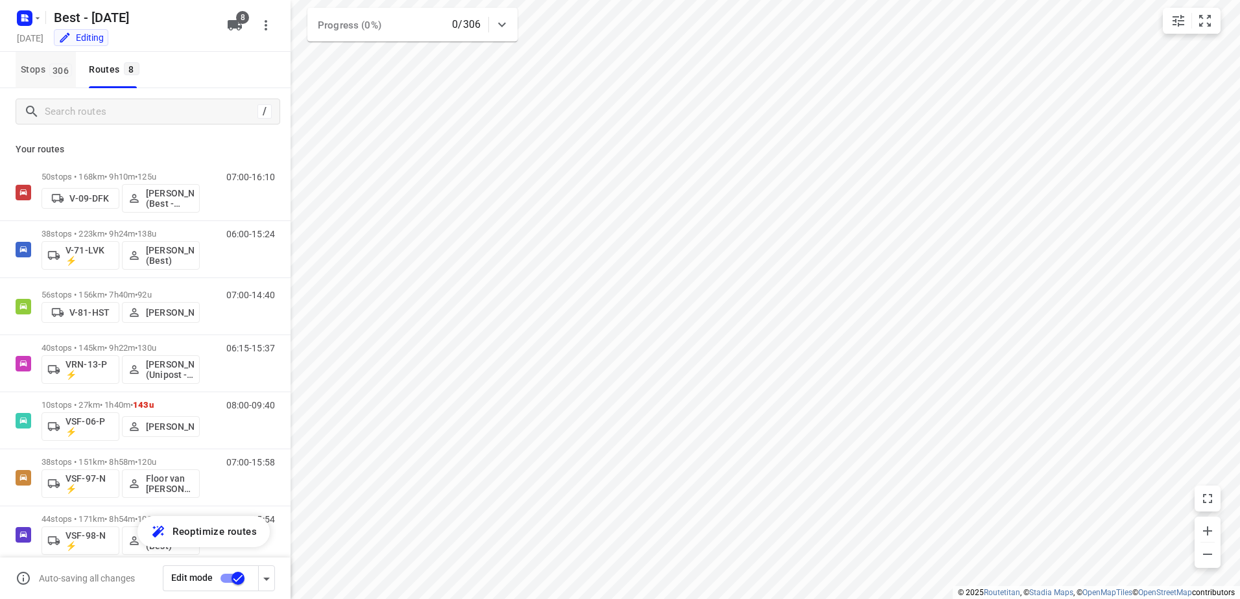
click at [44, 69] on span "Stops 306" at bounding box center [48, 70] width 55 height 16
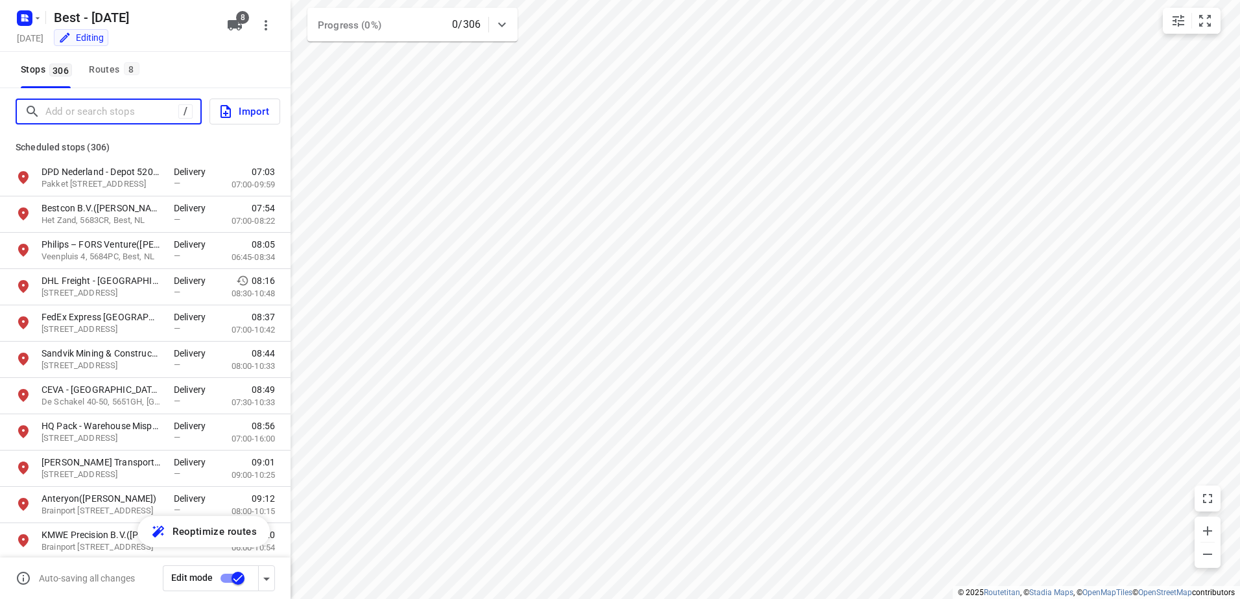
click at [73, 107] on input "Add or search stops" at bounding box center [111, 112] width 133 height 20
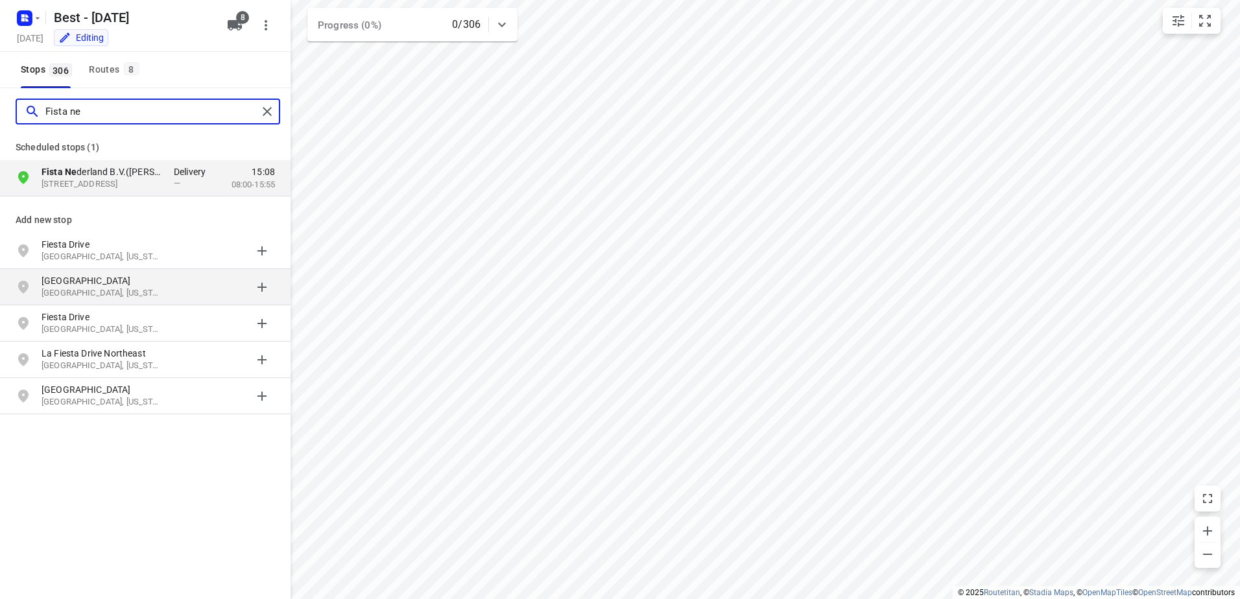
type input "Fista ne"
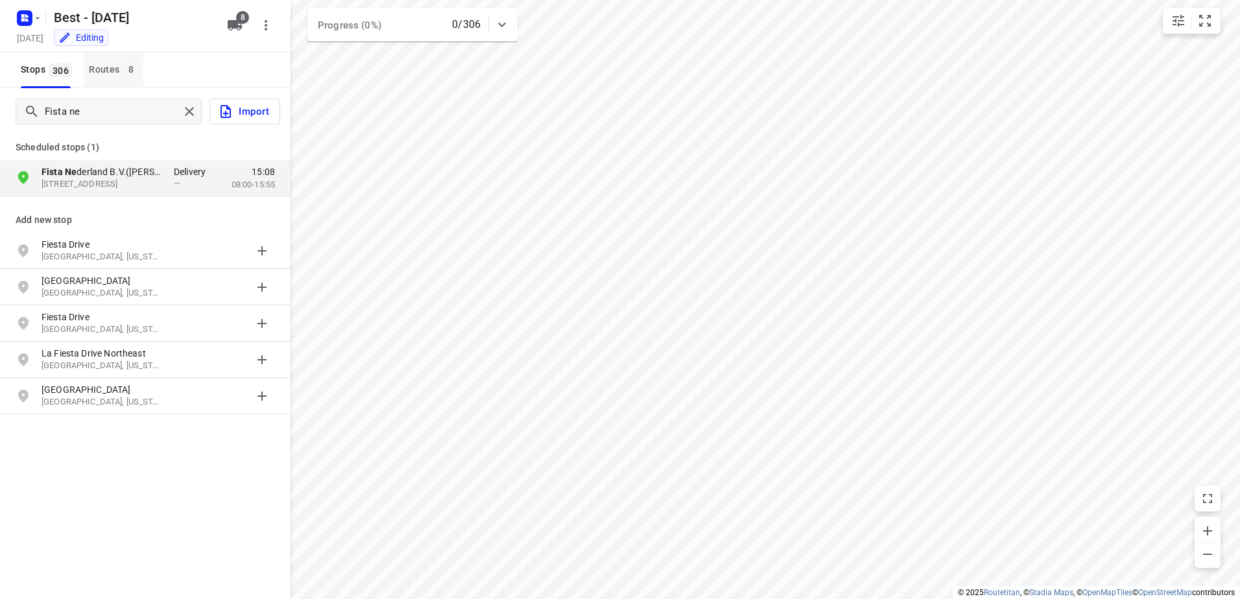
click at [112, 71] on div "Routes 8" at bounding box center [116, 70] width 54 height 16
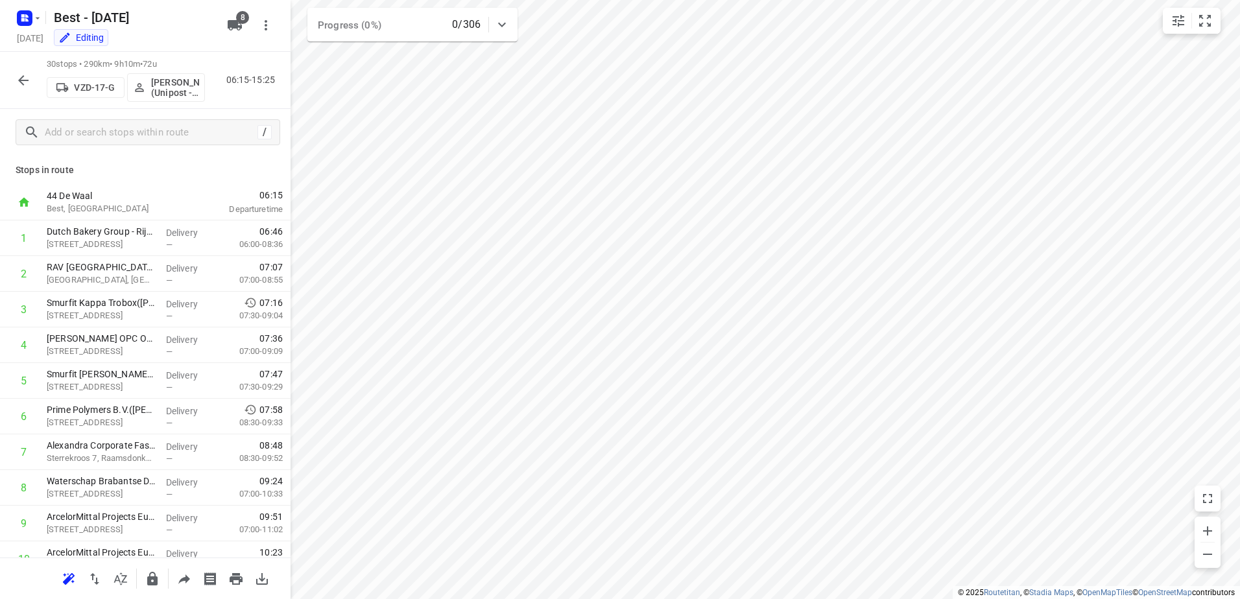
click at [27, 85] on icon "button" at bounding box center [24, 81] width 16 height 16
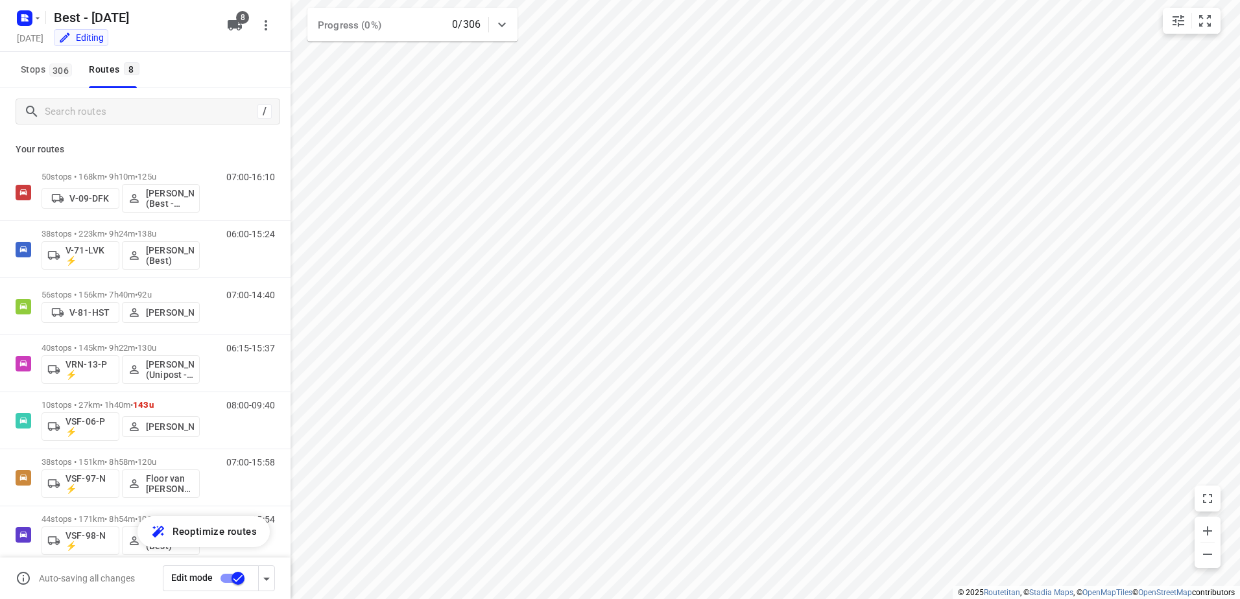
click at [236, 575] on input "checkbox" at bounding box center [238, 578] width 74 height 25
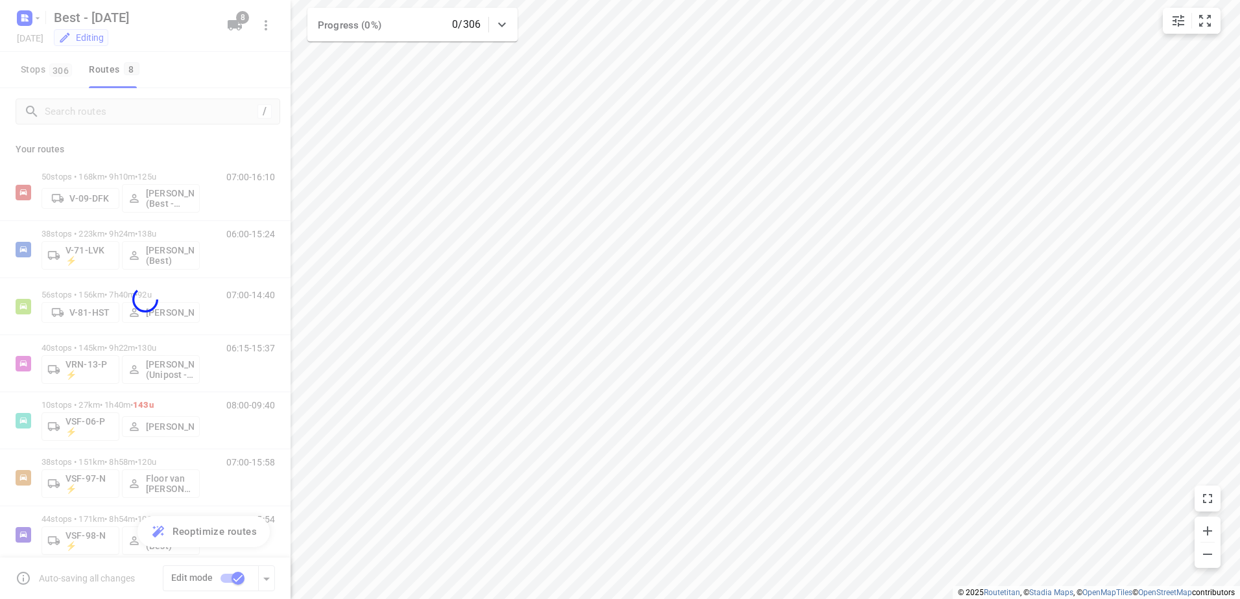
checkbox input "false"
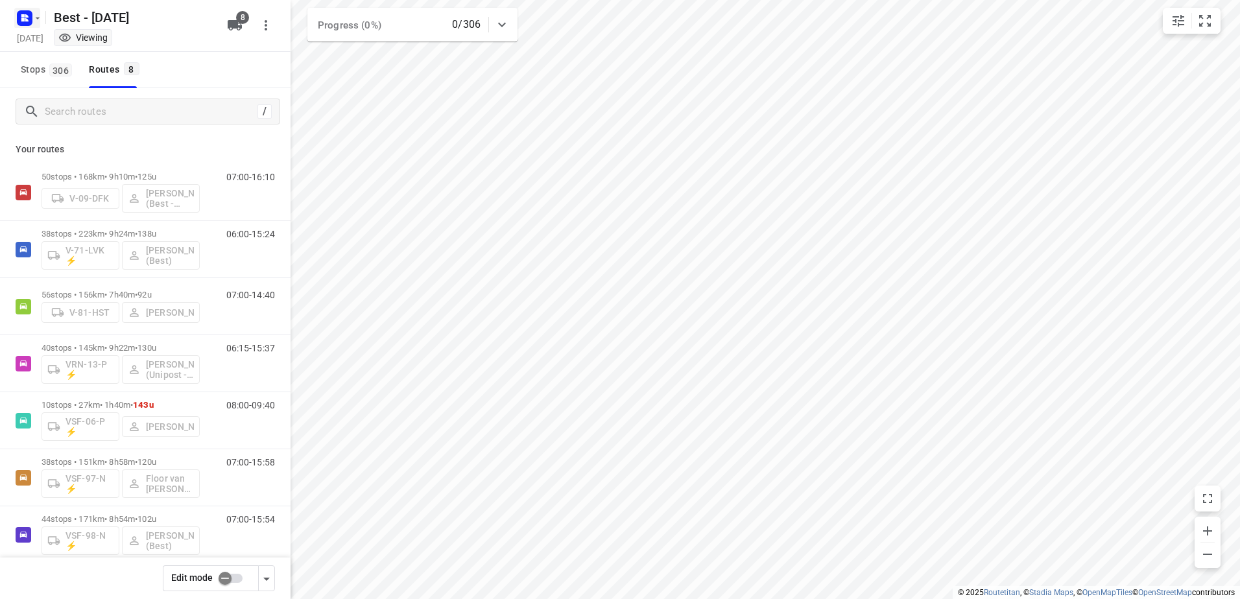
click at [26, 25] on rect "button" at bounding box center [25, 18] width 16 height 16
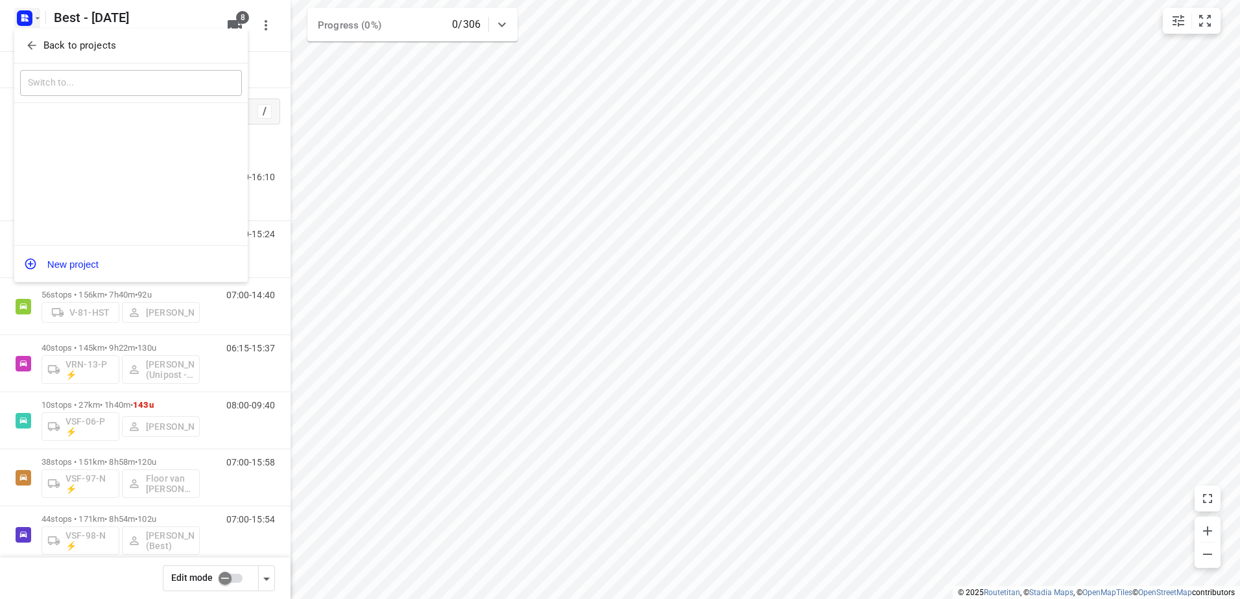
click at [35, 49] on icon "button" at bounding box center [31, 45] width 13 height 13
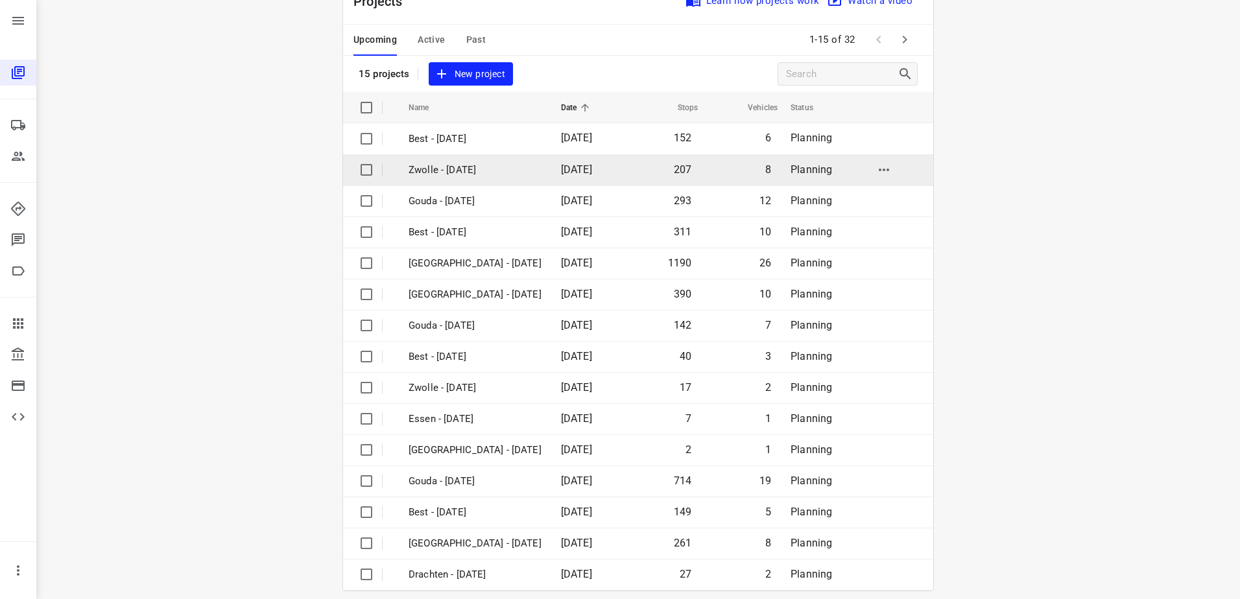
scroll to position [56, 0]
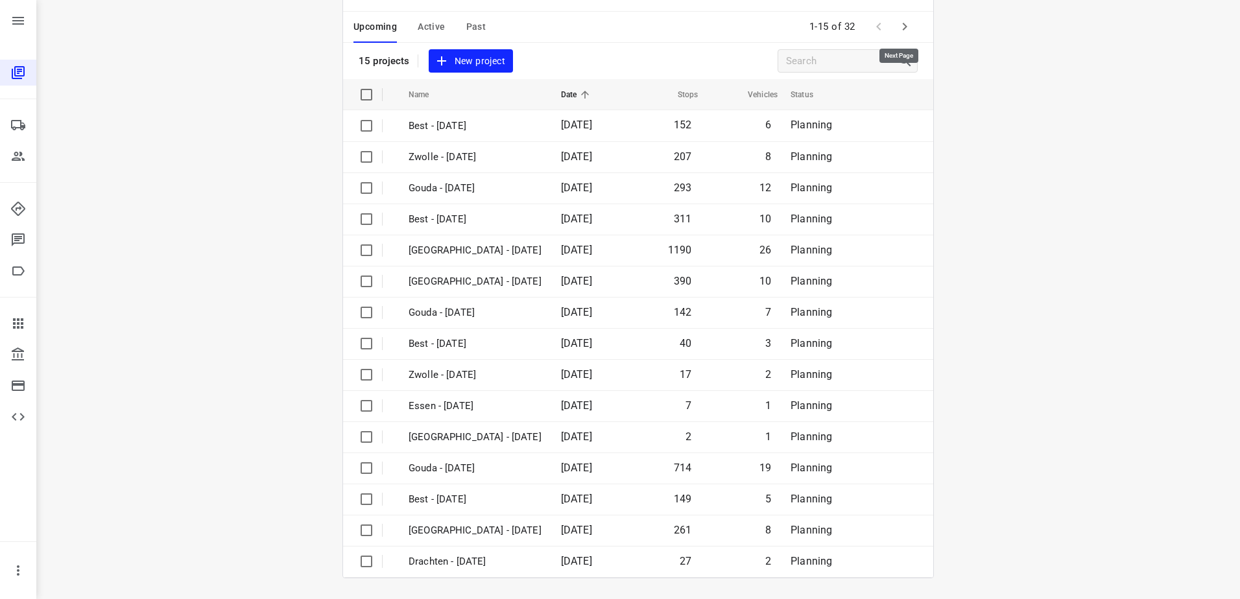
click at [904, 25] on icon "button" at bounding box center [905, 27] width 16 height 16
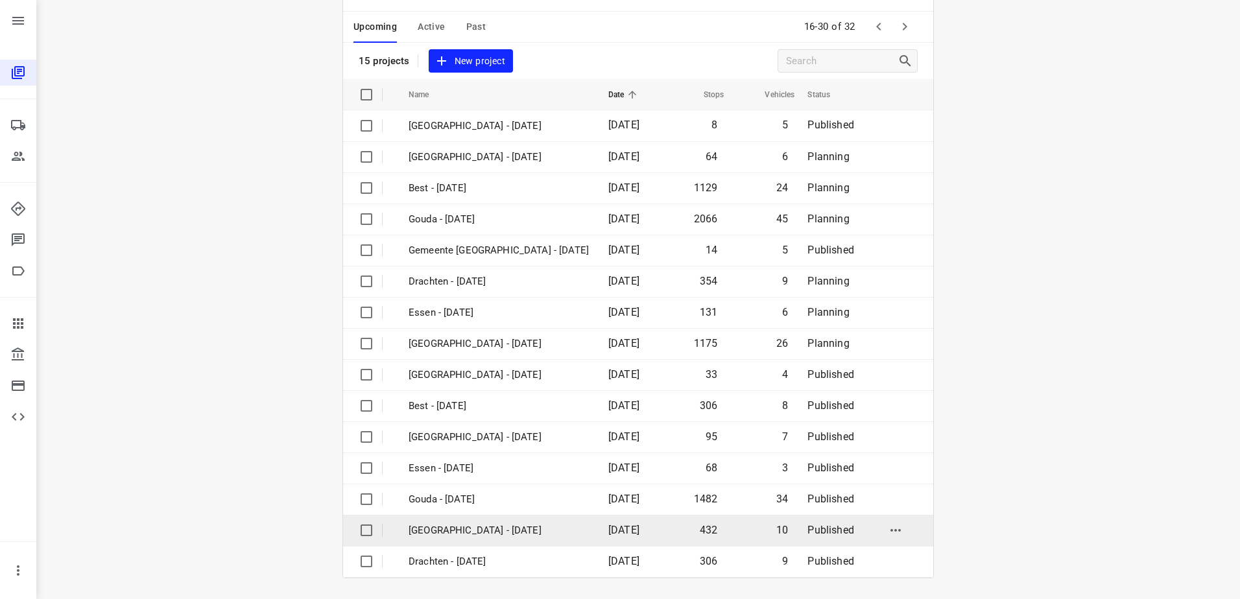
click at [487, 530] on p "[GEOGRAPHIC_DATA] - [DATE]" at bounding box center [499, 531] width 180 height 15
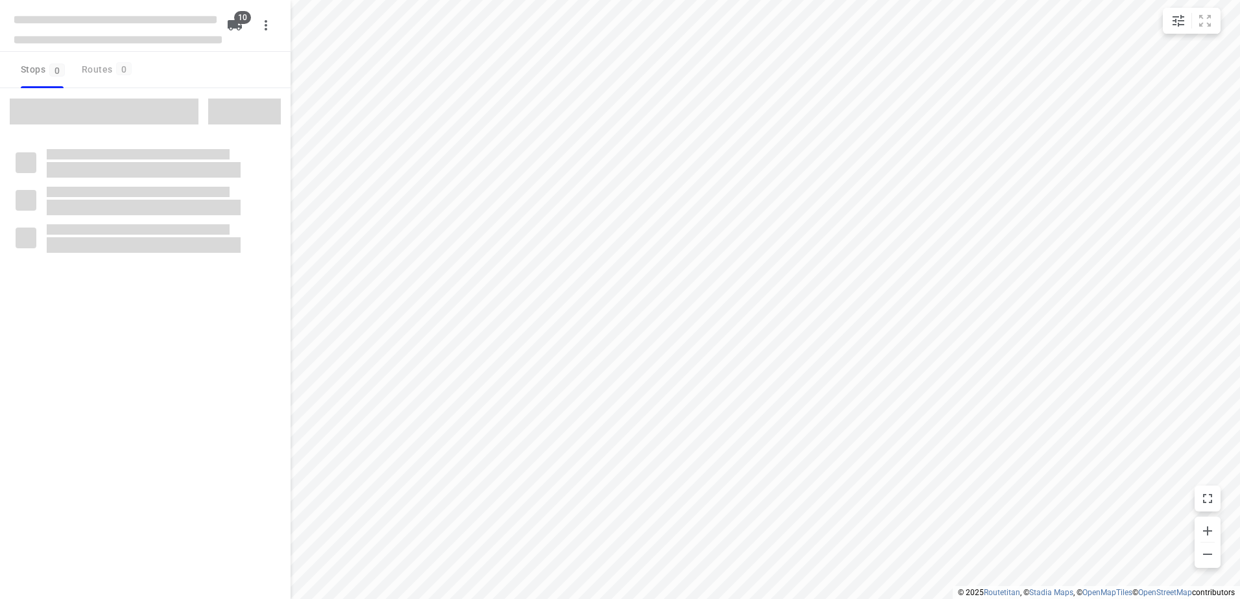
checkbox input "true"
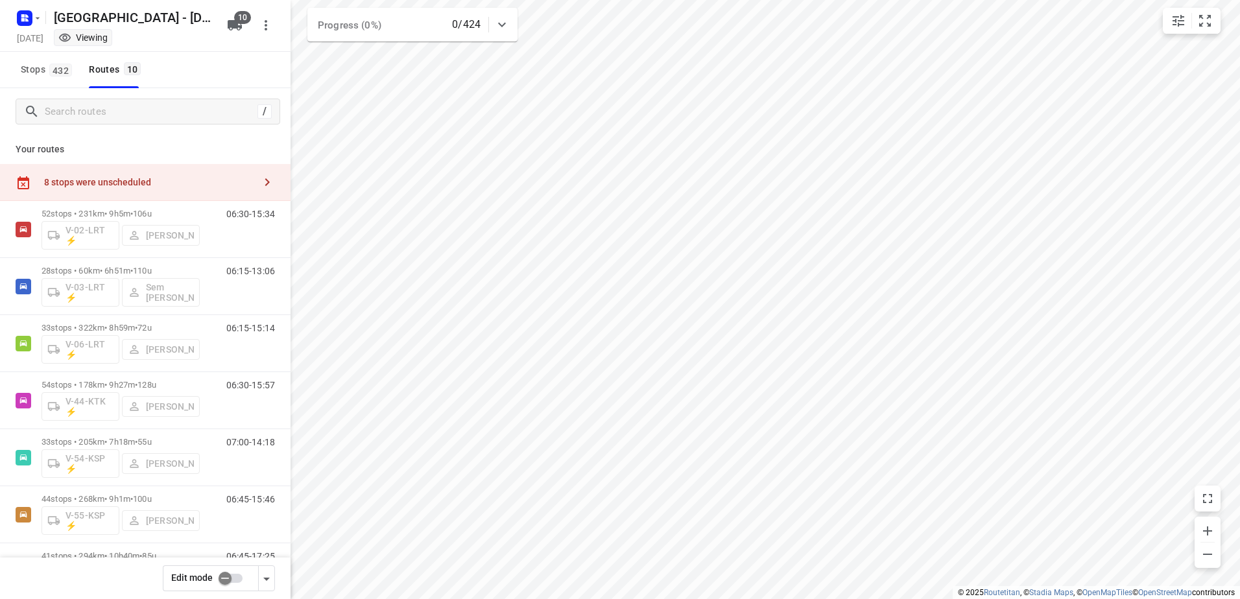
click at [234, 579] on input "checkbox" at bounding box center [225, 578] width 74 height 25
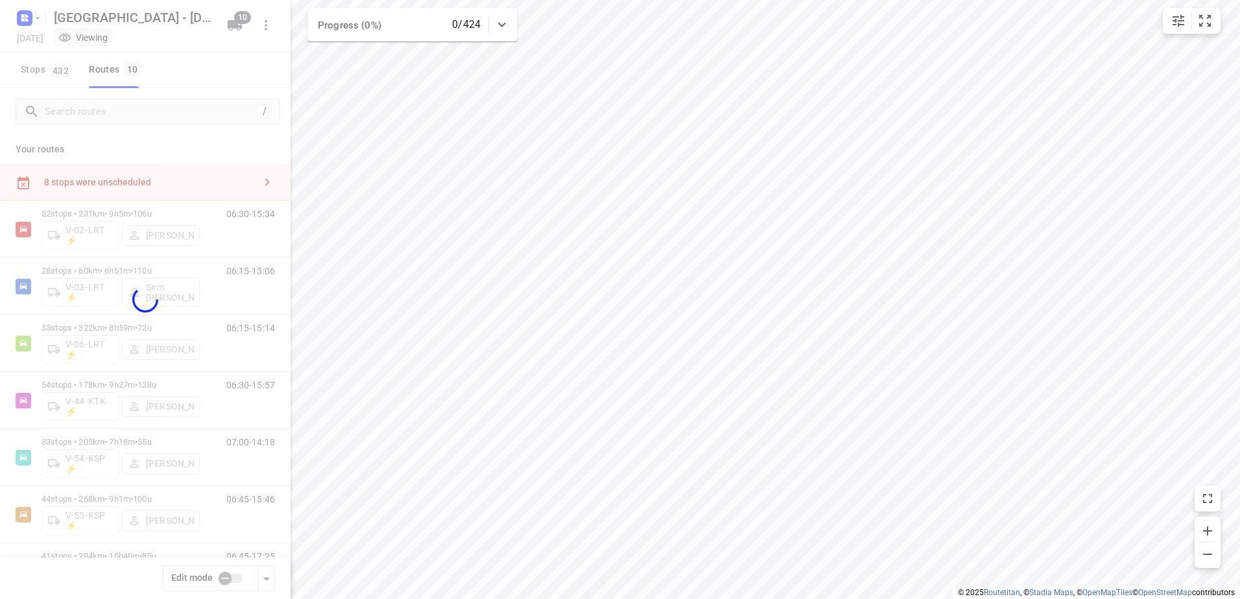
checkbox input "true"
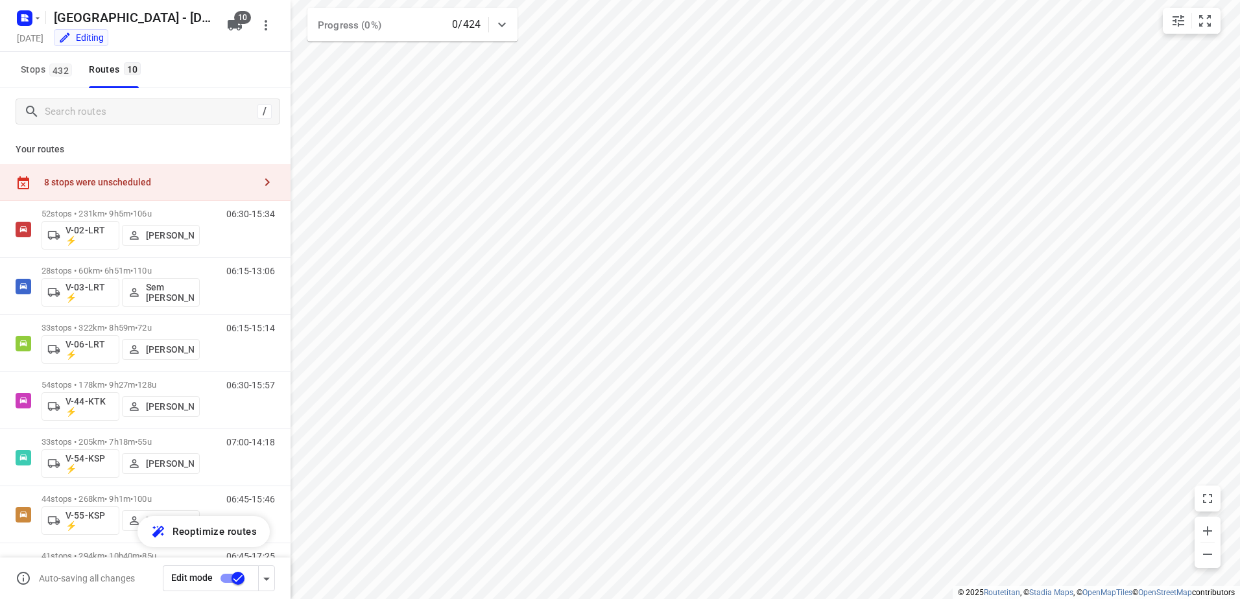
click at [169, 162] on div "Your routes 8 stops were unscheduled 52 stops • 231km • 9h5m • 106u V-02-LRT ⚡ …" at bounding box center [145, 385] width 291 height 501
click at [170, 177] on div "8 stops were unscheduled" at bounding box center [149, 182] width 210 height 10
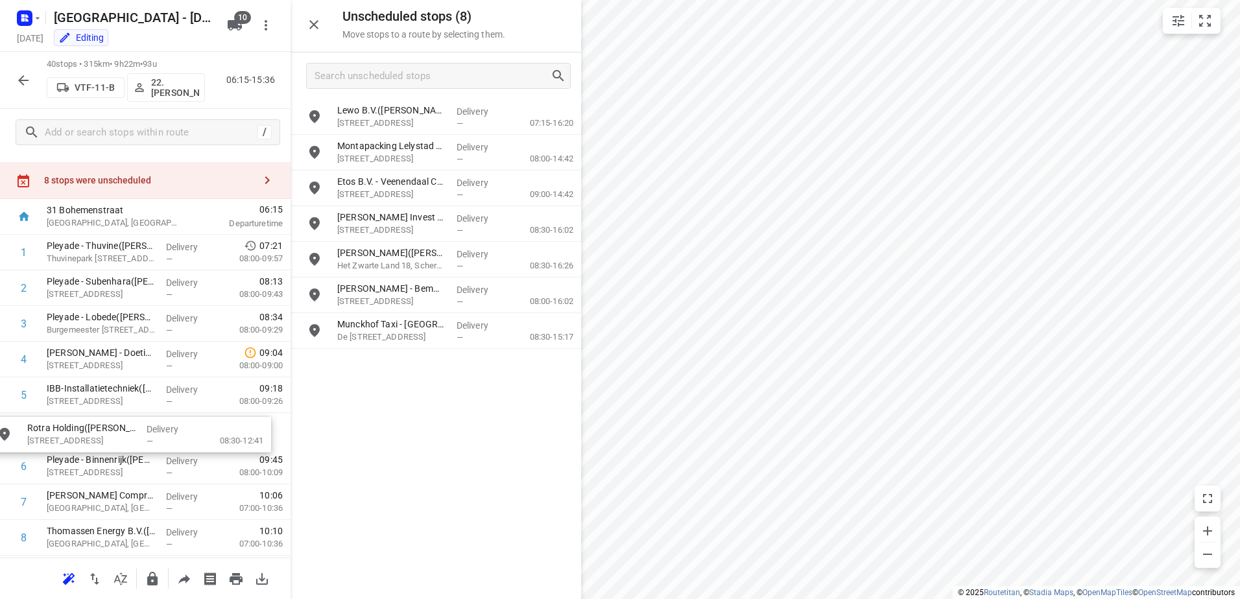
scroll to position [23, 0]
drag, startPoint x: 444, startPoint y: 153, endPoint x: 124, endPoint y: 430, distance: 423.2
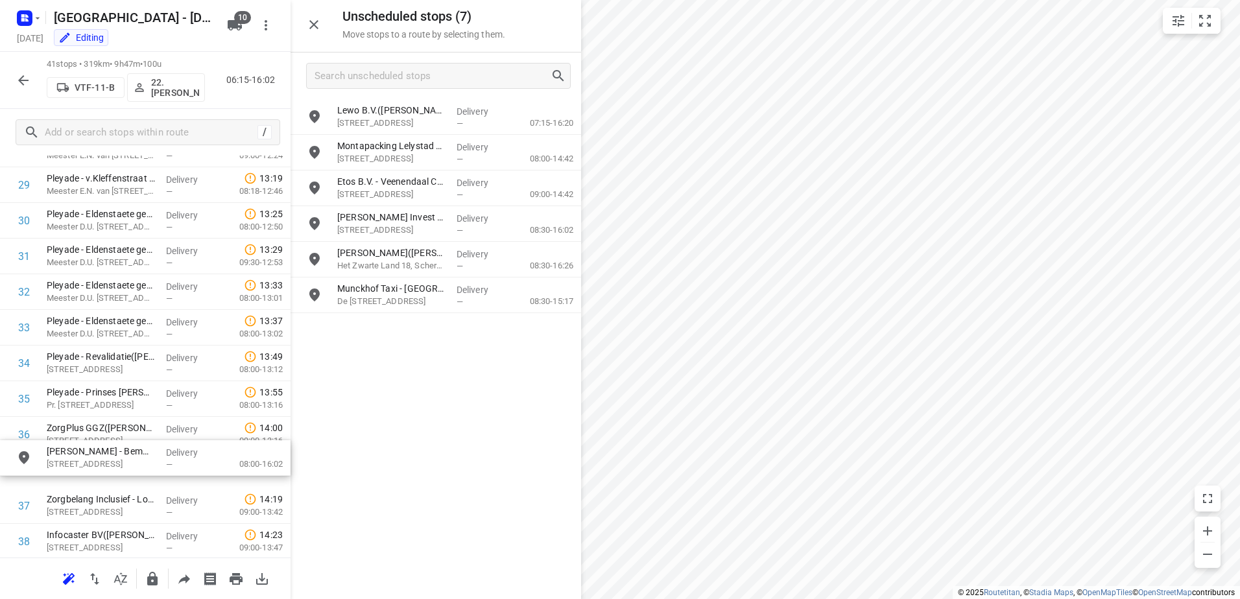
scroll to position [1092, 0]
drag, startPoint x: 392, startPoint y: 299, endPoint x: 102, endPoint y: 466, distance: 334.9
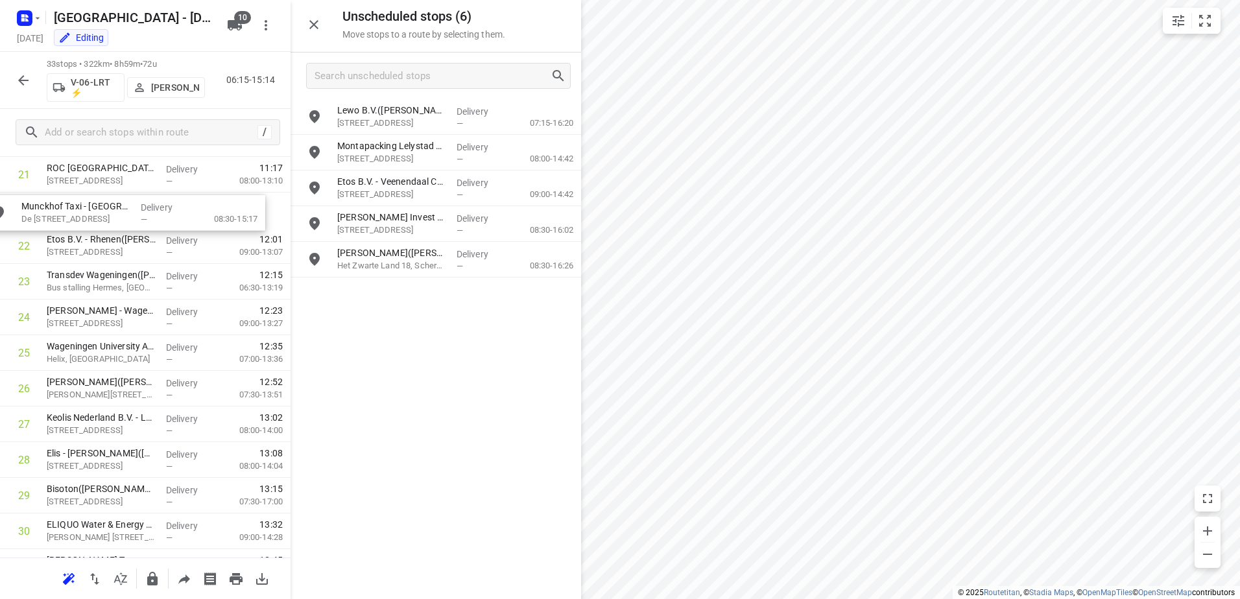
scroll to position [793, 0]
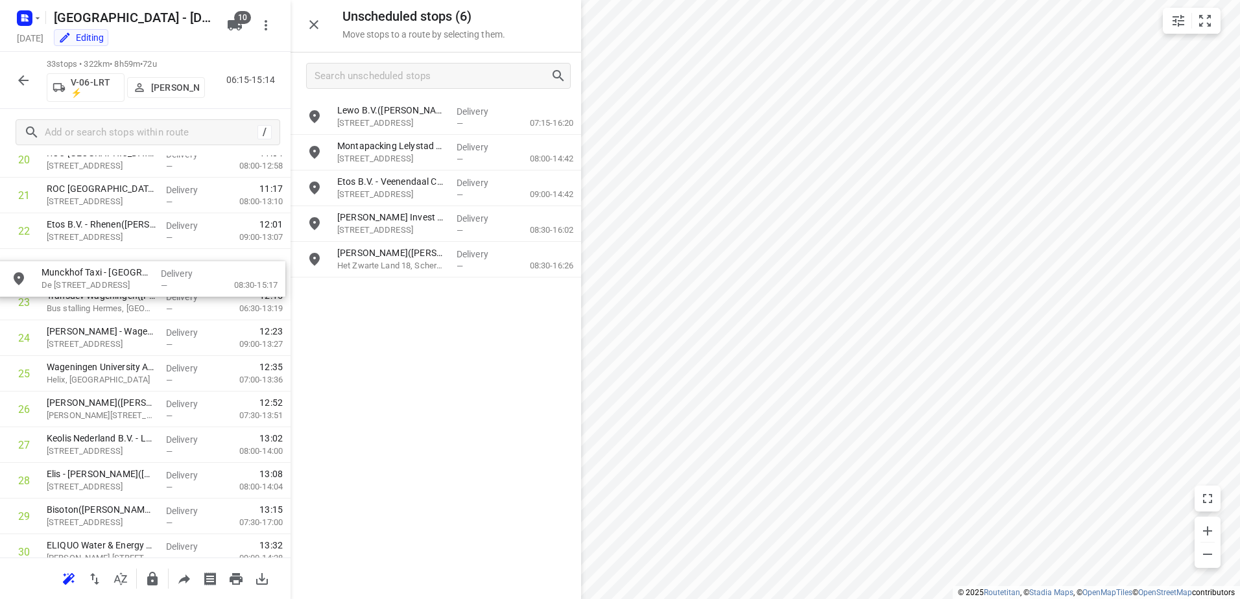
drag, startPoint x: 471, startPoint y: 284, endPoint x: 167, endPoint y: 272, distance: 303.9
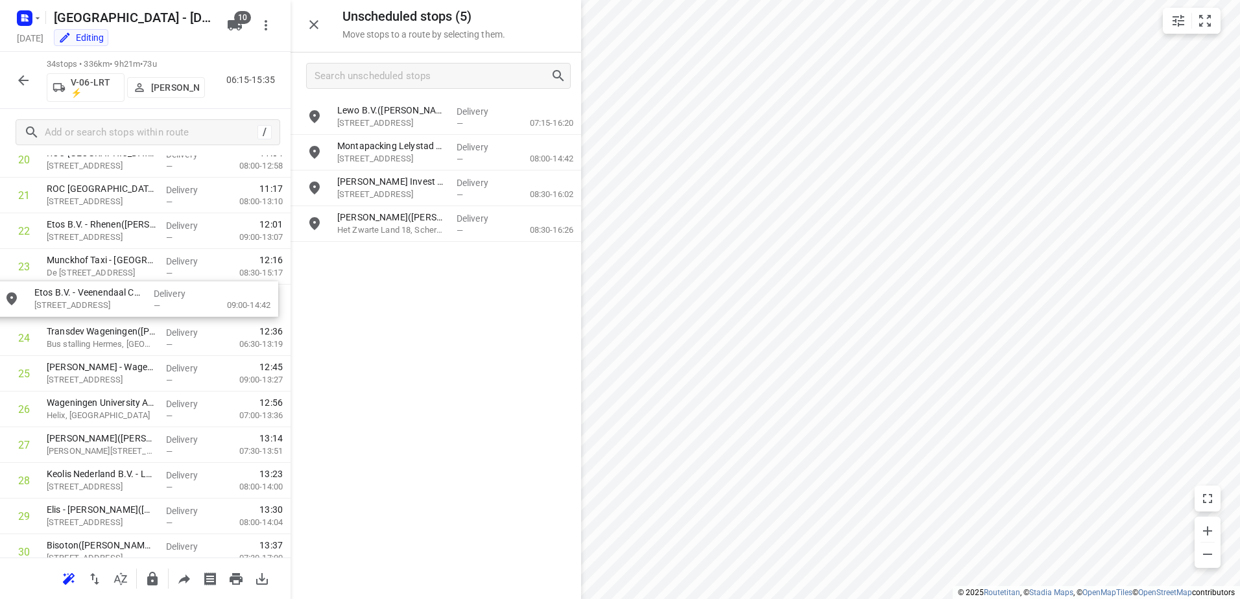
drag, startPoint x: 370, startPoint y: 178, endPoint x: 63, endPoint y: 295, distance: 328.1
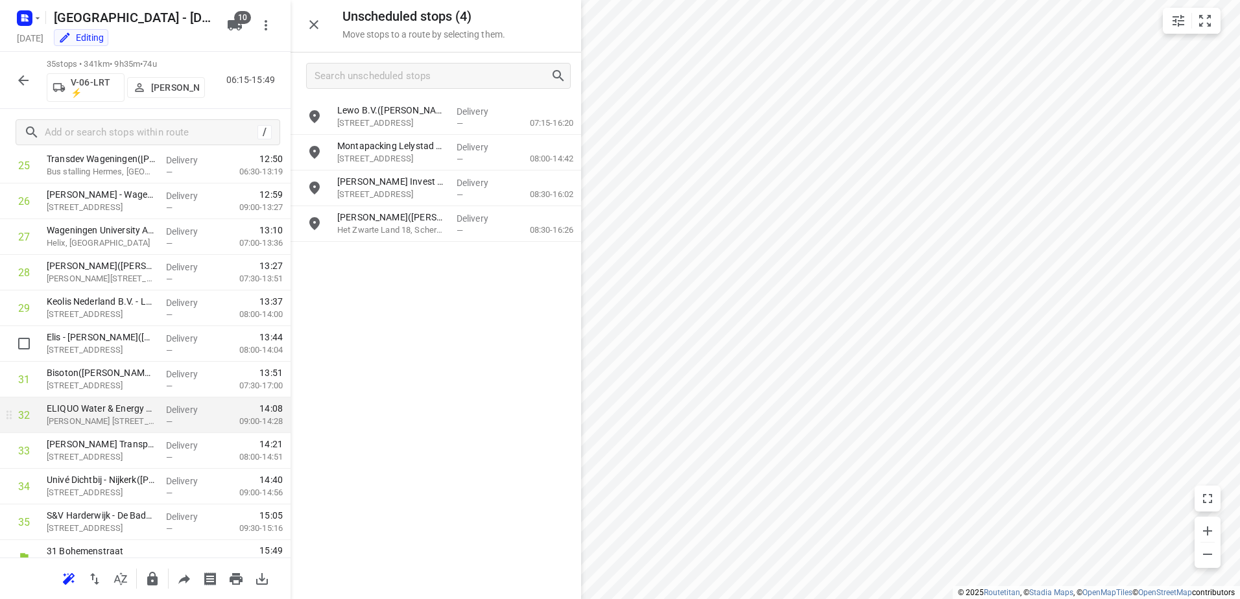
scroll to position [984, 0]
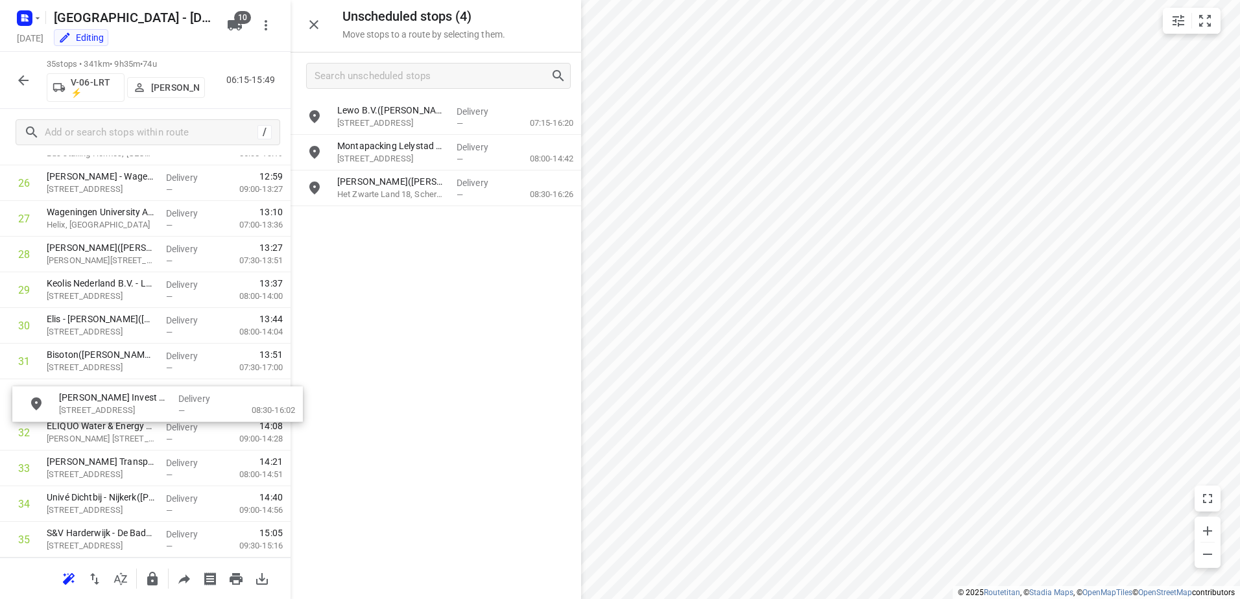
drag, startPoint x: 457, startPoint y: 192, endPoint x: 172, endPoint y: 410, distance: 358.7
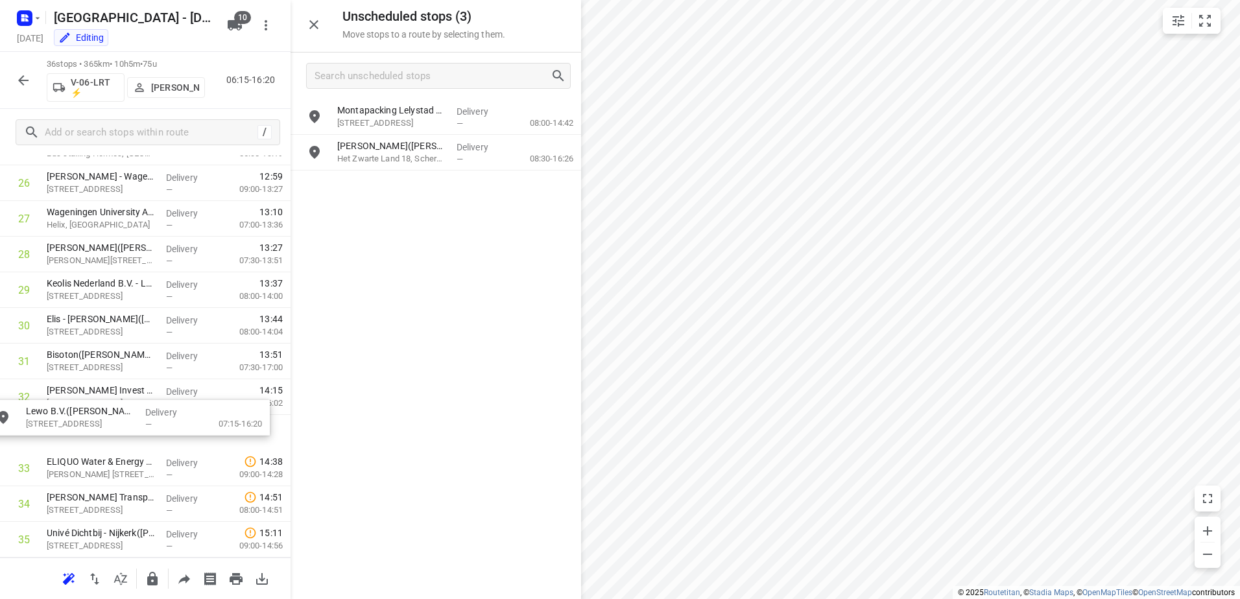
drag, startPoint x: 411, startPoint y: 117, endPoint x: 92, endPoint y: 430, distance: 446.9
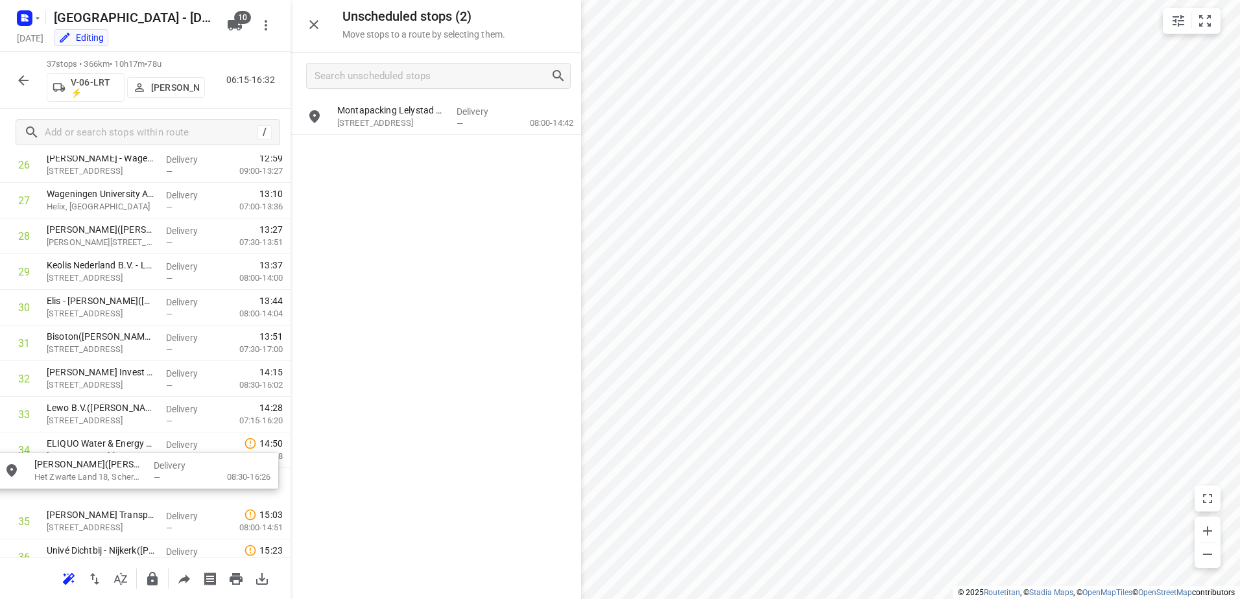
scroll to position [1004, 0]
drag, startPoint x: 404, startPoint y: 152, endPoint x: 96, endPoint y: 459, distance: 434.5
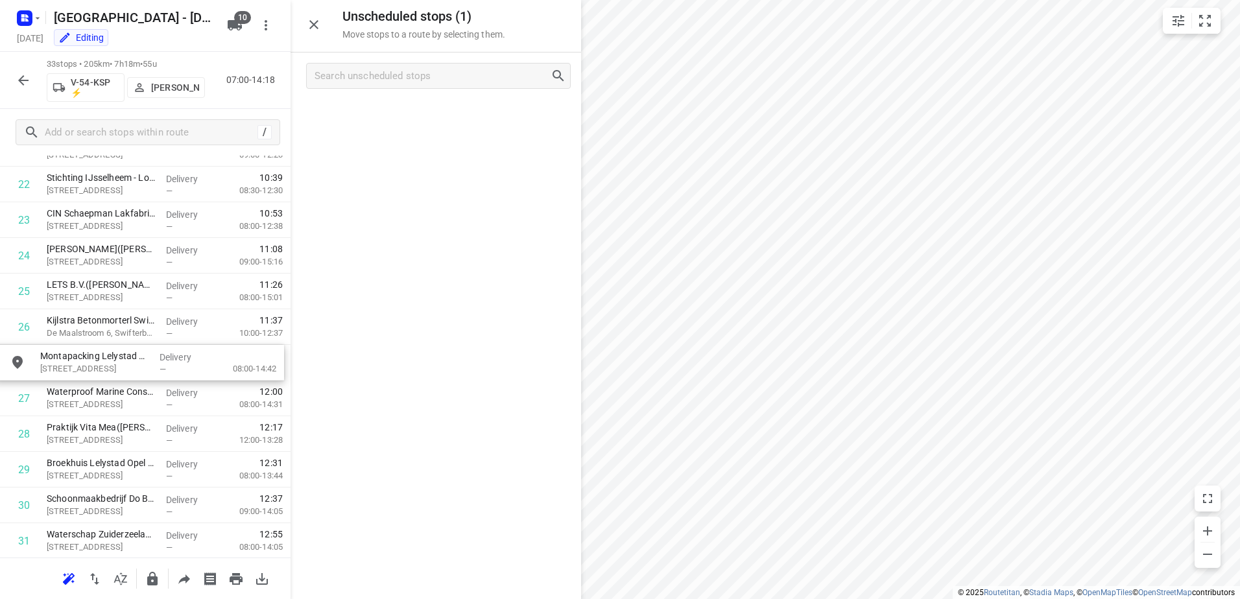
scroll to position [829, 0]
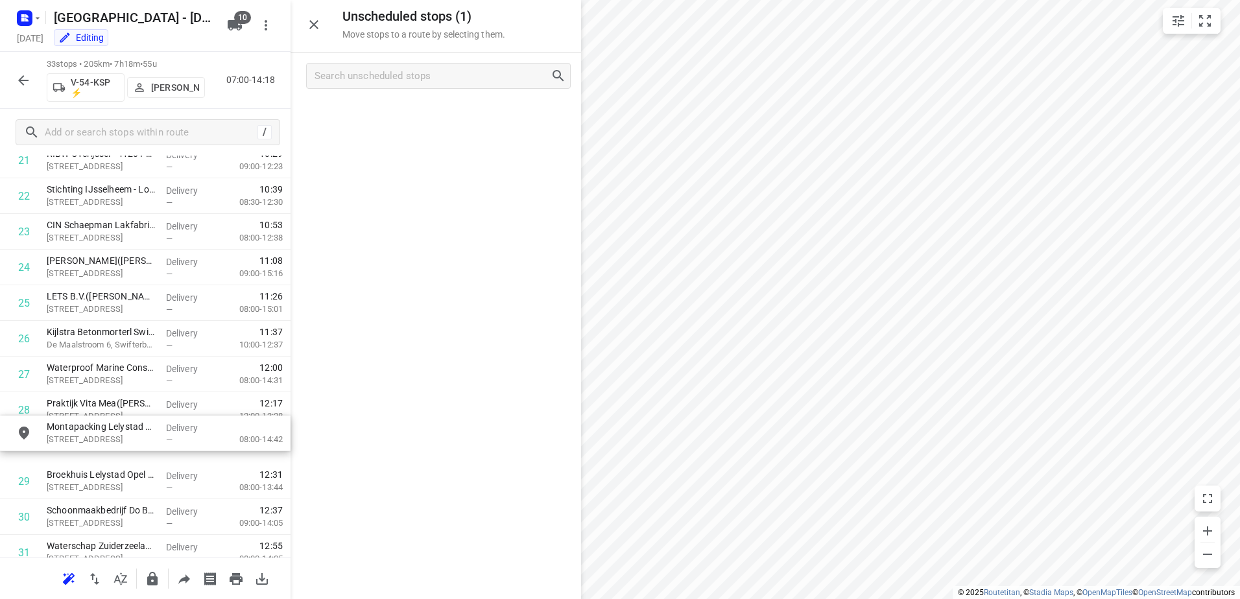
drag, startPoint x: 415, startPoint y: 116, endPoint x: 123, endPoint y: 438, distance: 434.1
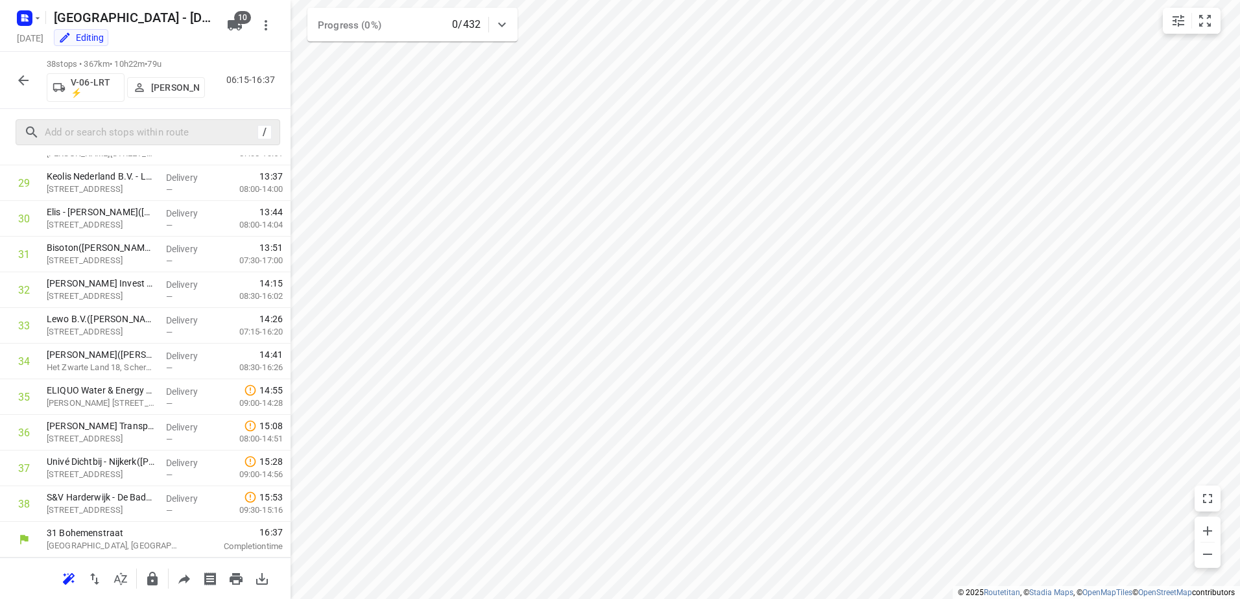
scroll to position [1054, 0]
click at [108, 469] on div "Univé Dichtbij - Nijkerk([PERSON_NAME]) [STREET_ADDRESS]" at bounding box center [101, 469] width 119 height 36
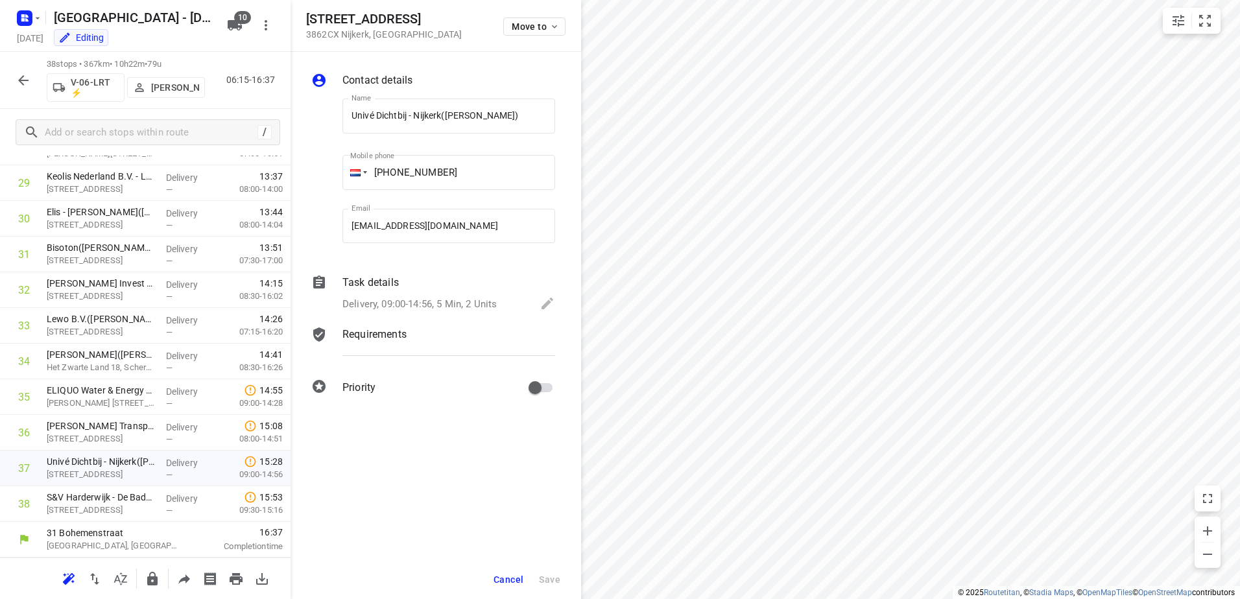
click at [435, 305] on p "Delivery, 09:00-14:56, 5 Min, 2 Units" at bounding box center [420, 304] width 154 height 15
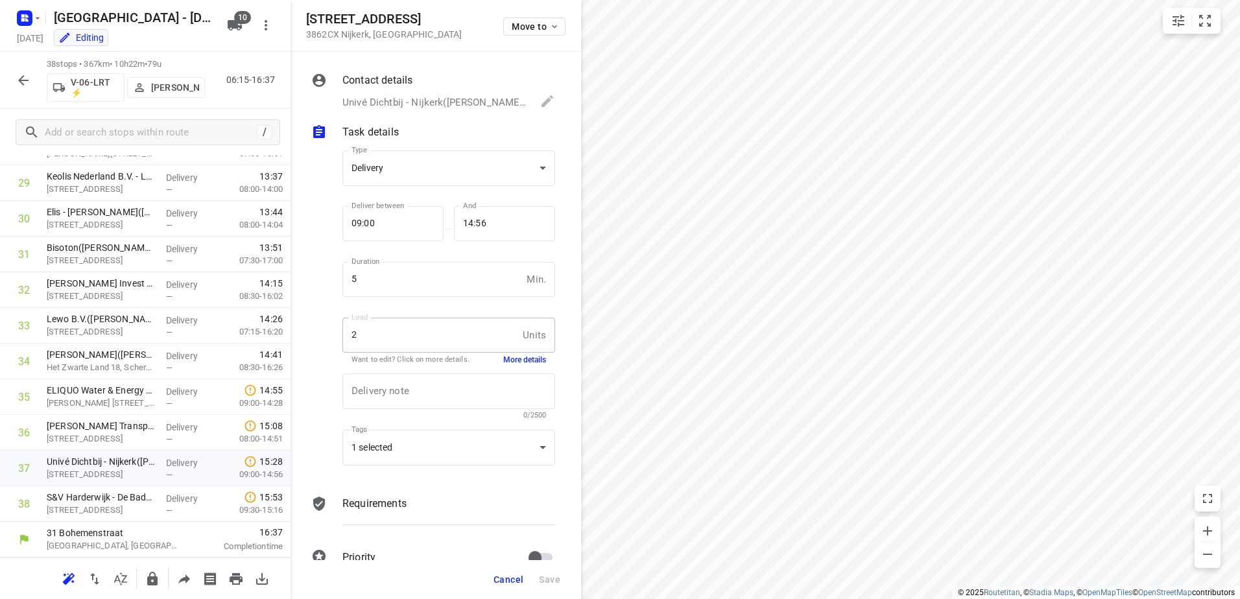
click at [505, 356] on button "More details" at bounding box center [524, 360] width 43 height 11
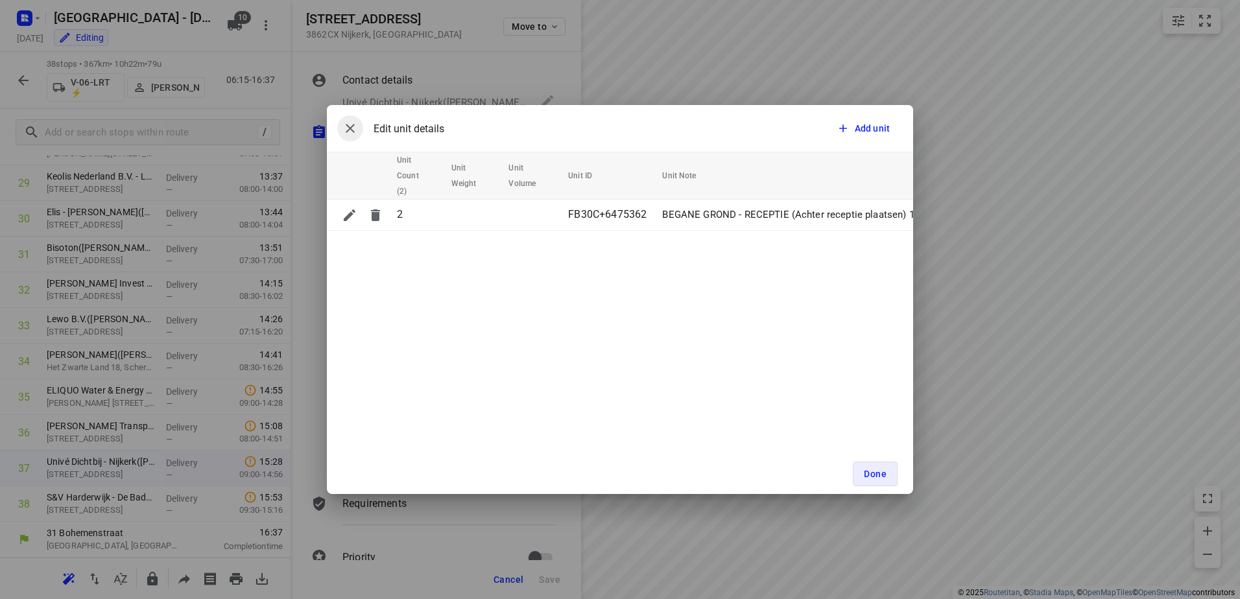
click at [346, 117] on button "button" at bounding box center [350, 128] width 26 height 26
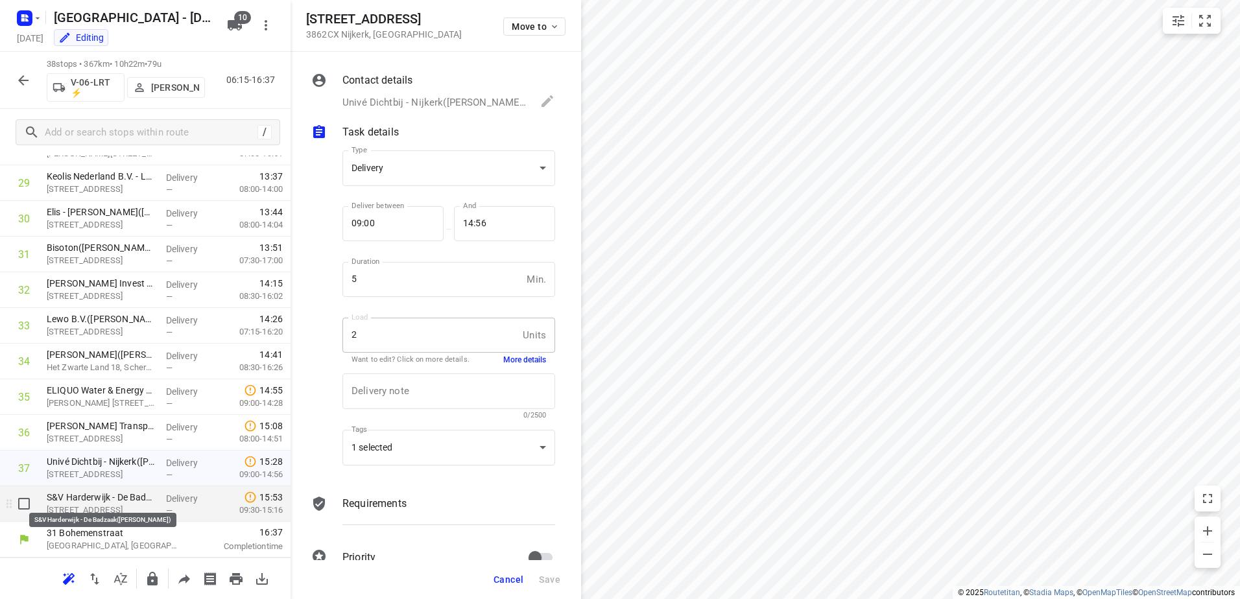
click at [72, 505] on p "[STREET_ADDRESS]" at bounding box center [101, 510] width 109 height 13
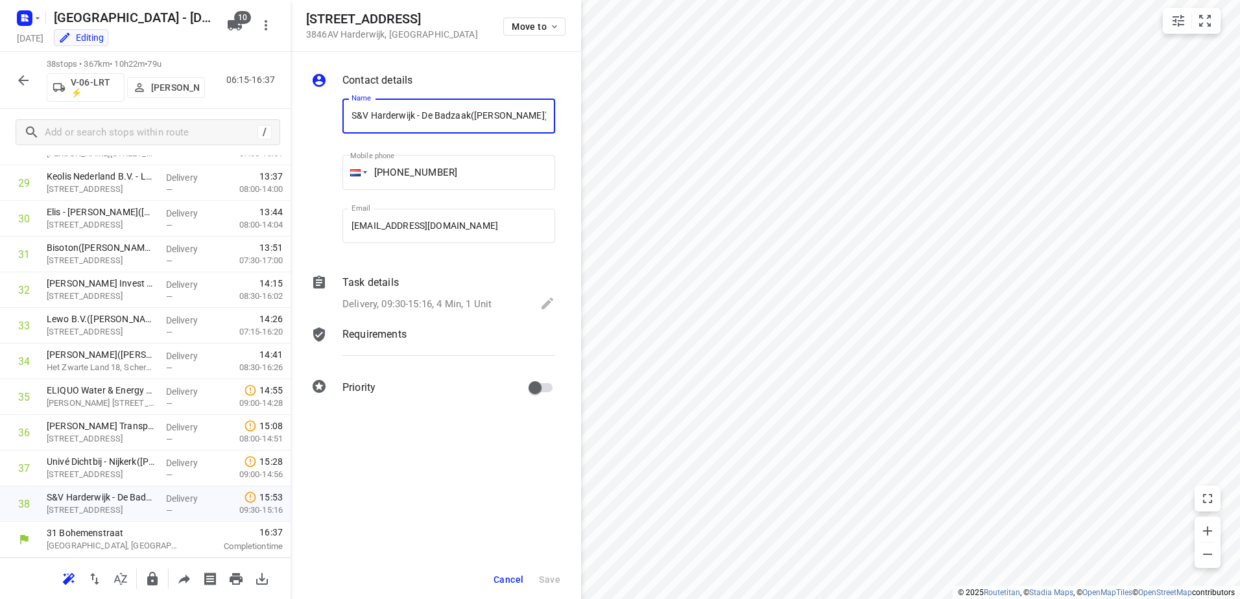
click at [405, 311] on p "Delivery, 09:30-15:16, 4 Min, 1 Unit" at bounding box center [417, 304] width 149 height 15
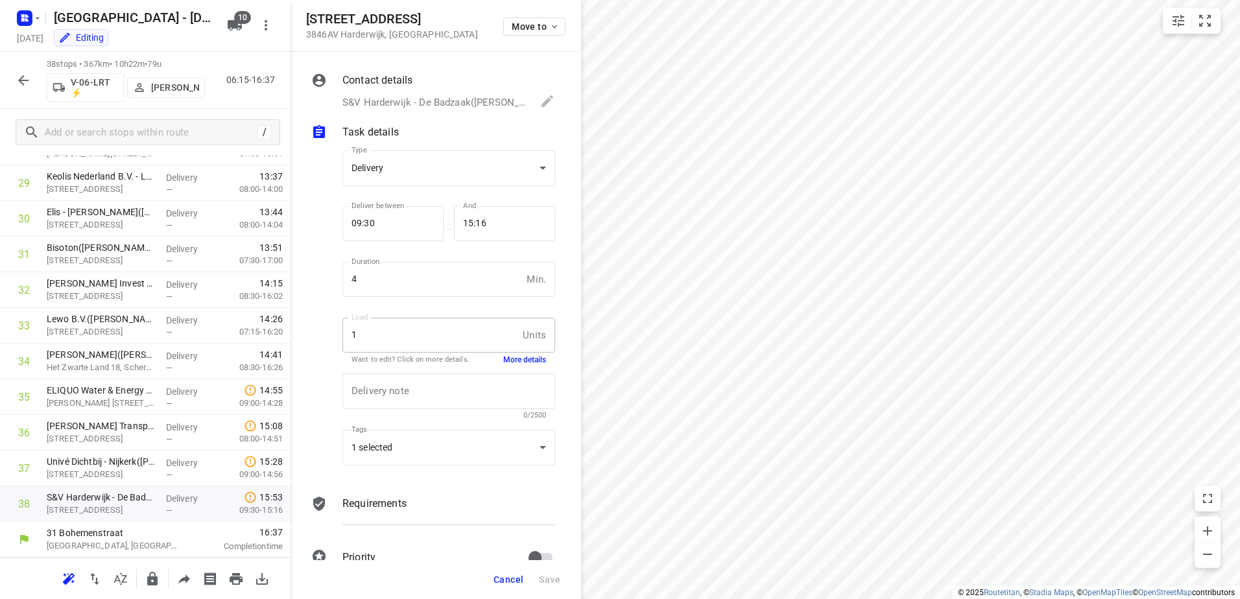
click at [525, 360] on button "More details" at bounding box center [524, 360] width 43 height 11
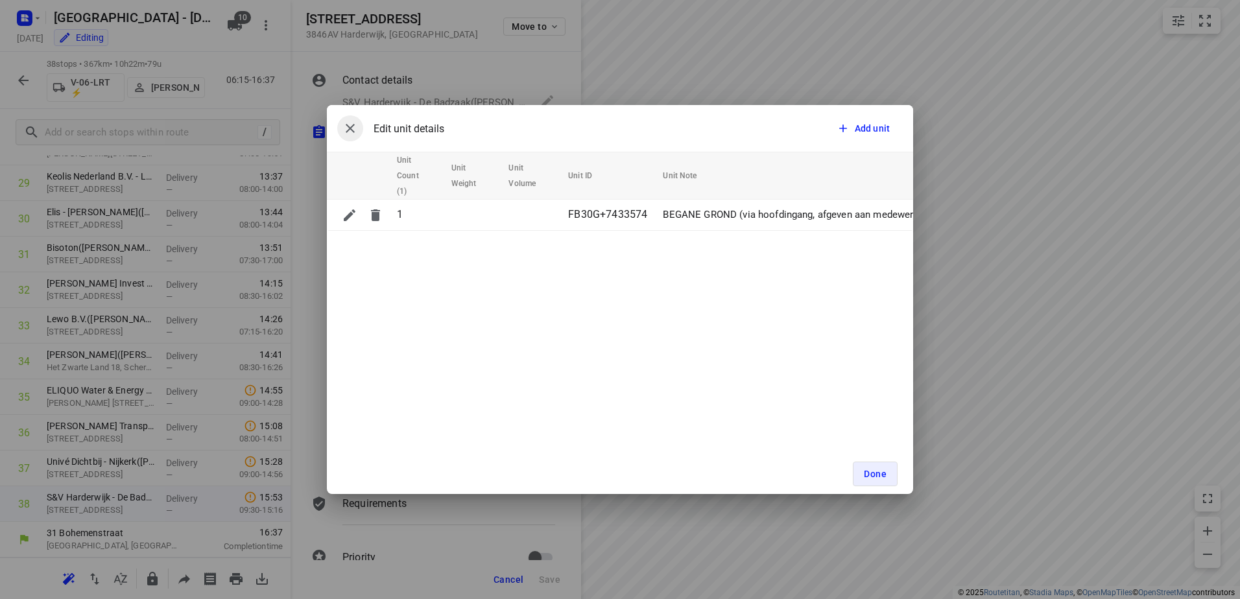
click at [355, 123] on icon "button" at bounding box center [351, 129] width 16 height 16
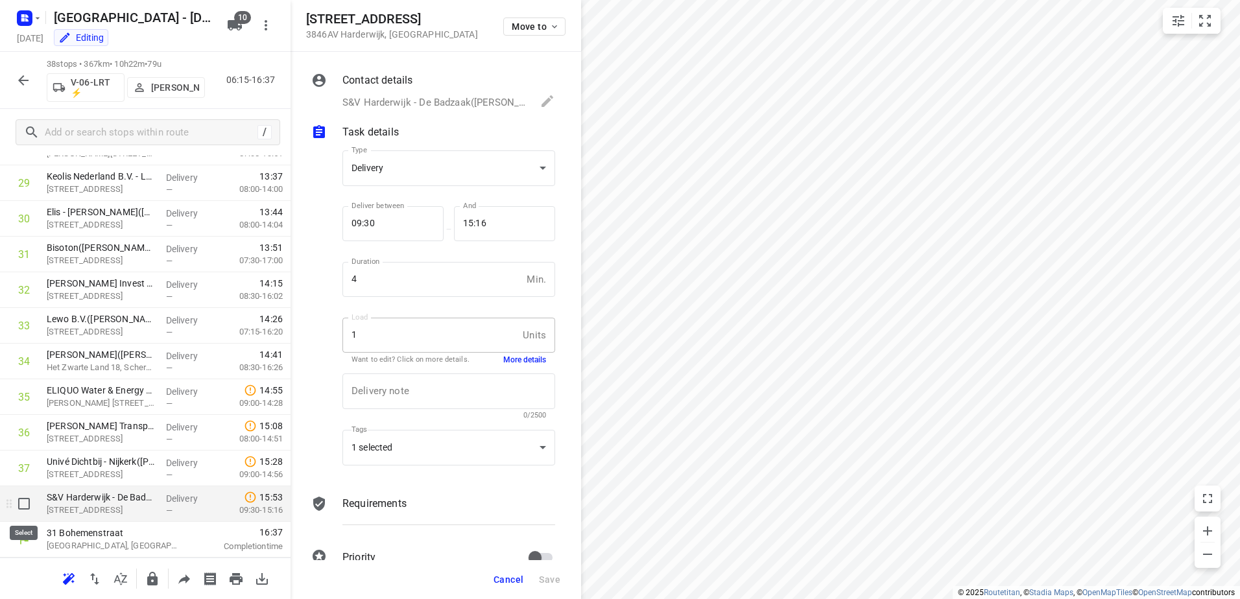
click at [25, 512] on input "checkbox" at bounding box center [24, 504] width 26 height 26
checkbox input "true"
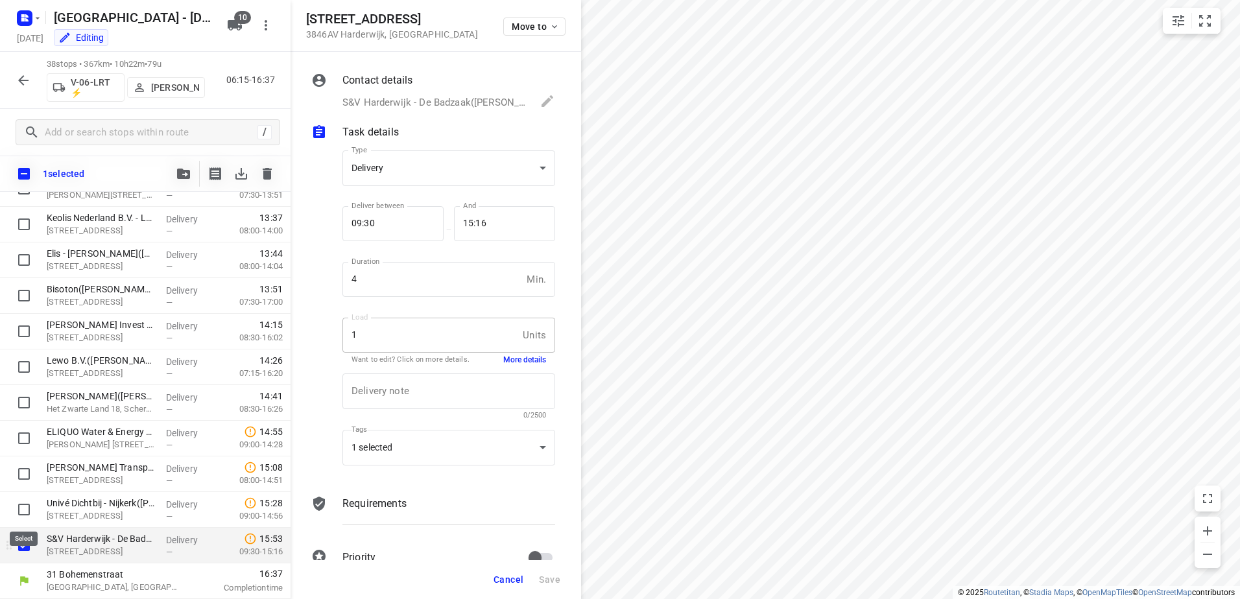
scroll to position [1049, 0]
click at [177, 178] on icon "button" at bounding box center [183, 174] width 13 height 10
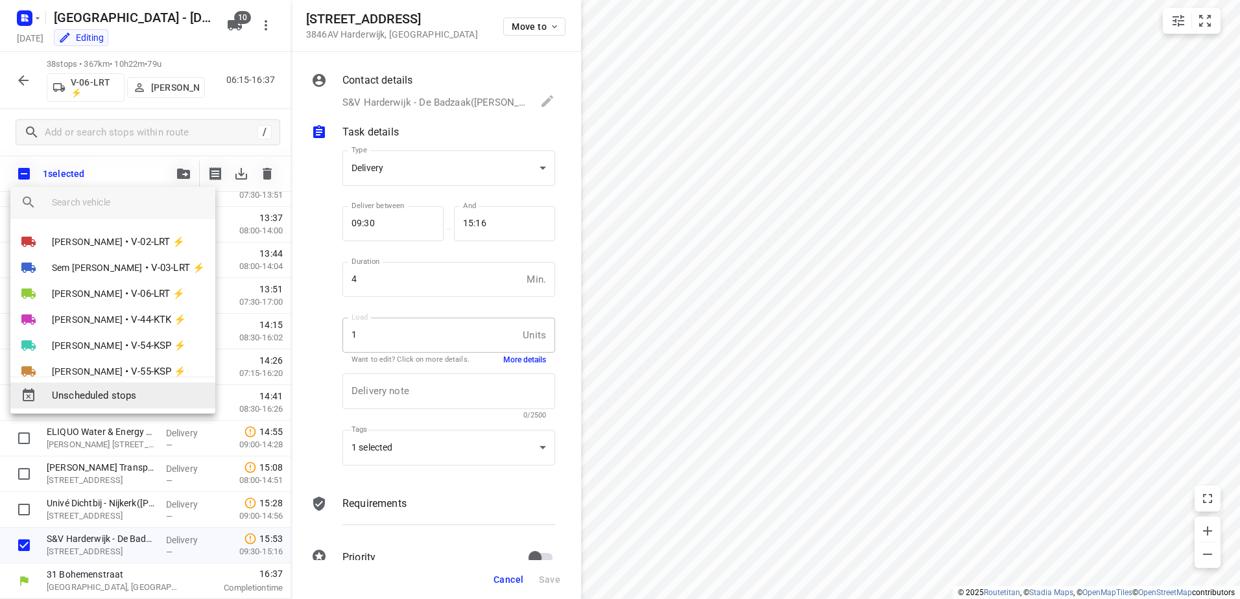
click at [141, 395] on span "Unscheduled stops" at bounding box center [128, 396] width 153 height 15
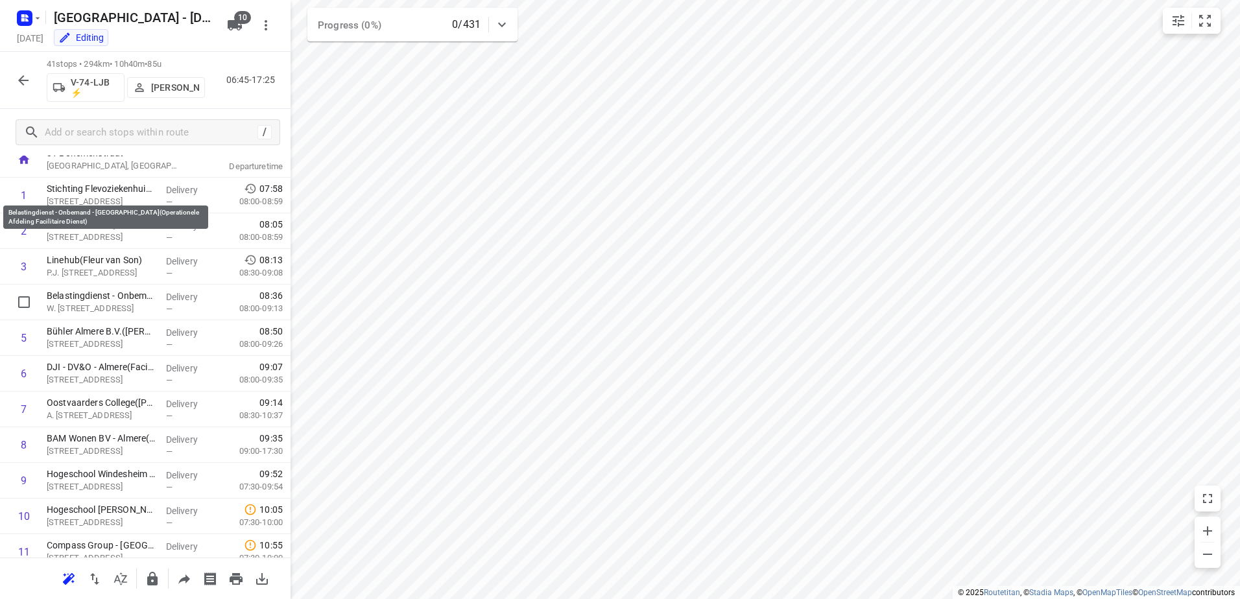
scroll to position [0, 0]
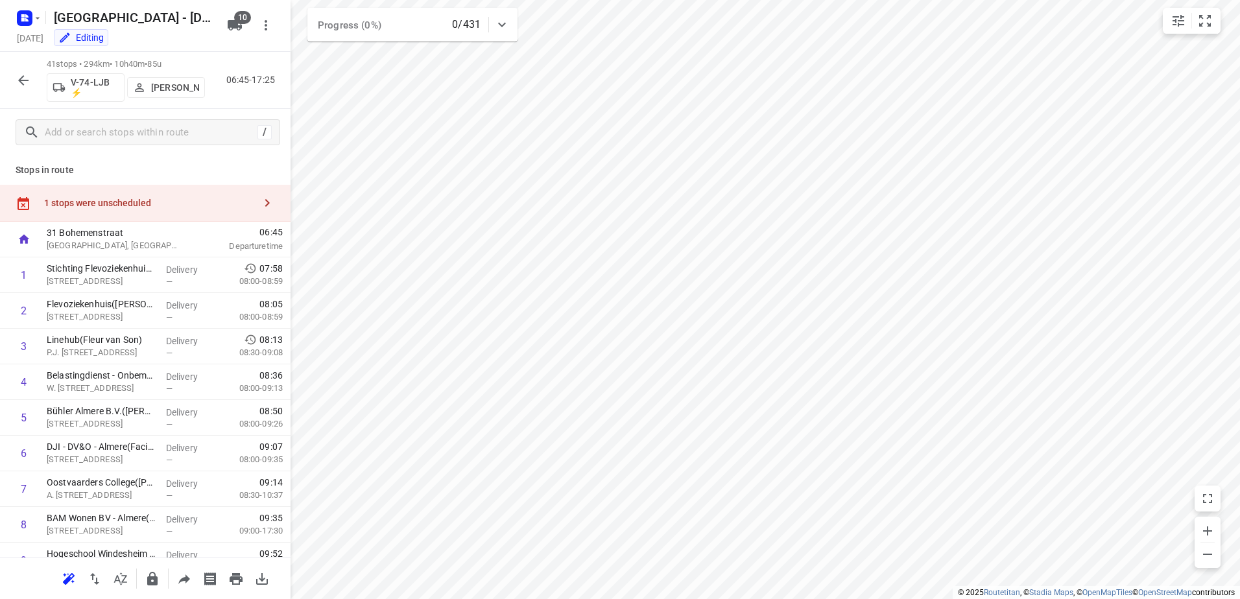
click at [159, 191] on div "1 stops were unscheduled" at bounding box center [145, 203] width 291 height 37
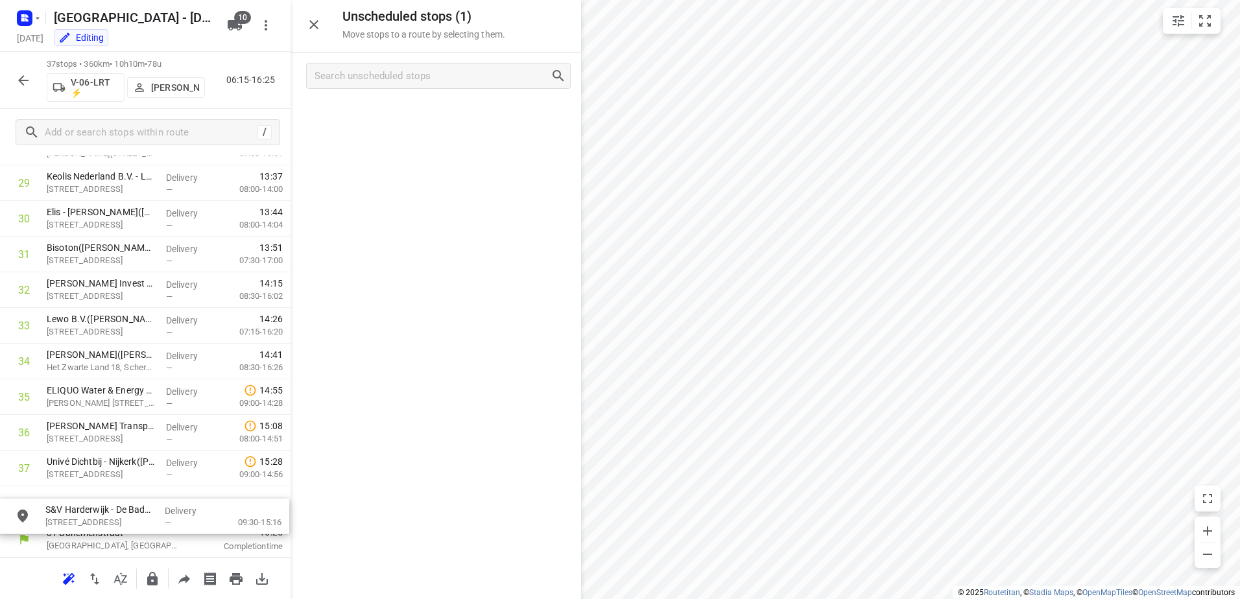
drag, startPoint x: 434, startPoint y: 126, endPoint x: 133, endPoint y: 520, distance: 496.2
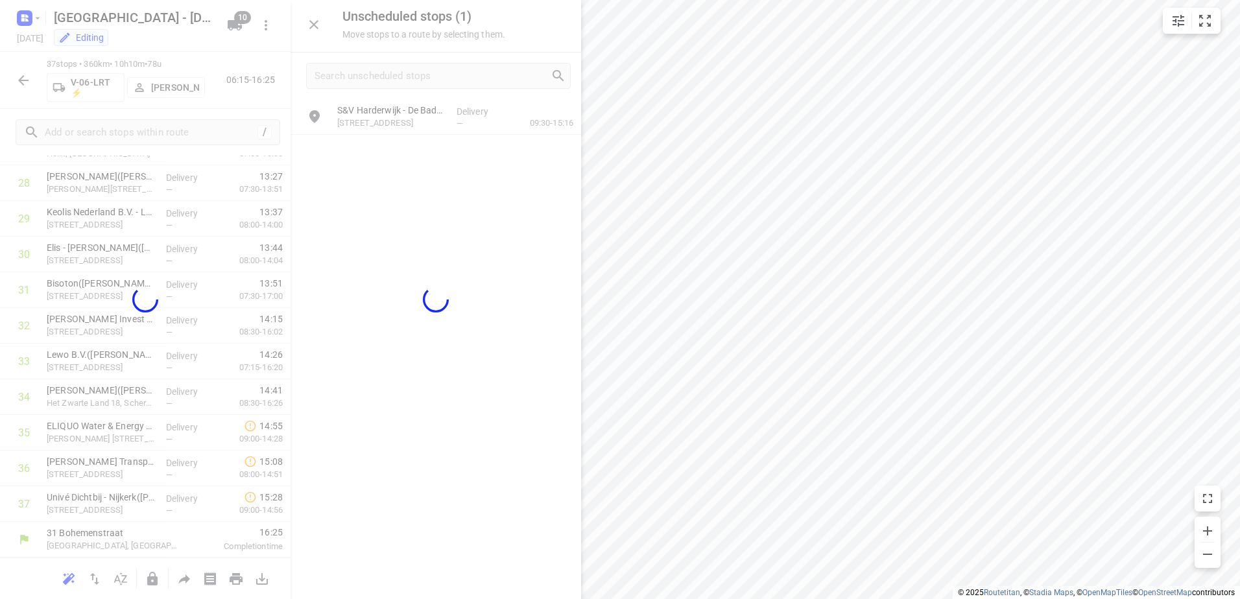
scroll to position [1054, 0]
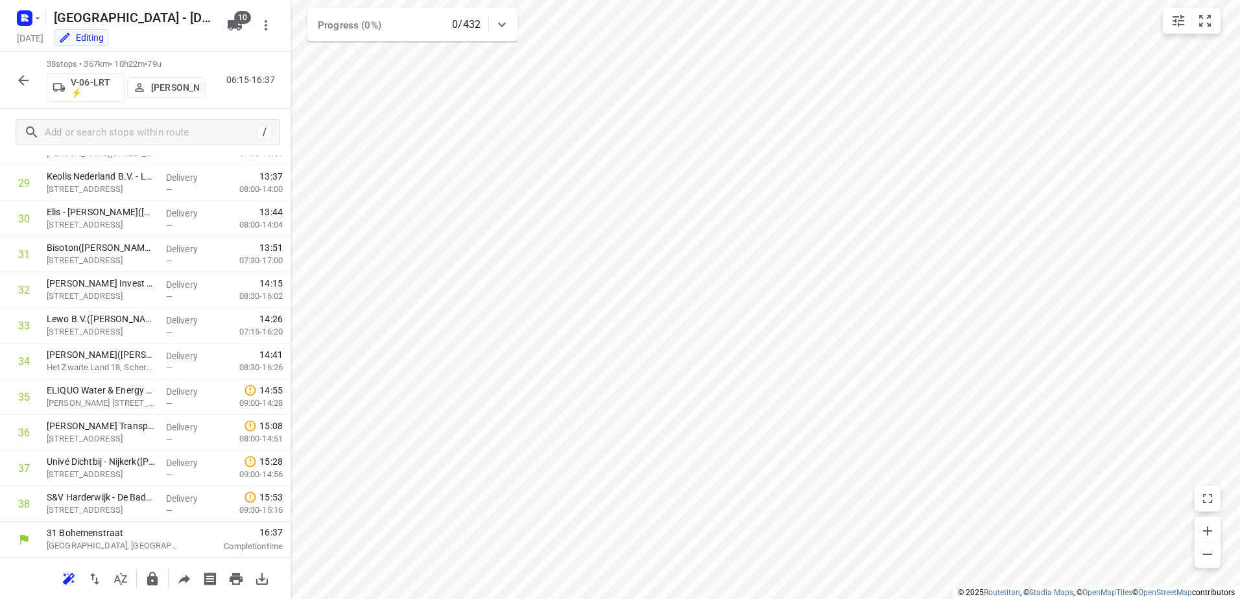
click at [22, 81] on icon "button" at bounding box center [24, 81] width 16 height 16
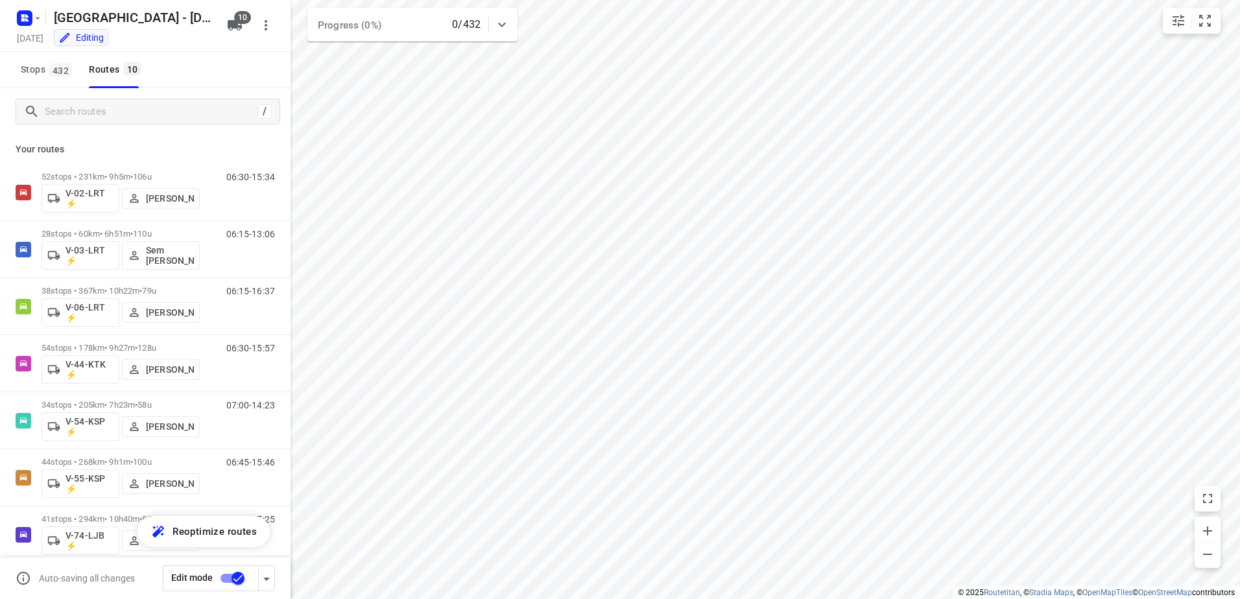
click at [227, 582] on input "checkbox" at bounding box center [238, 578] width 74 height 25
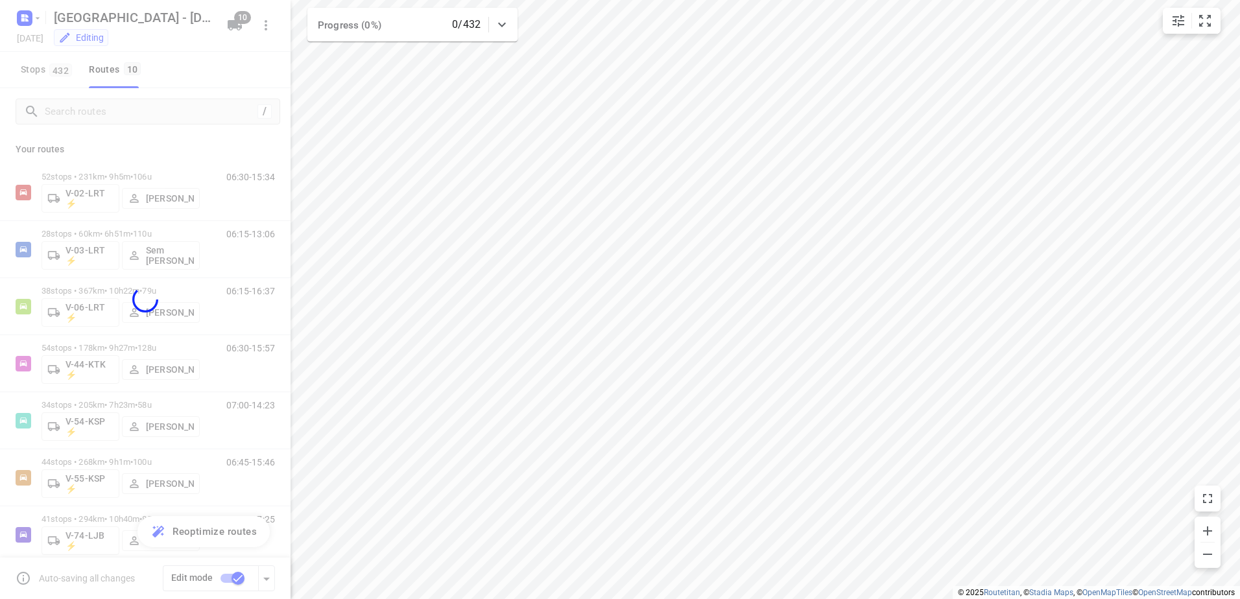
checkbox input "false"
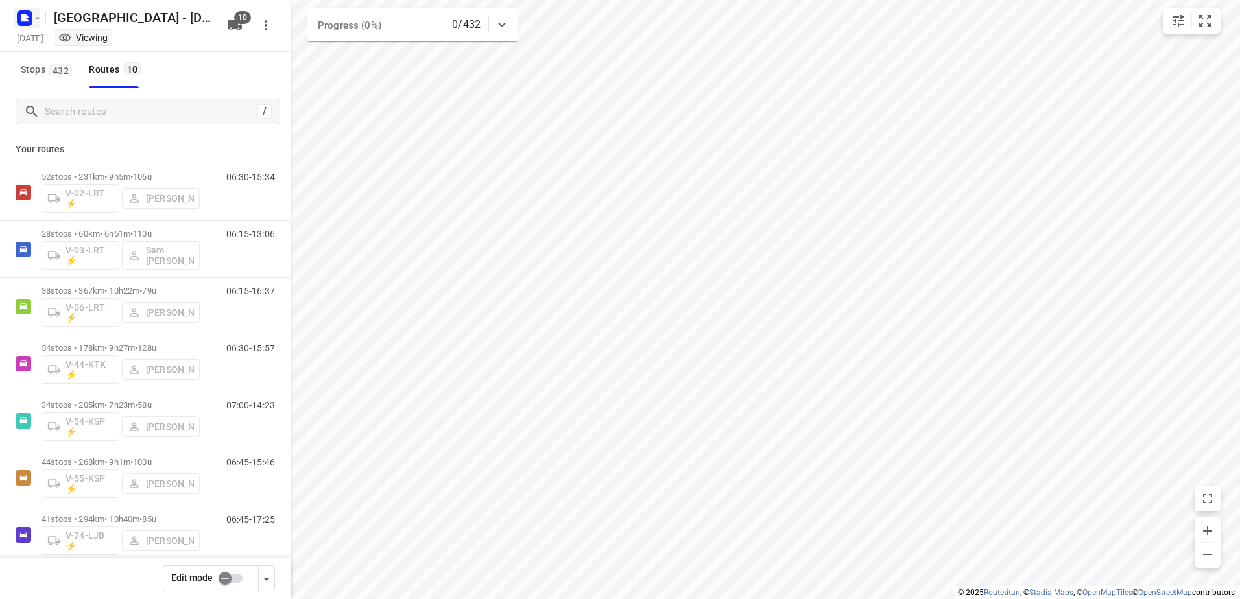
click at [21, 16] on icon "button" at bounding box center [22, 15] width 3 height 3
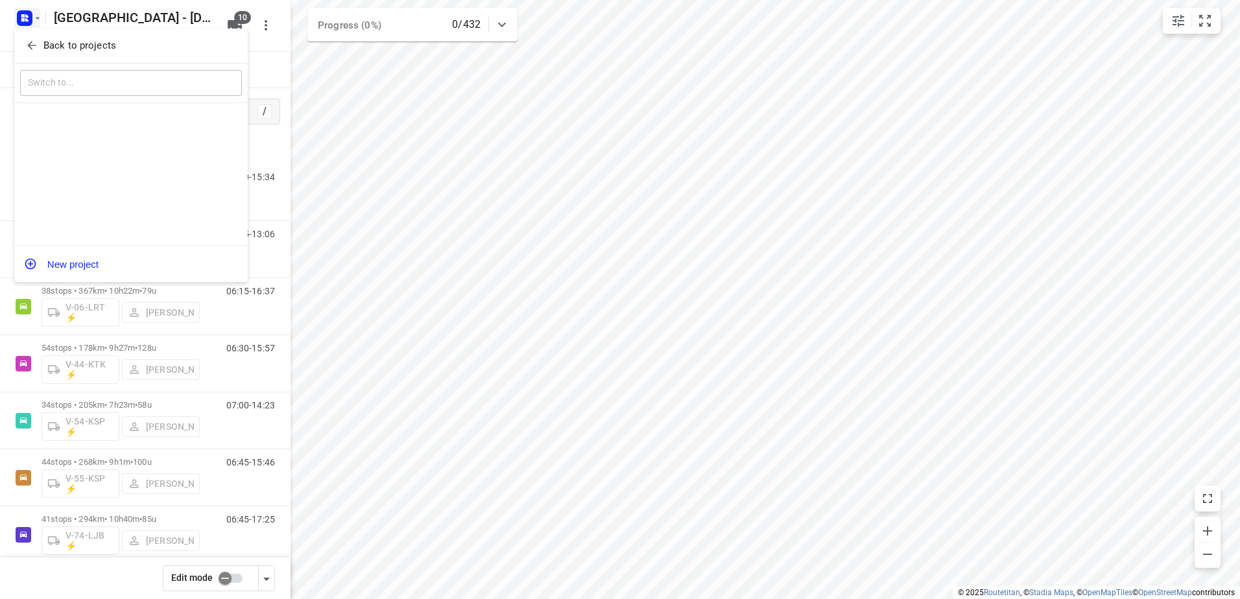
click at [35, 45] on icon "button" at bounding box center [31, 45] width 13 height 13
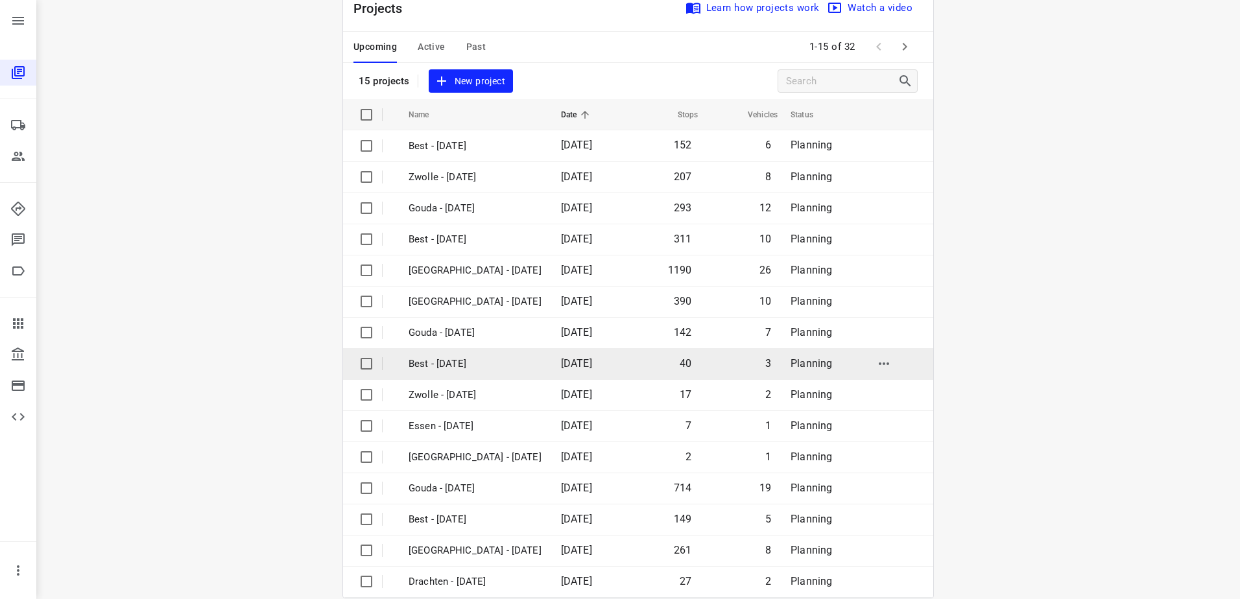
scroll to position [56, 0]
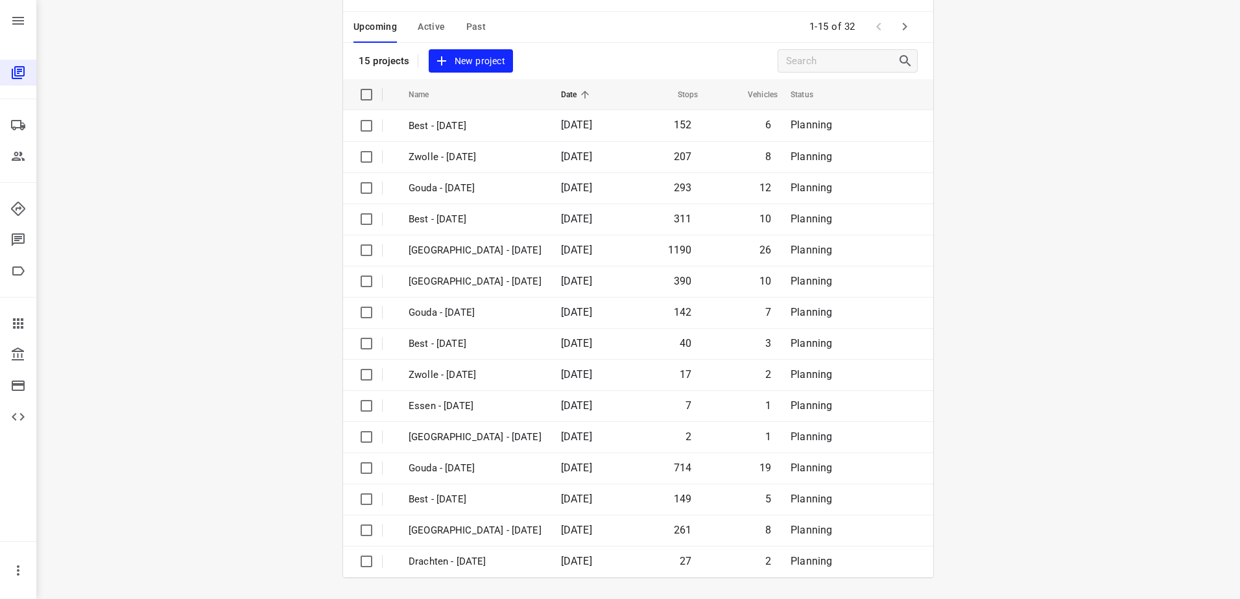
click at [901, 17] on button "button" at bounding box center [905, 27] width 26 height 26
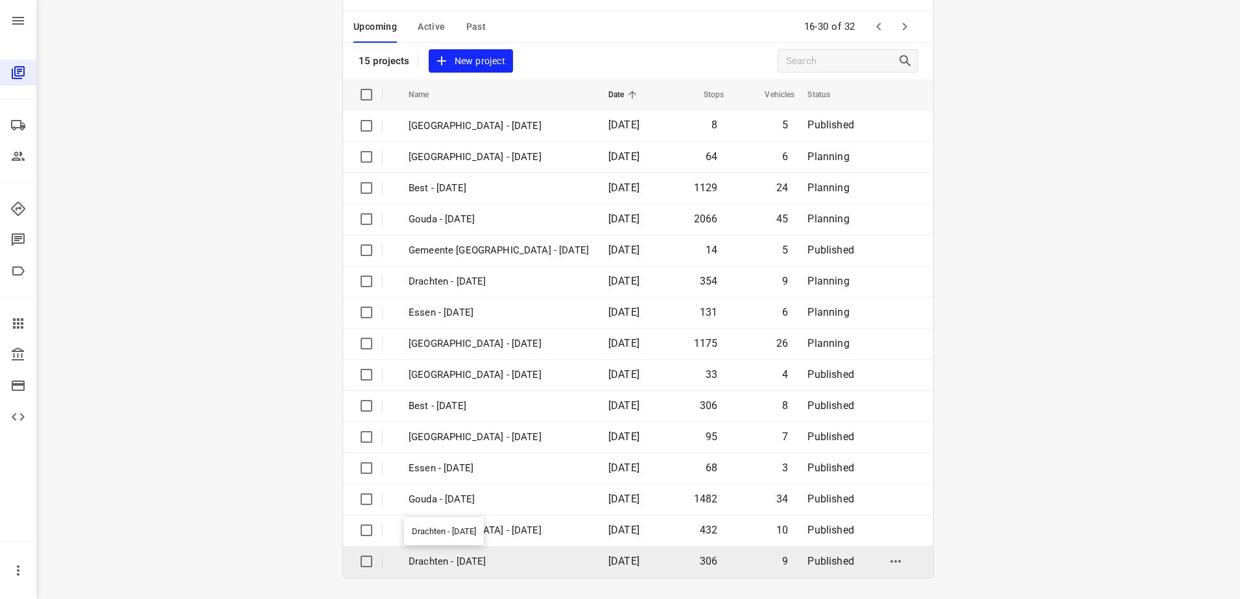
click at [505, 564] on p "Drachten - [DATE]" at bounding box center [499, 562] width 180 height 15
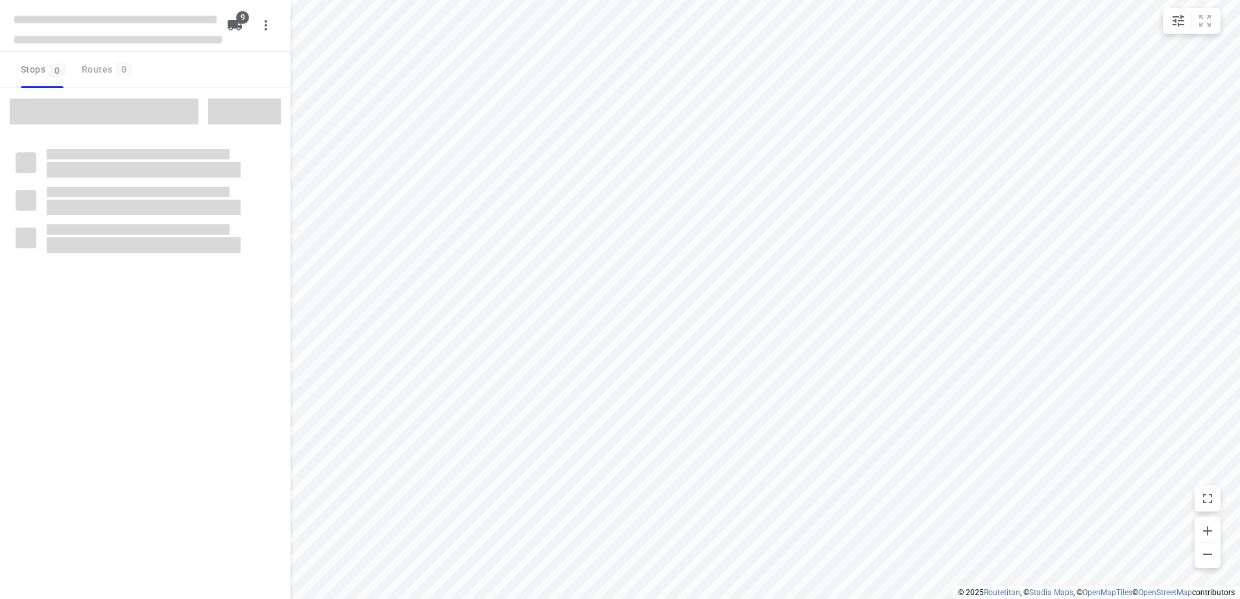
checkbox input "true"
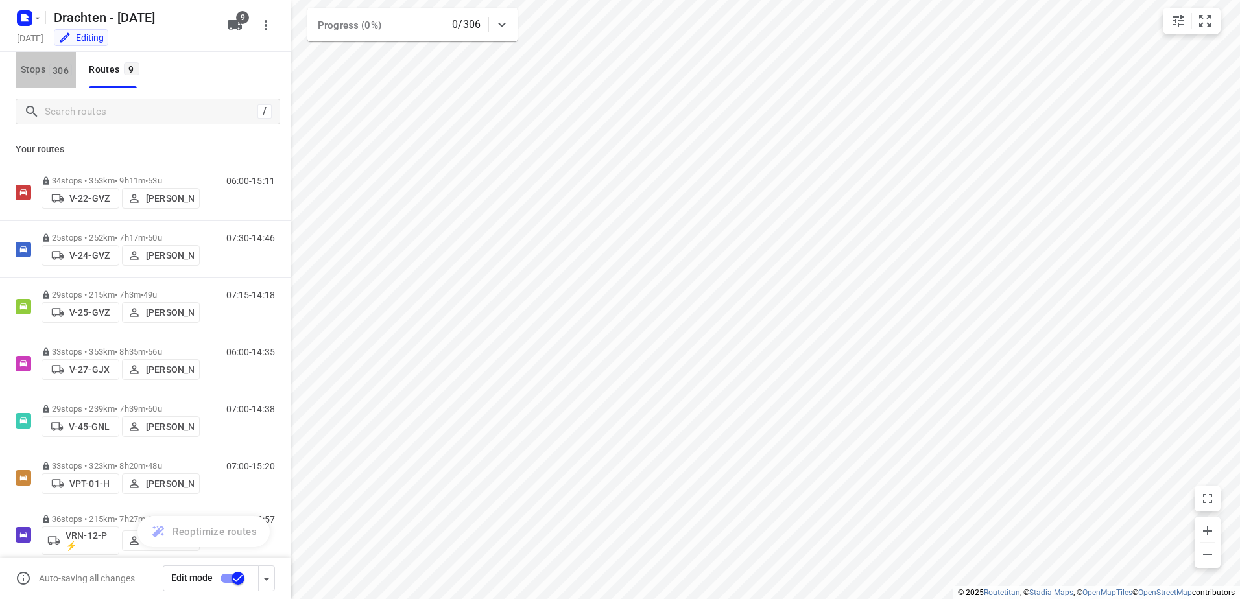
click at [40, 72] on span "Stops 306" at bounding box center [48, 70] width 55 height 16
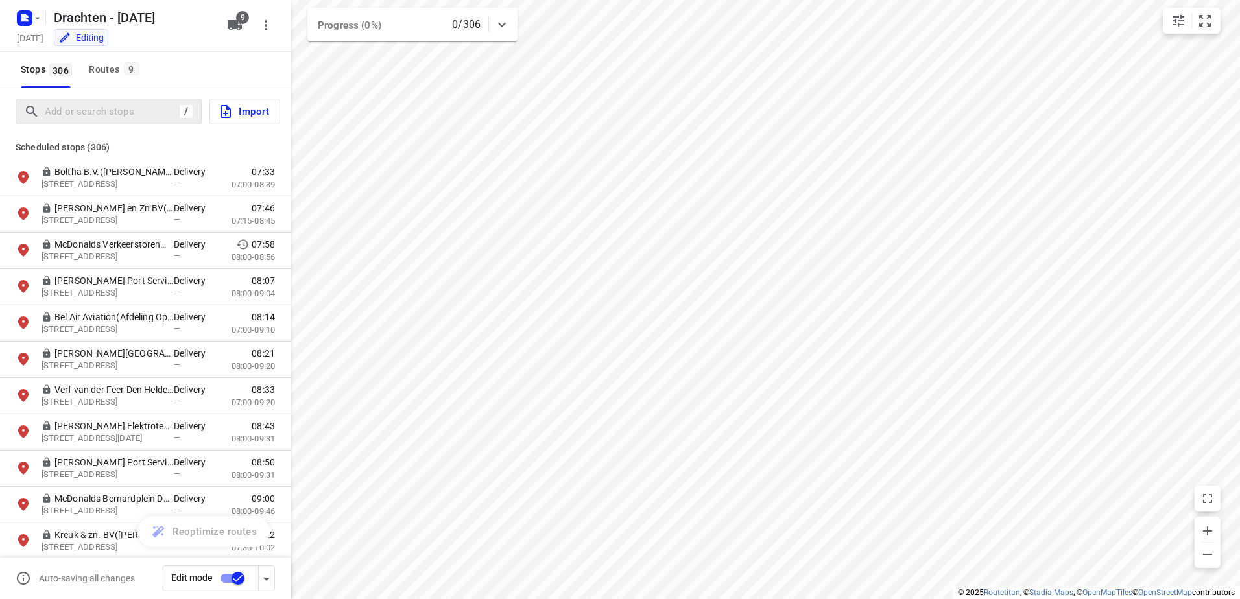
click at [75, 101] on div "/" at bounding box center [109, 112] width 186 height 26
click at [82, 108] on input "Add or search stops" at bounding box center [162, 112] width 234 height 20
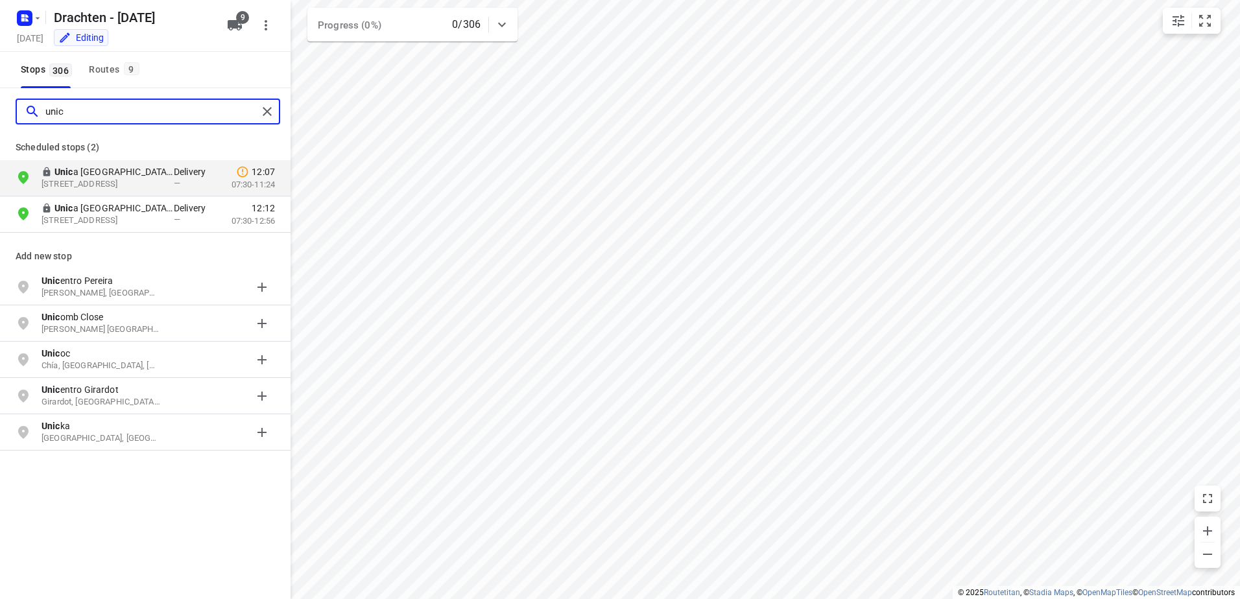
type input "unic"
click at [115, 70] on div "Routes 9" at bounding box center [116, 70] width 54 height 16
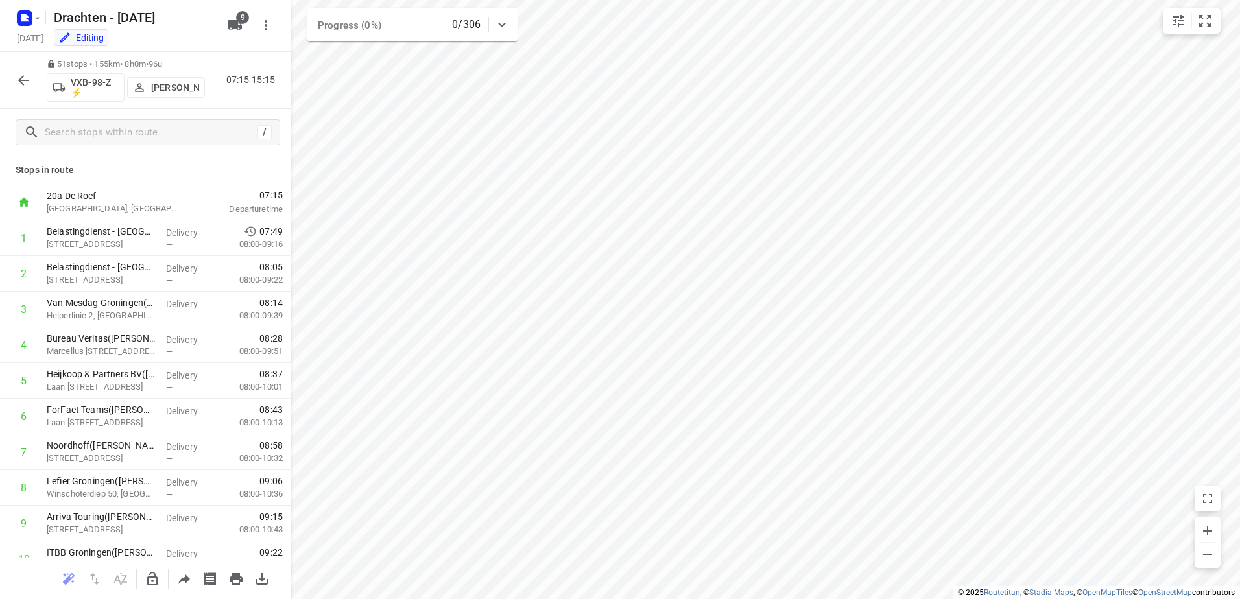
click at [17, 69] on button "button" at bounding box center [23, 80] width 26 height 26
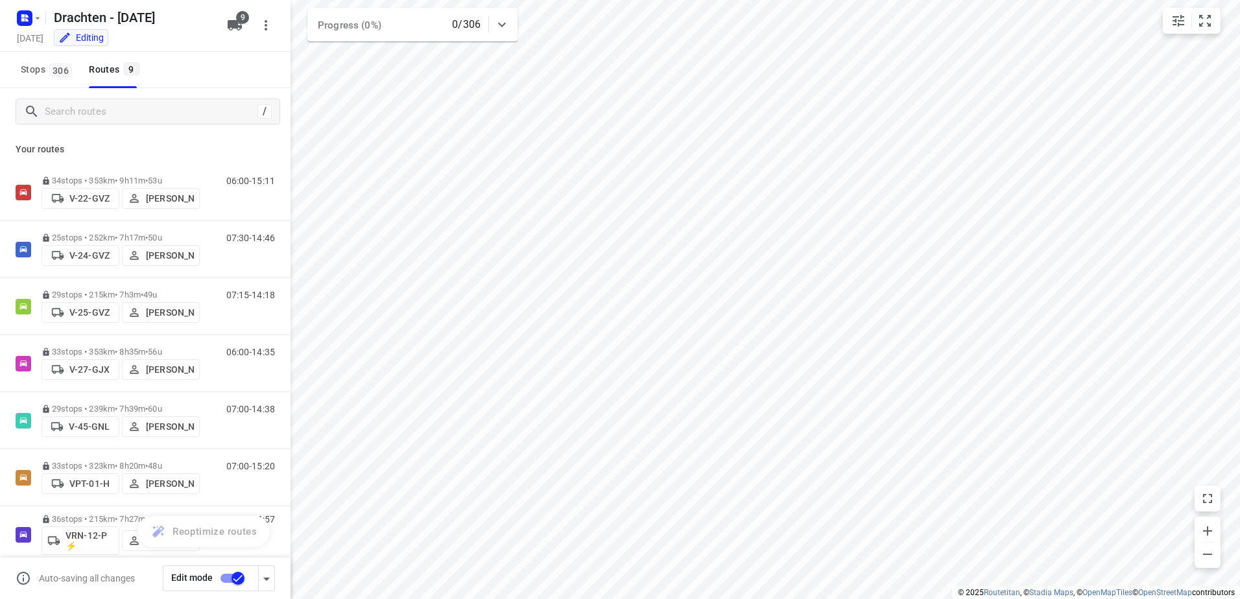
click at [231, 576] on input "checkbox" at bounding box center [238, 578] width 74 height 25
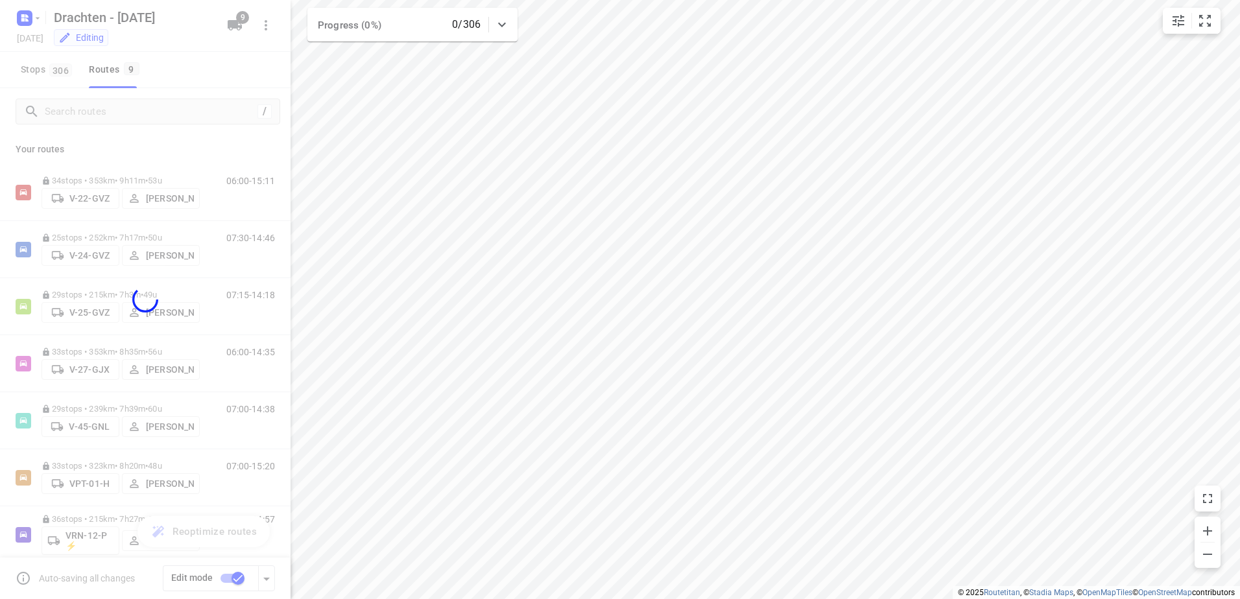
checkbox input "false"
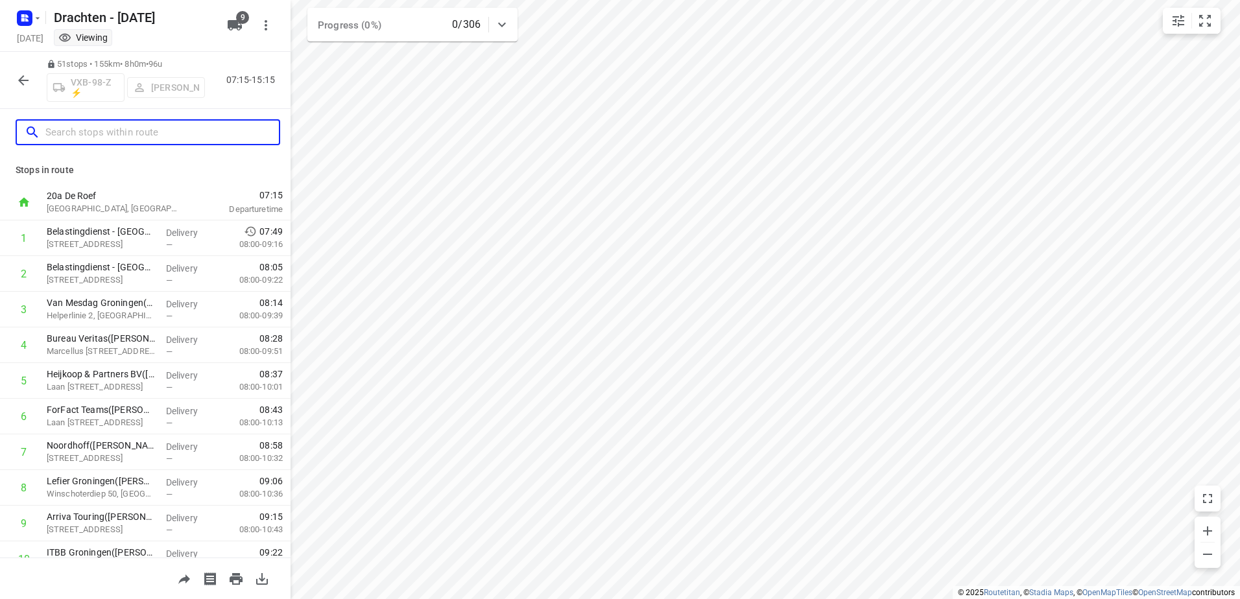
click at [103, 130] on input "text" at bounding box center [162, 133] width 234 height 20
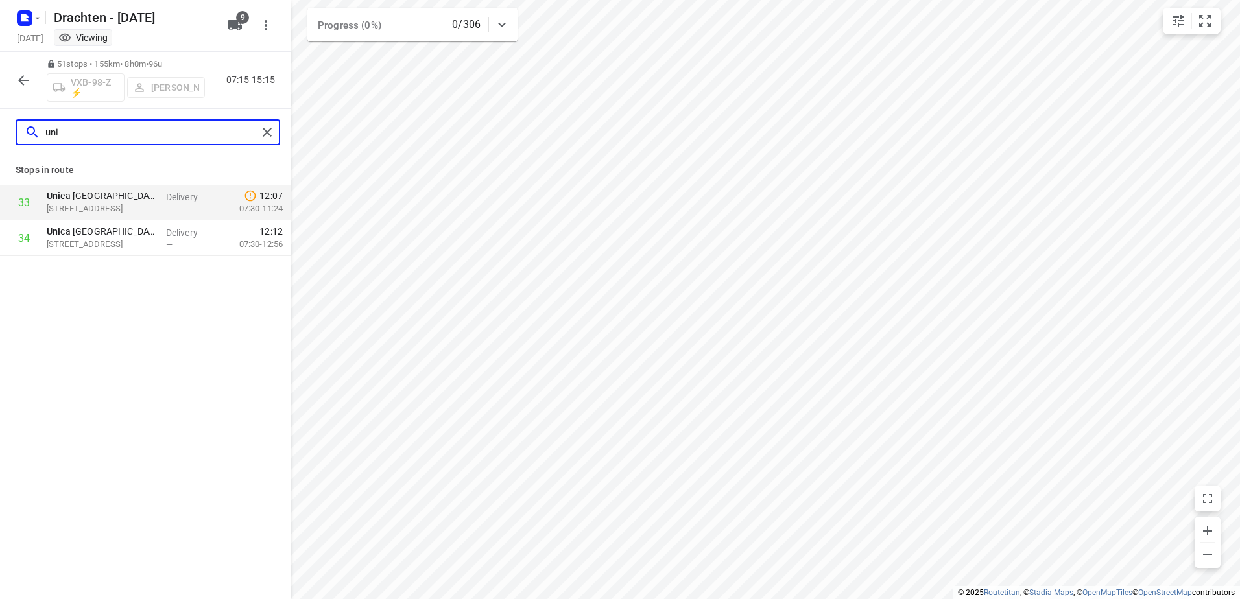
type input "uni"
click at [16, 21] on icon "button" at bounding box center [24, 18] width 21 height 21
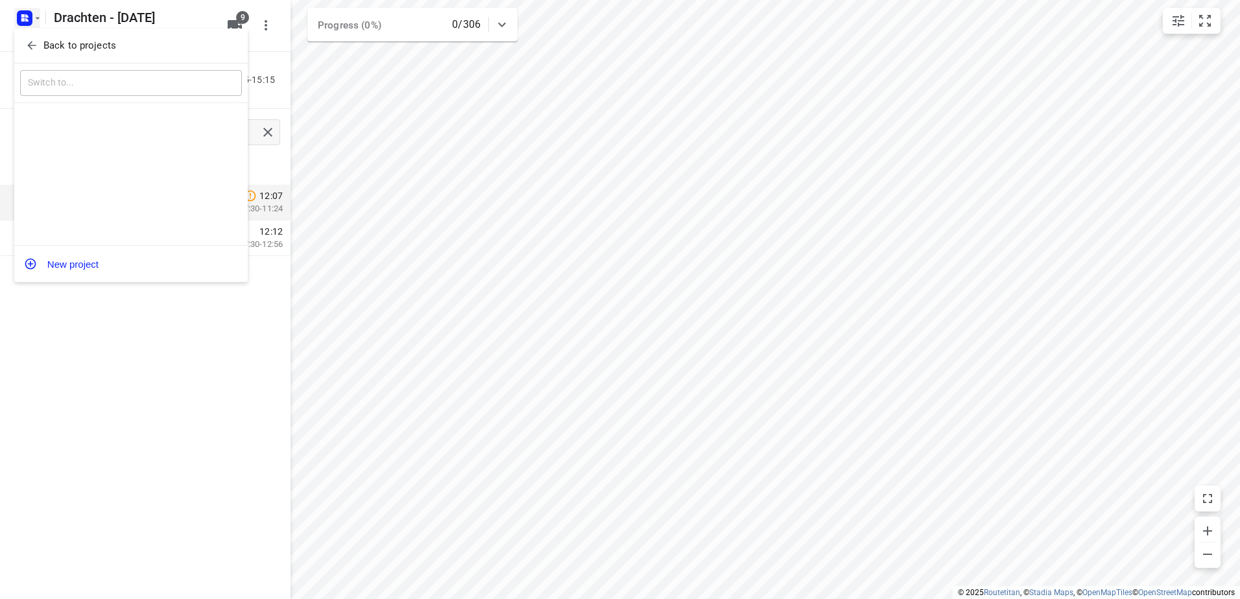
click at [54, 49] on p "Back to projects" at bounding box center [79, 45] width 73 height 15
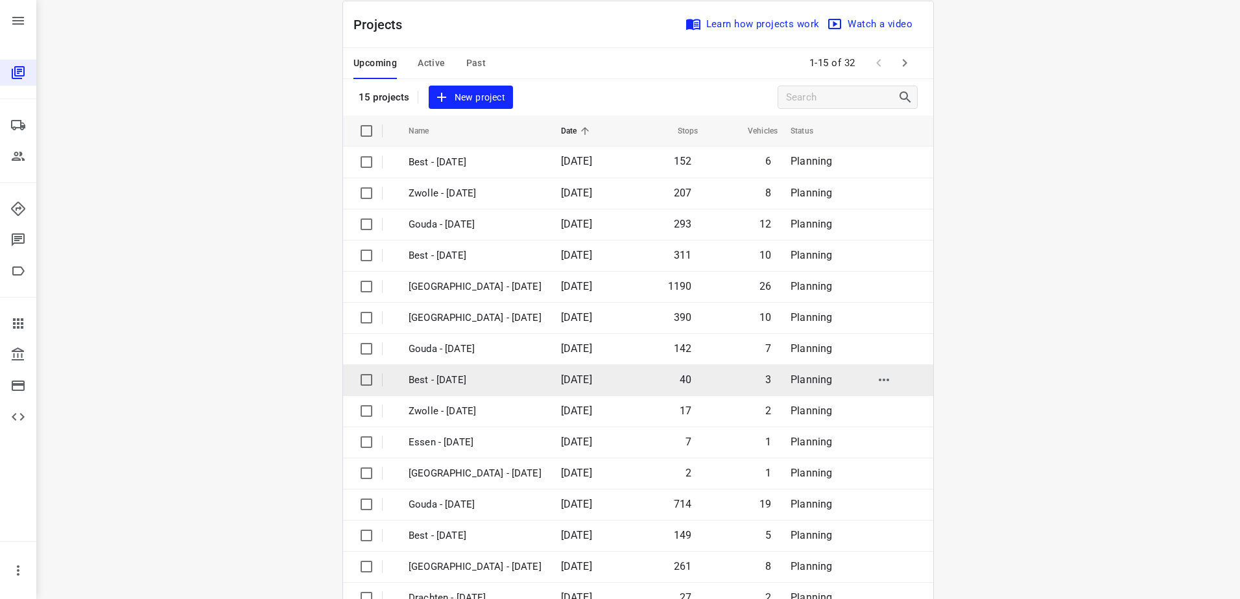
scroll to position [56, 0]
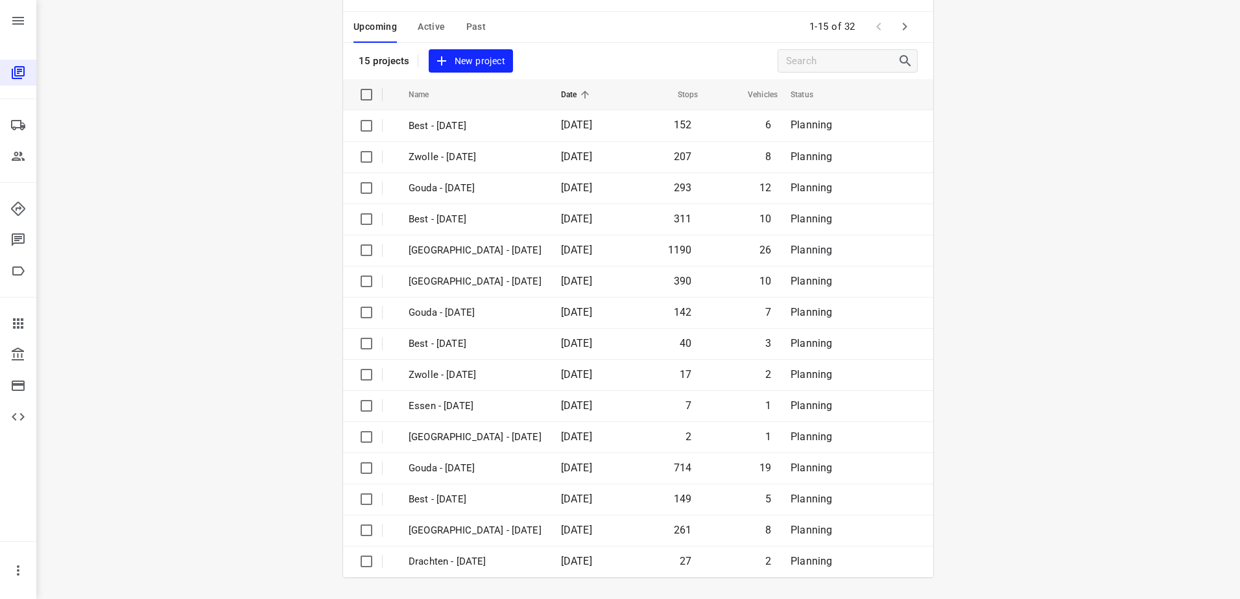
click at [897, 28] on icon "button" at bounding box center [905, 27] width 16 height 16
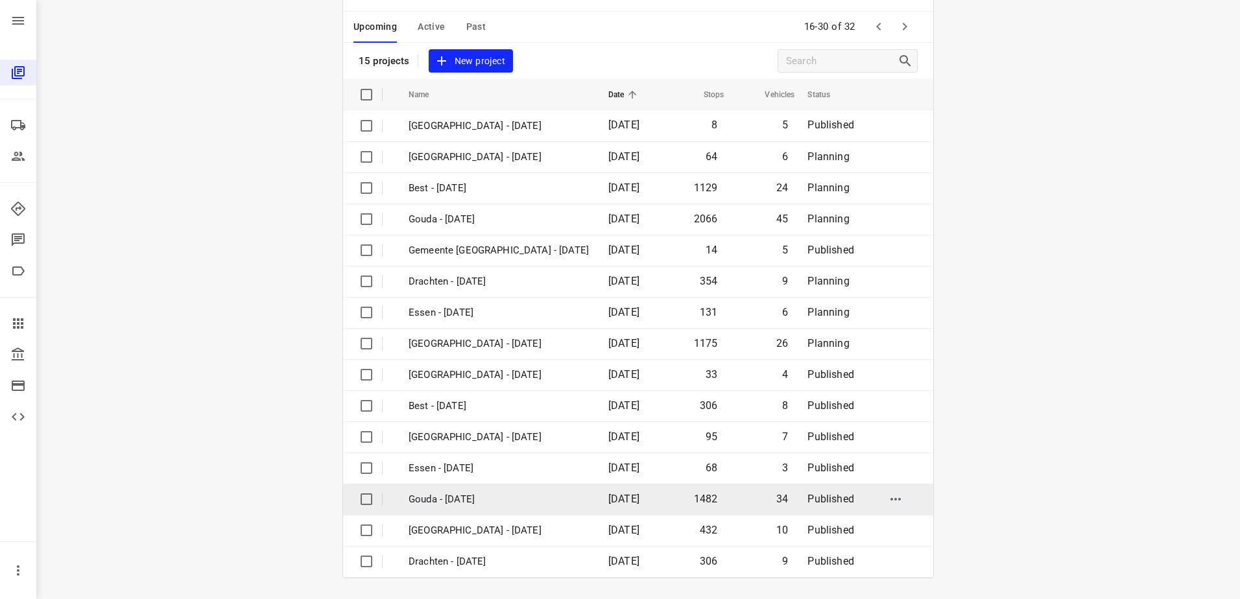
click at [486, 509] on td "Gouda - [DATE]" at bounding box center [497, 499] width 202 height 31
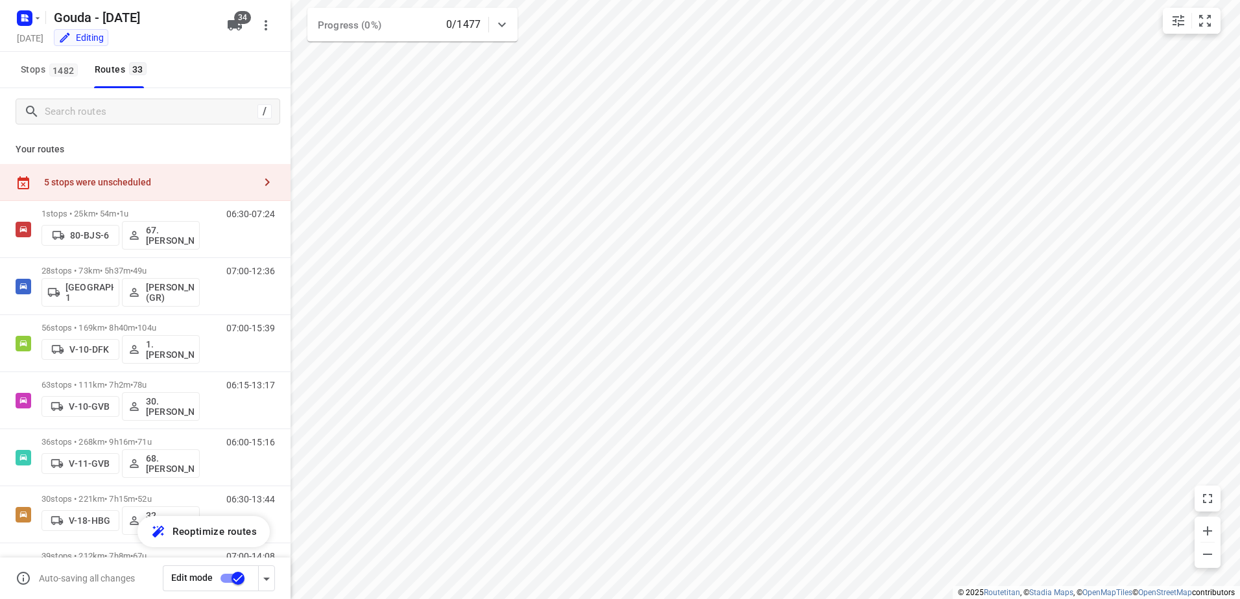
checkbox input "true"
